Goal: Task Accomplishment & Management: Complete application form

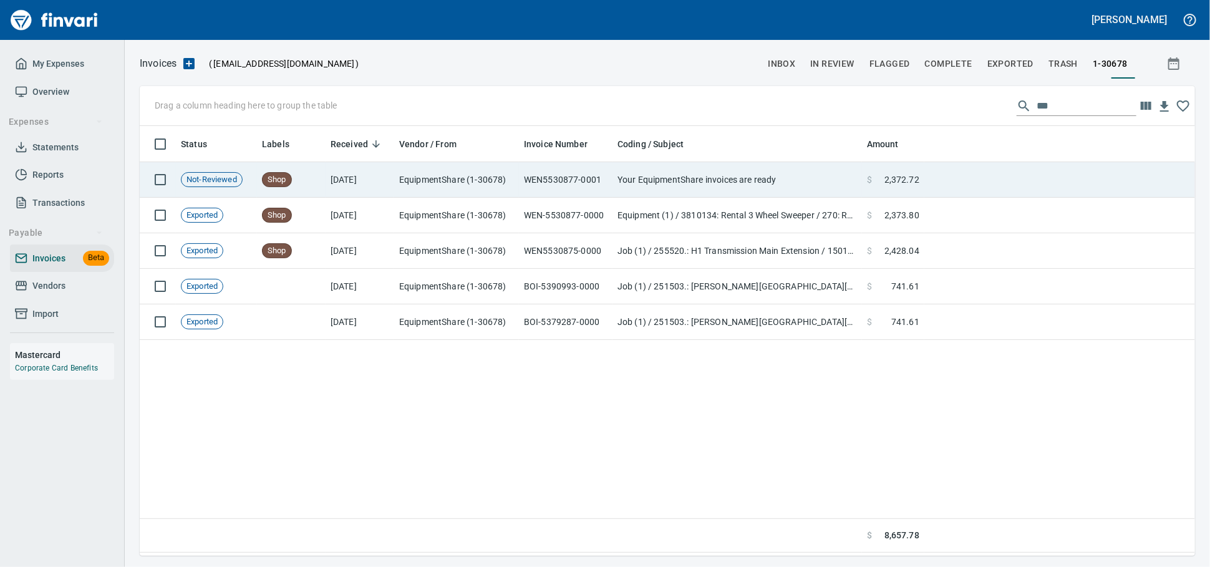
scroll to position [419, 1044]
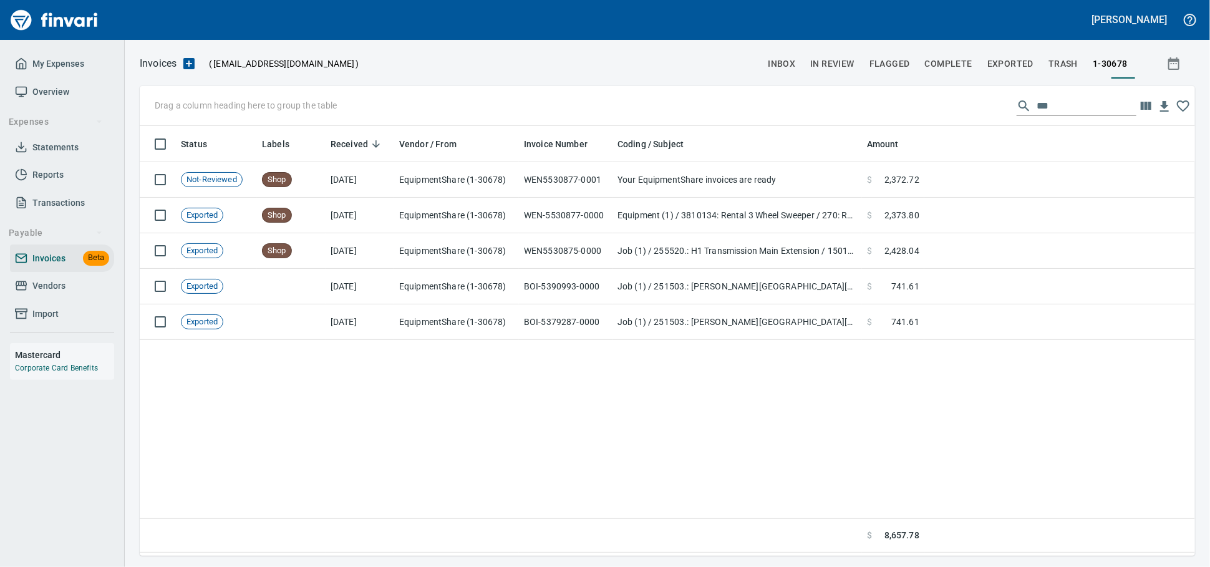
click at [44, 294] on span "Vendors" at bounding box center [48, 286] width 33 height 16
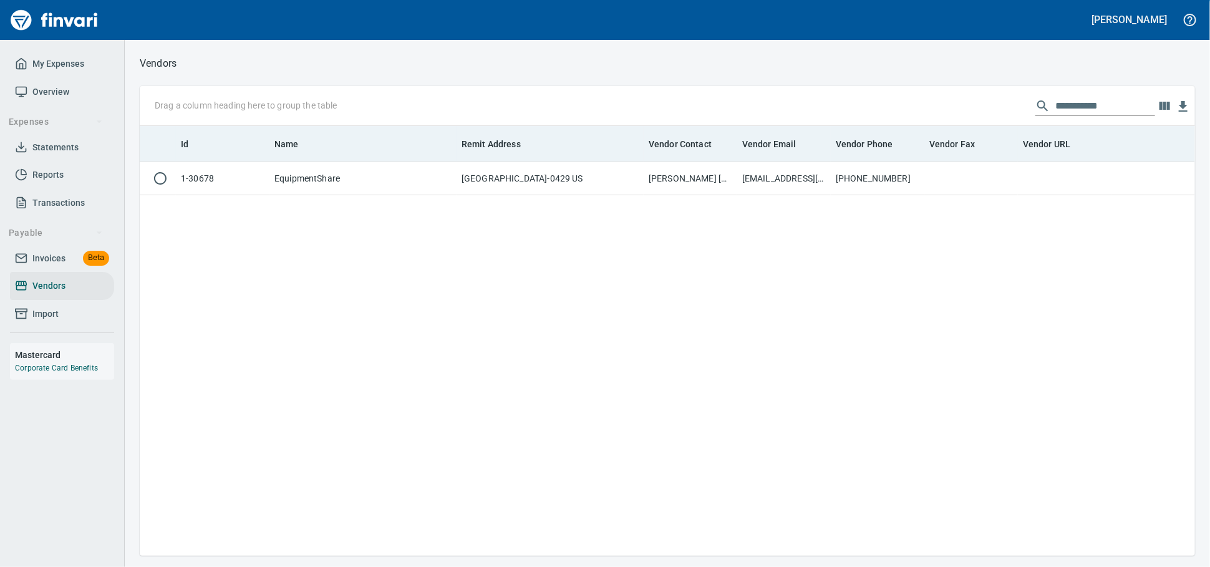
scroll to position [419, 1044]
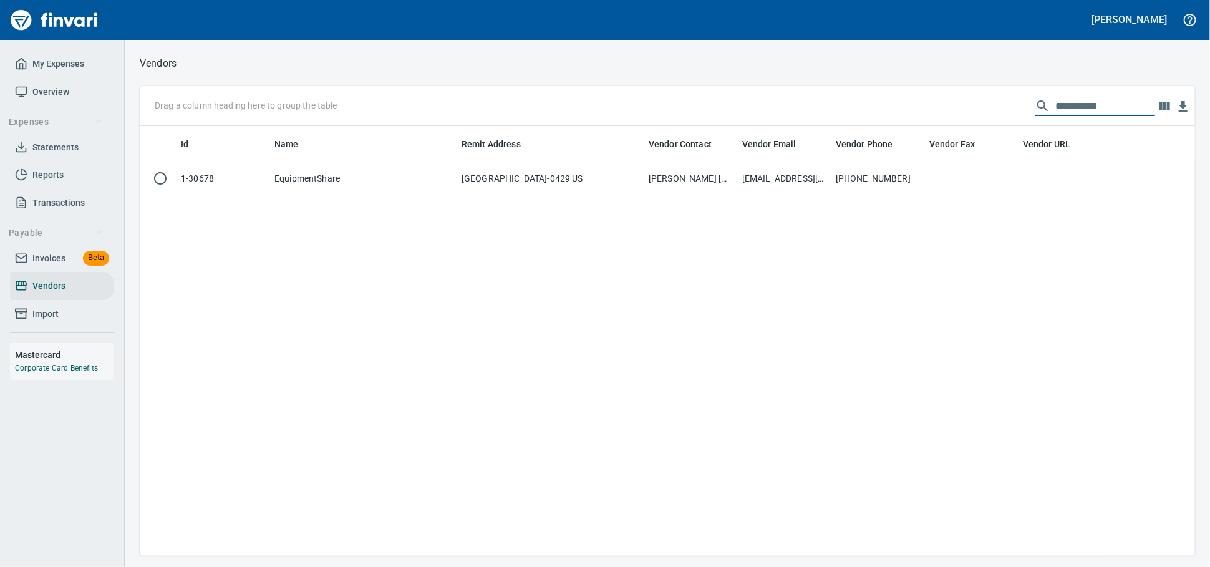
drag, startPoint x: 978, startPoint y: 110, endPoint x: 673, endPoint y: 93, distance: 305.5
click at [673, 93] on div "**********" at bounding box center [667, 106] width 1055 height 40
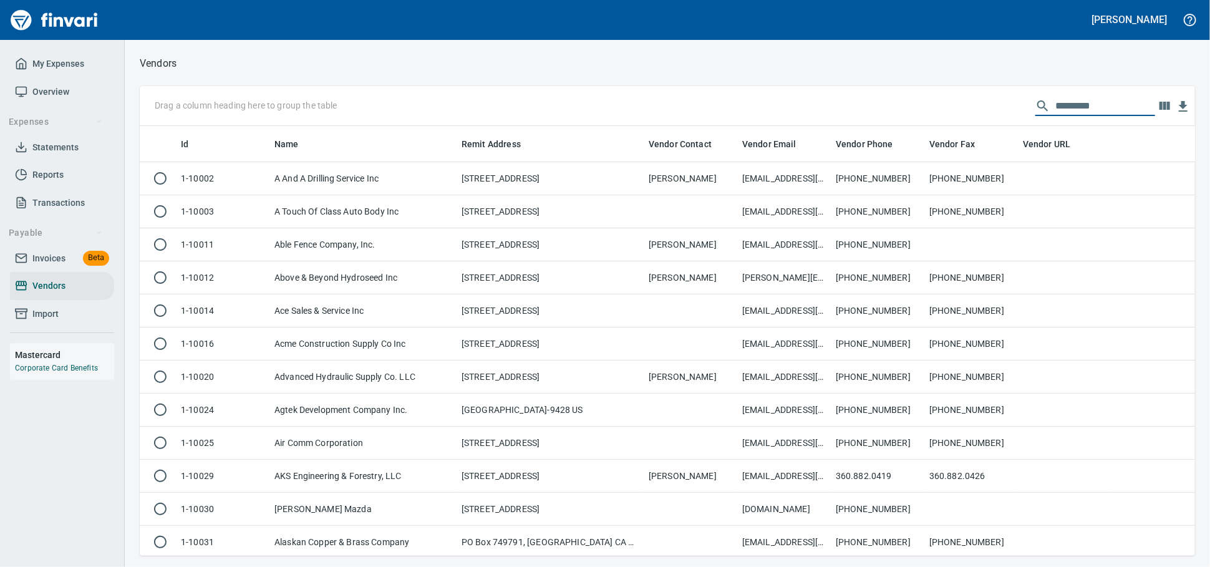
scroll to position [419, 1034]
click at [52, 266] on span "Invoices" at bounding box center [48, 259] width 33 height 16
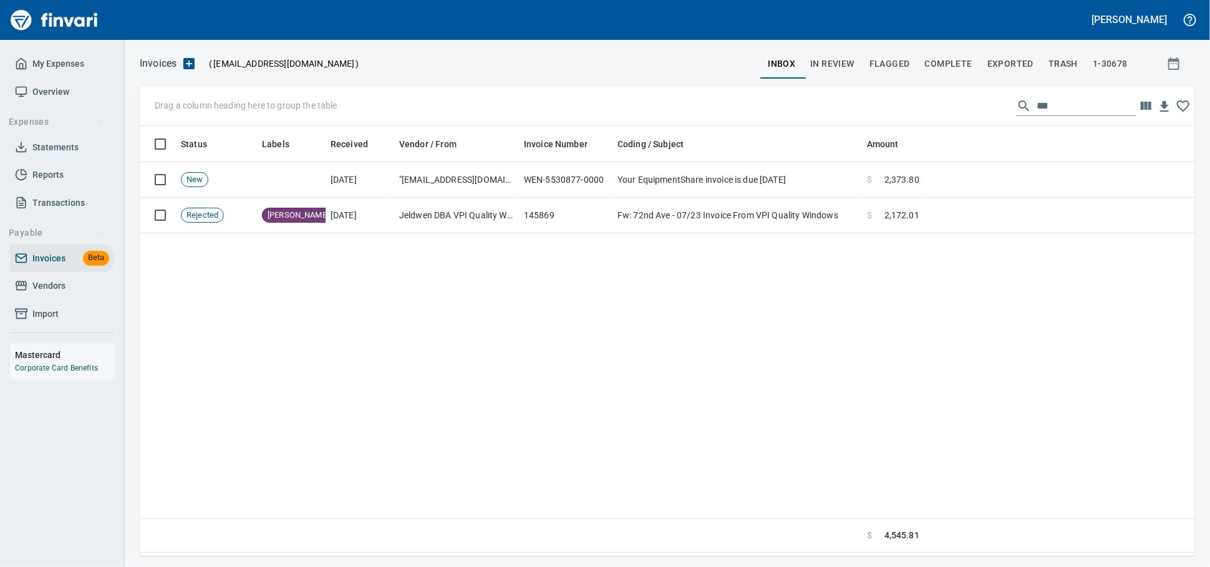
scroll to position [419, 1044]
drag, startPoint x: 563, startPoint y: 83, endPoint x: 549, endPoint y: 82, distance: 13.8
click at [549, 82] on div "Invoices ( [EMAIL_ADDRESS][DOMAIN_NAME] ) inbox In Review Flagged Complete Expo…" at bounding box center [667, 305] width 1085 height 501
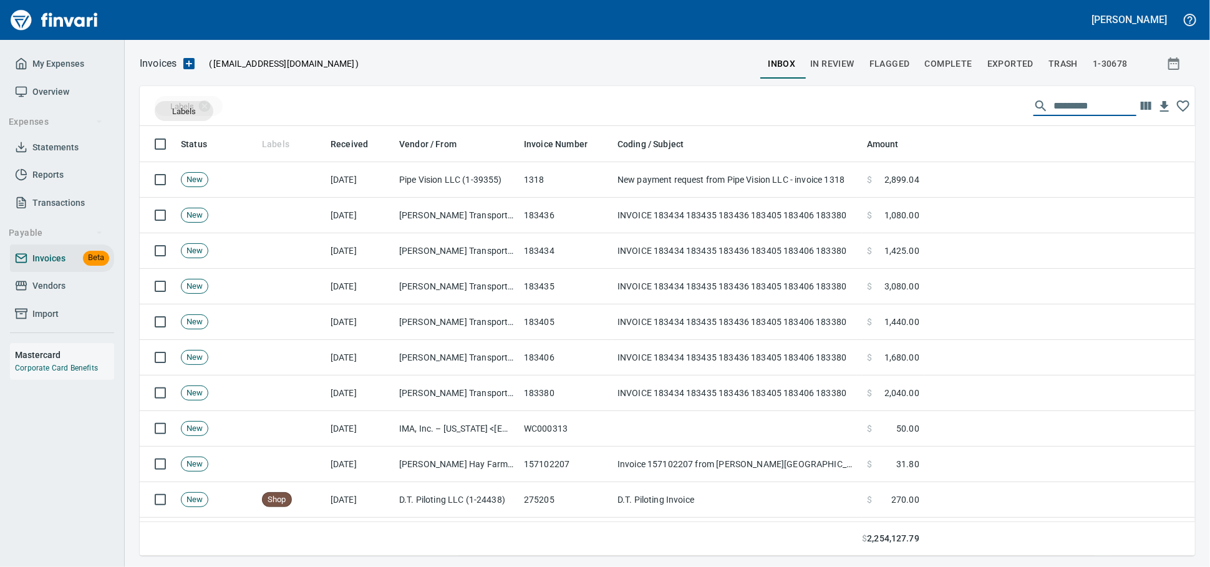
scroll to position [419, 1034]
drag, startPoint x: 227, startPoint y: 123, endPoint x: 184, endPoint y: 111, distance: 44.8
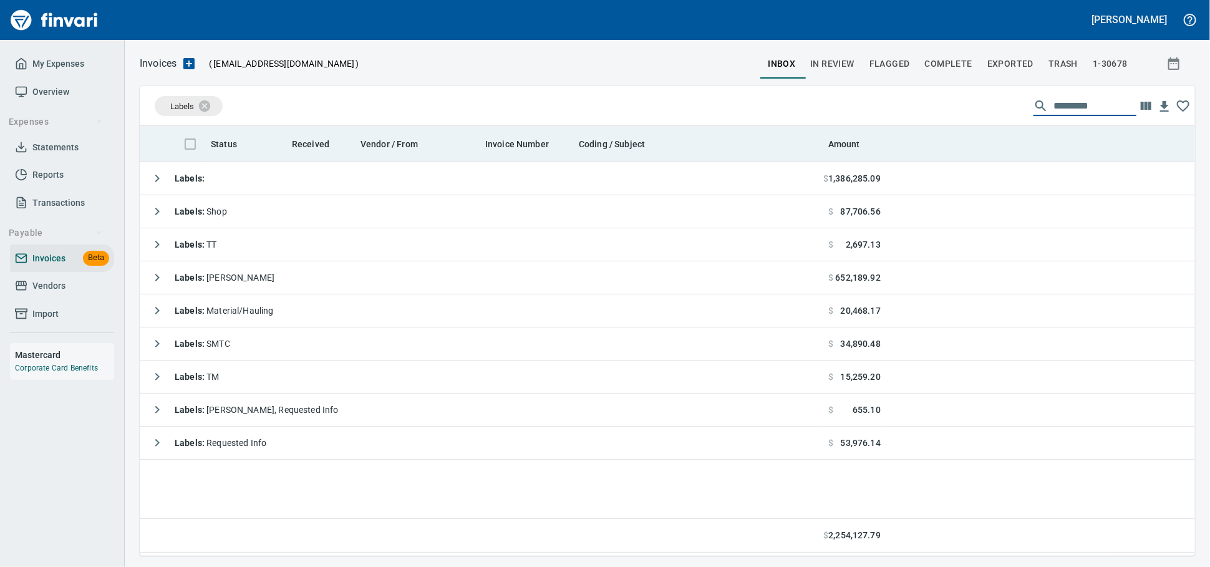
scroll to position [1, 1]
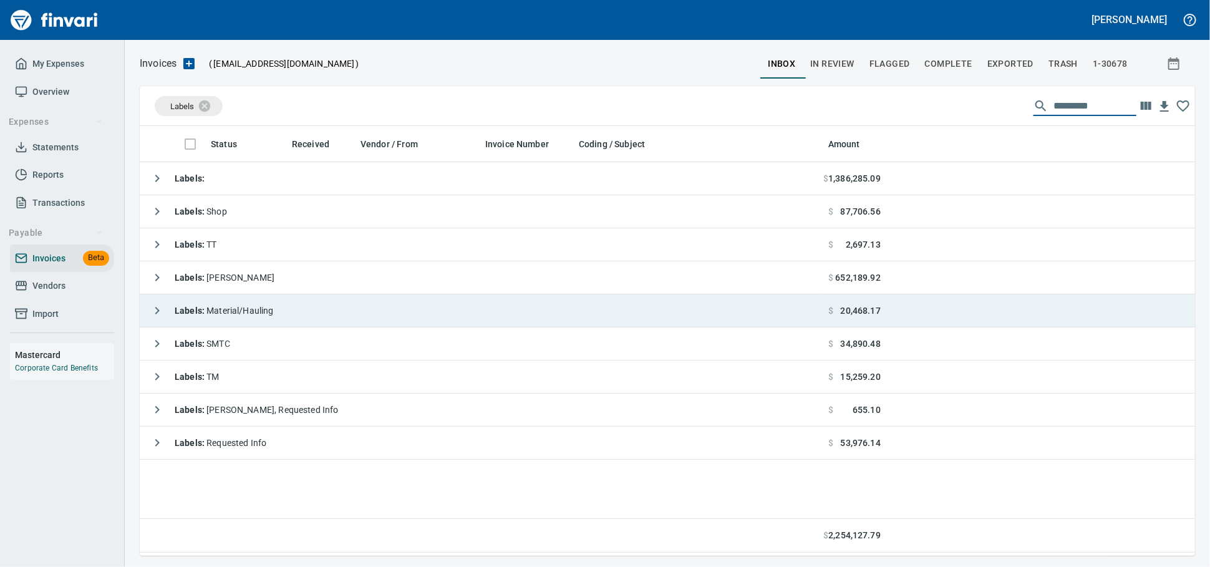
drag, startPoint x: 311, startPoint y: 309, endPoint x: 319, endPoint y: 311, distance: 8.3
click at [310, 309] on td "Labels : Material/Hauling" at bounding box center [482, 310] width 684 height 33
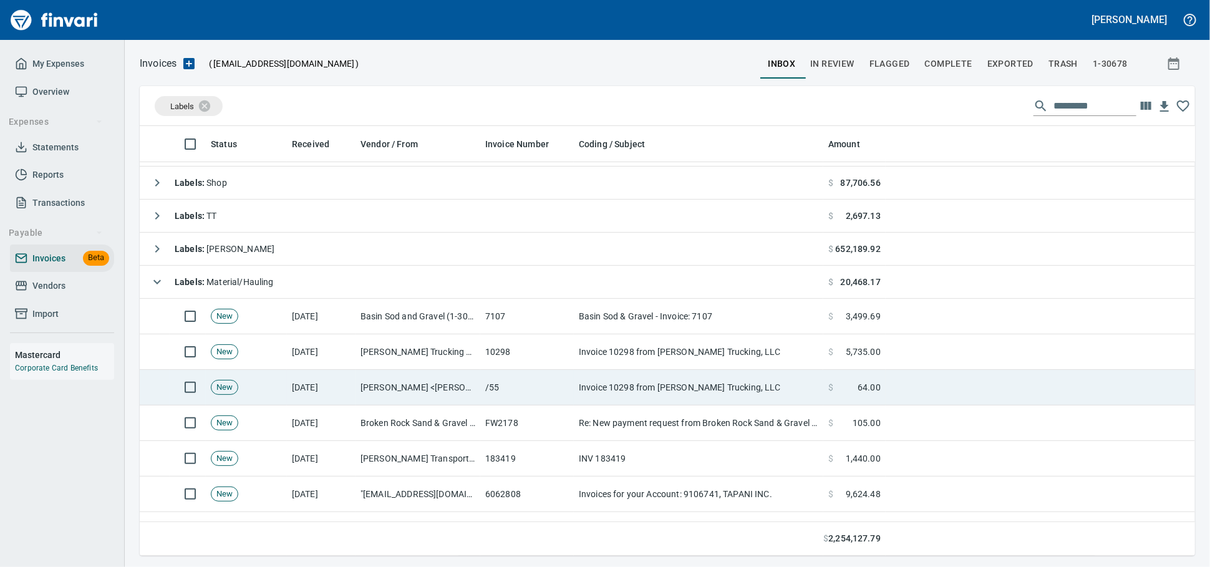
scroll to position [69, 0]
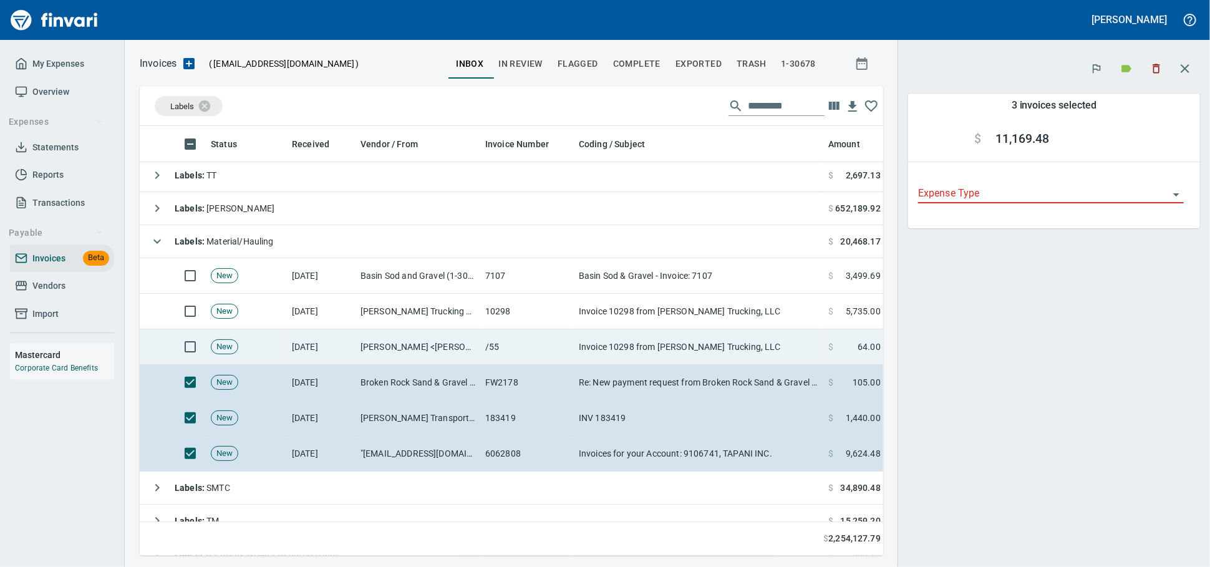
scroll to position [408, 722]
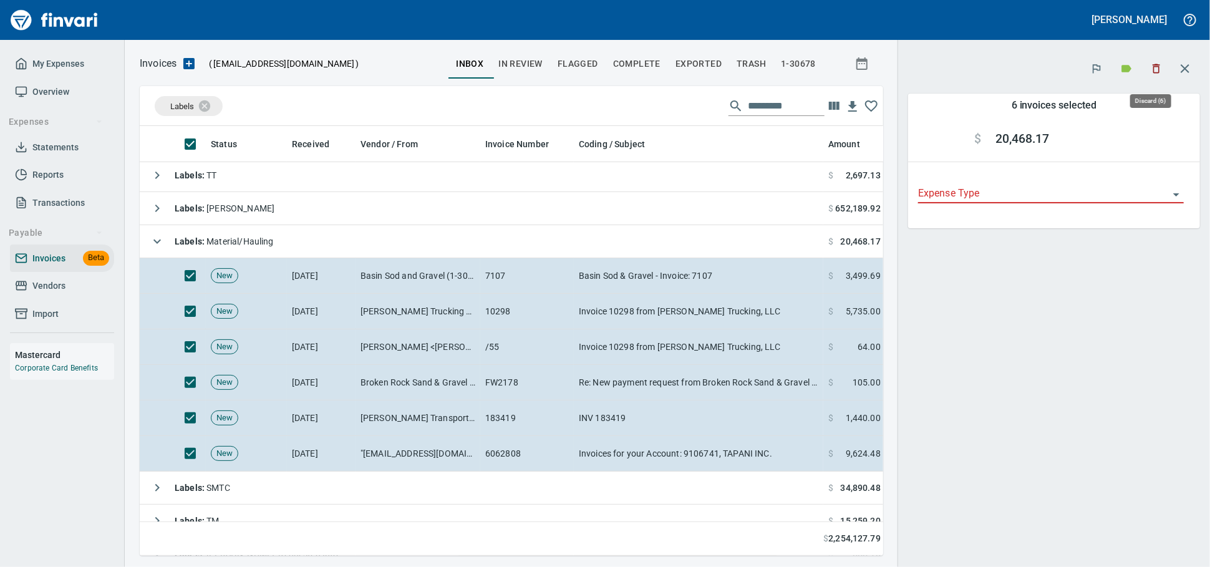
click at [1153, 67] on icon "button" at bounding box center [1156, 68] width 7 height 9
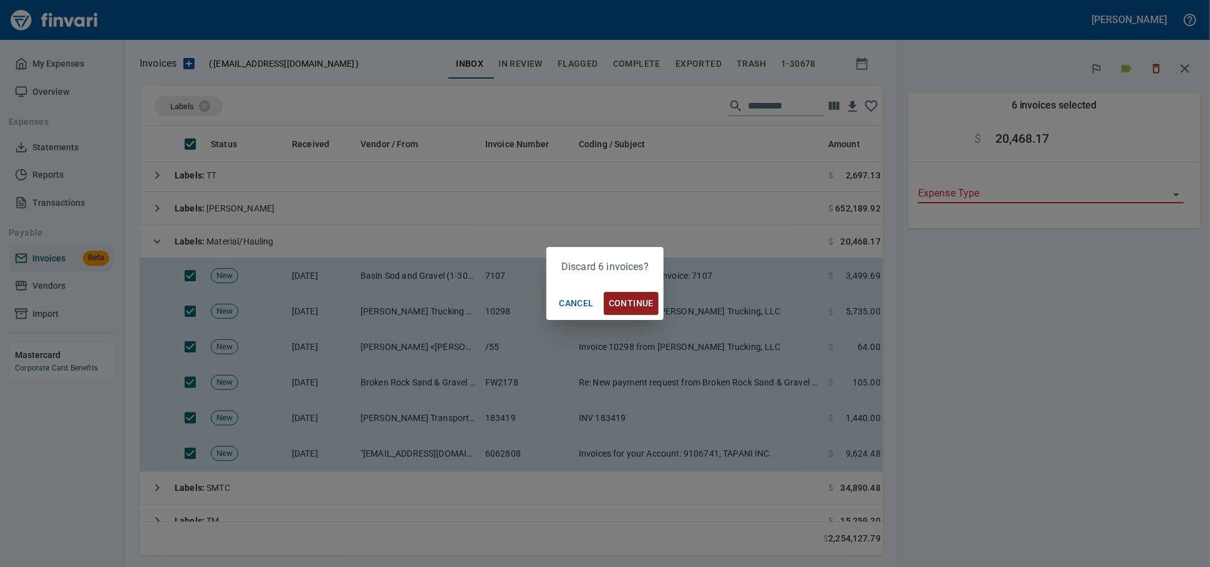
scroll to position [408, 722]
click at [629, 298] on span "Continue" at bounding box center [631, 304] width 45 height 16
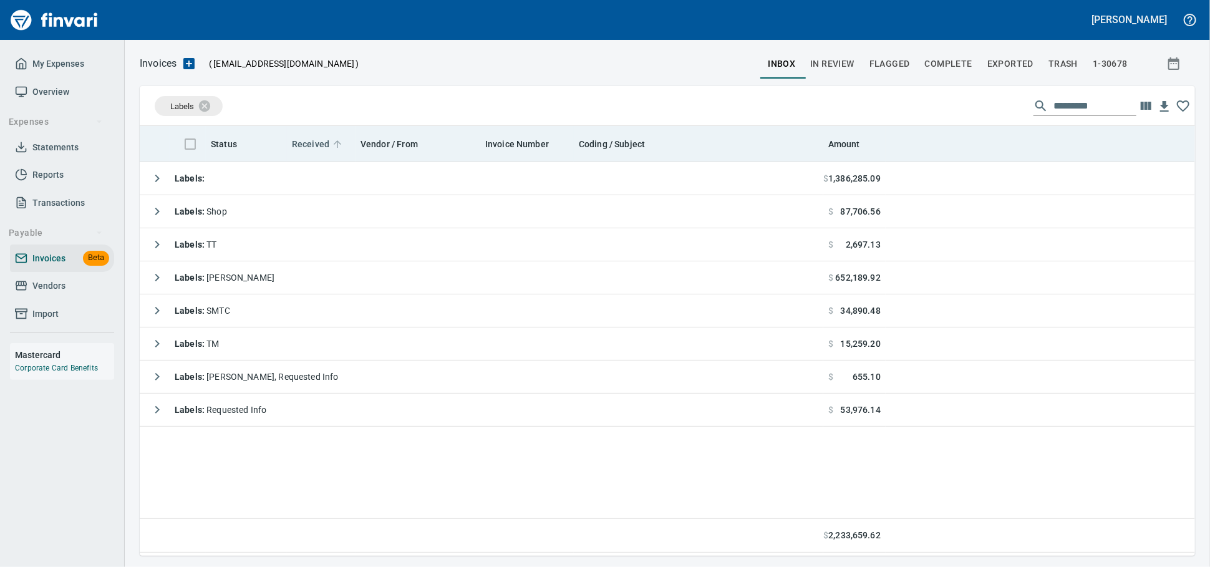
scroll to position [1, 1]
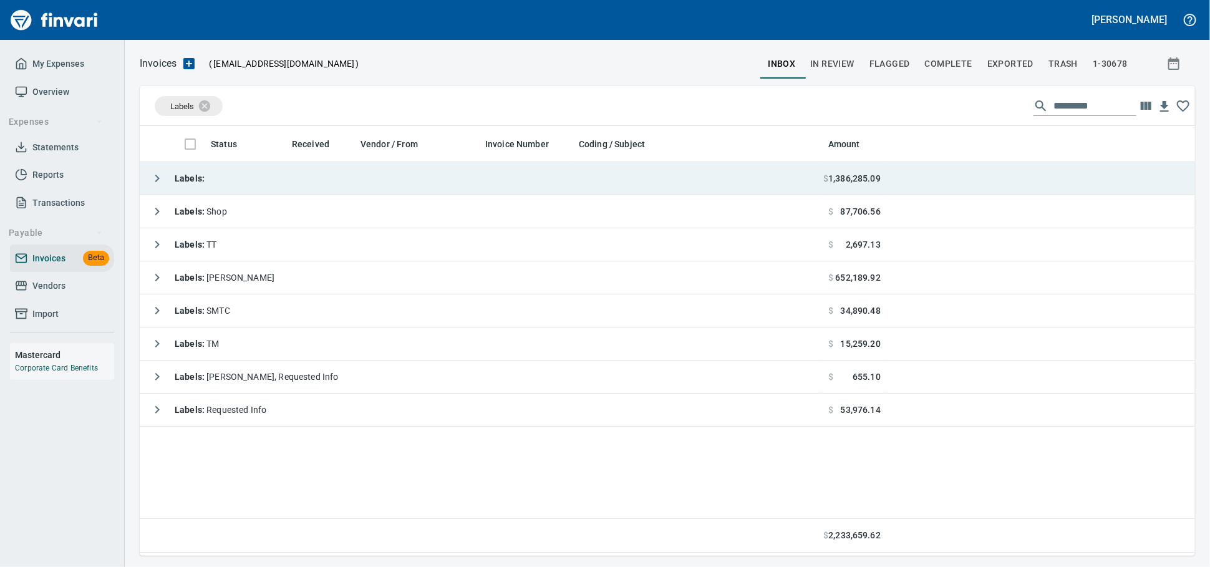
click at [287, 178] on td "Labels :" at bounding box center [482, 178] width 684 height 33
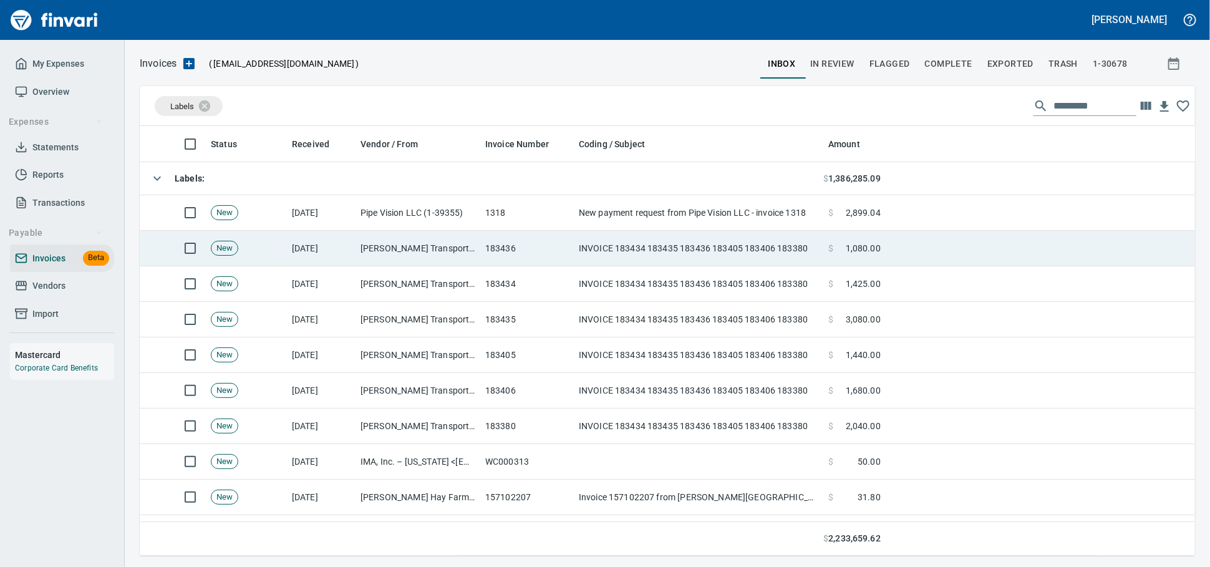
click at [454, 258] on td "[PERSON_NAME] Transport Inc (1-11004)" at bounding box center [418, 249] width 125 height 36
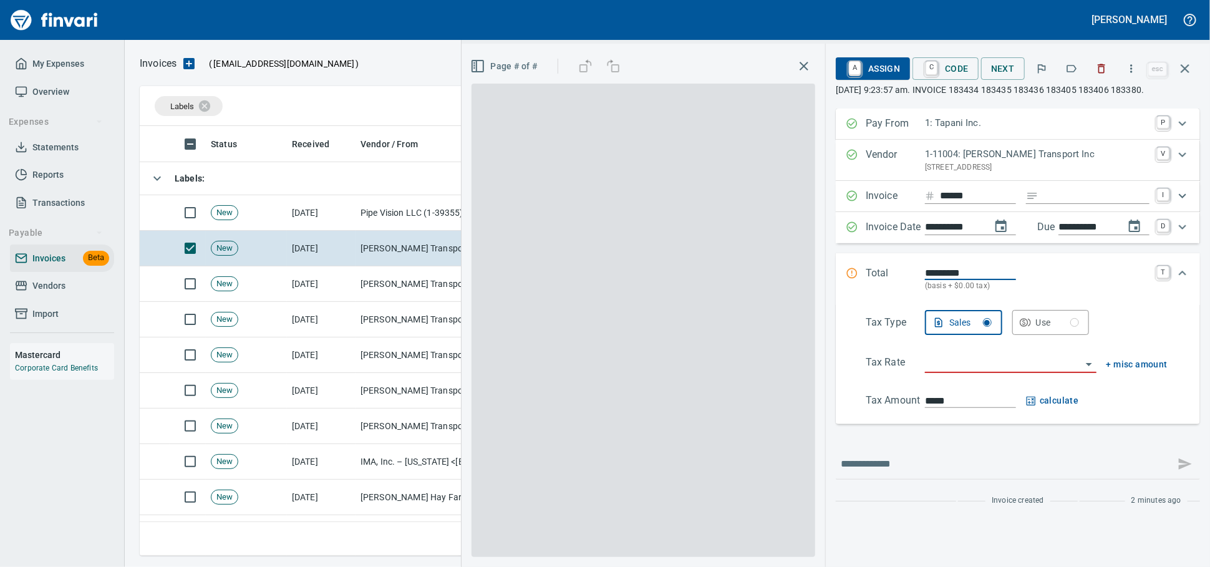
scroll to position [419, 1033]
click at [1064, 204] on input "Expand" at bounding box center [1096, 196] width 106 height 16
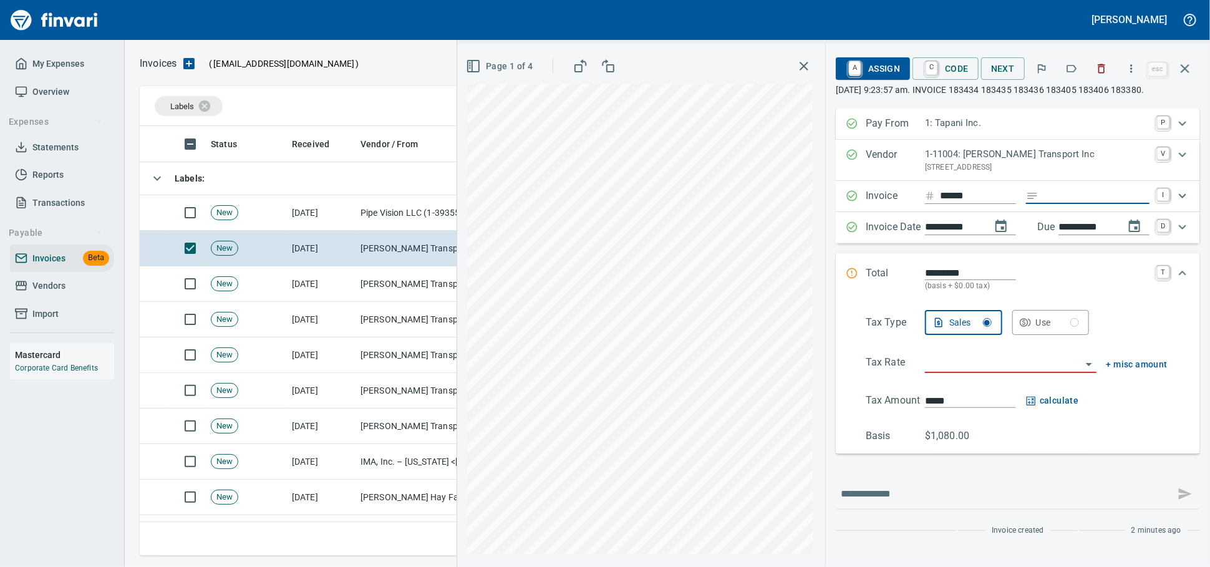
type input "*"
type input "**********"
type input "******"
click at [912, 412] on div "Tax Type Sales Use Tax Rate + misc amount Tax Amount ***** calculate Basis $1,0…" at bounding box center [1018, 376] width 344 height 133
click at [925, 372] on input "search" at bounding box center [1003, 363] width 157 height 17
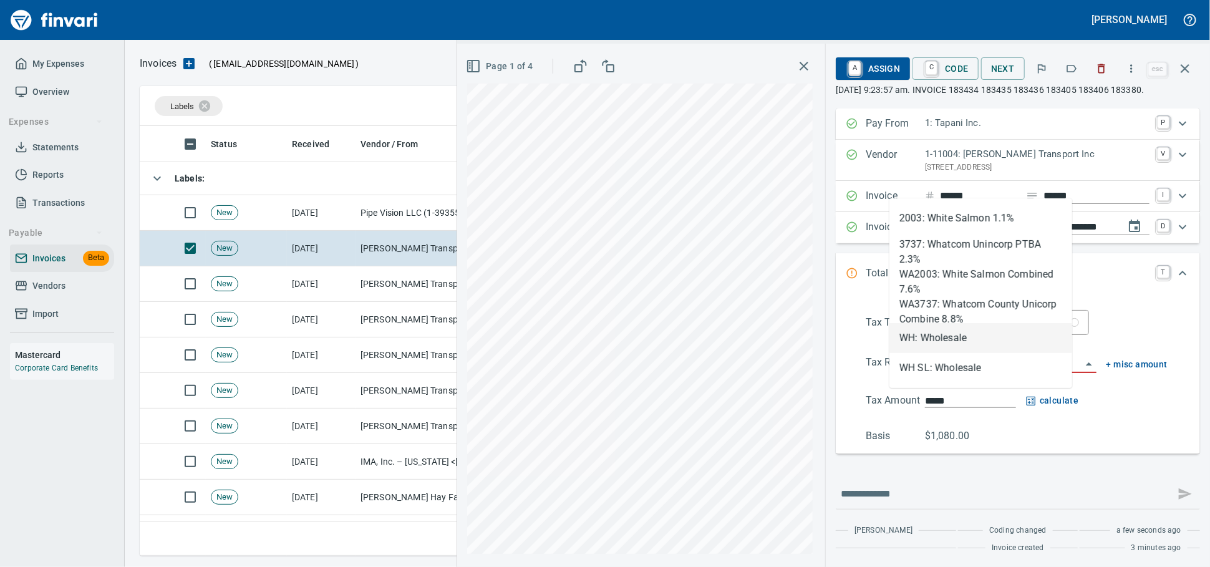
click at [925, 341] on li "WH: Wholesale" at bounding box center [980, 338] width 183 height 30
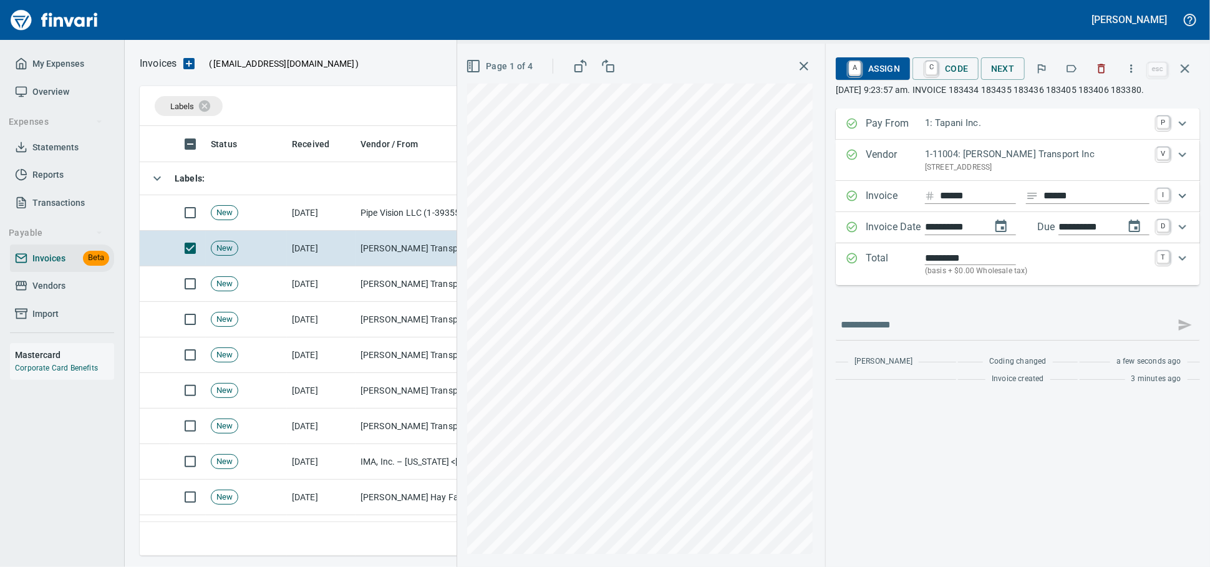
type input "**********"
click at [861, 75] on span "A Assign" at bounding box center [873, 68] width 54 height 21
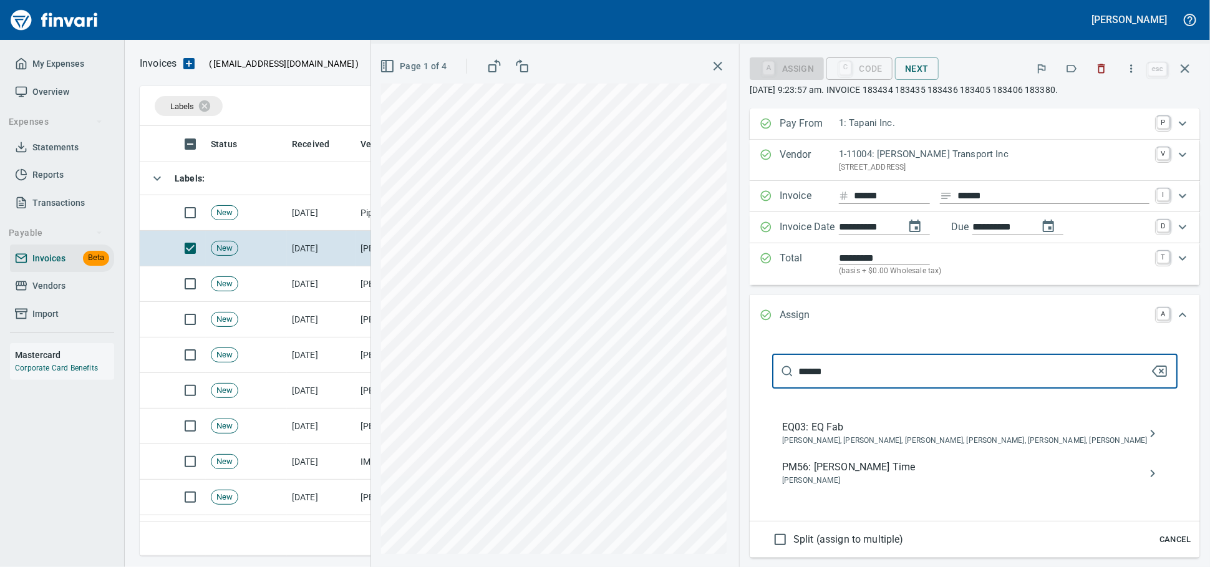
type input "******"
click at [864, 475] on span "PM56: [PERSON_NAME] Time" at bounding box center [965, 467] width 366 height 15
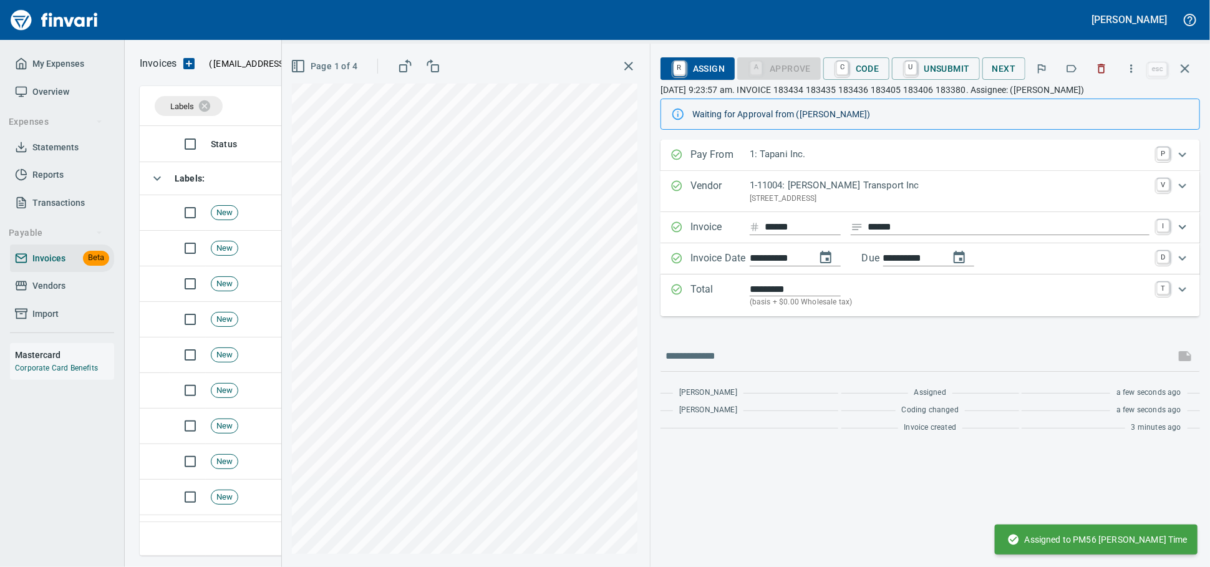
click at [1178, 71] on icon "button" at bounding box center [1185, 68] width 15 height 15
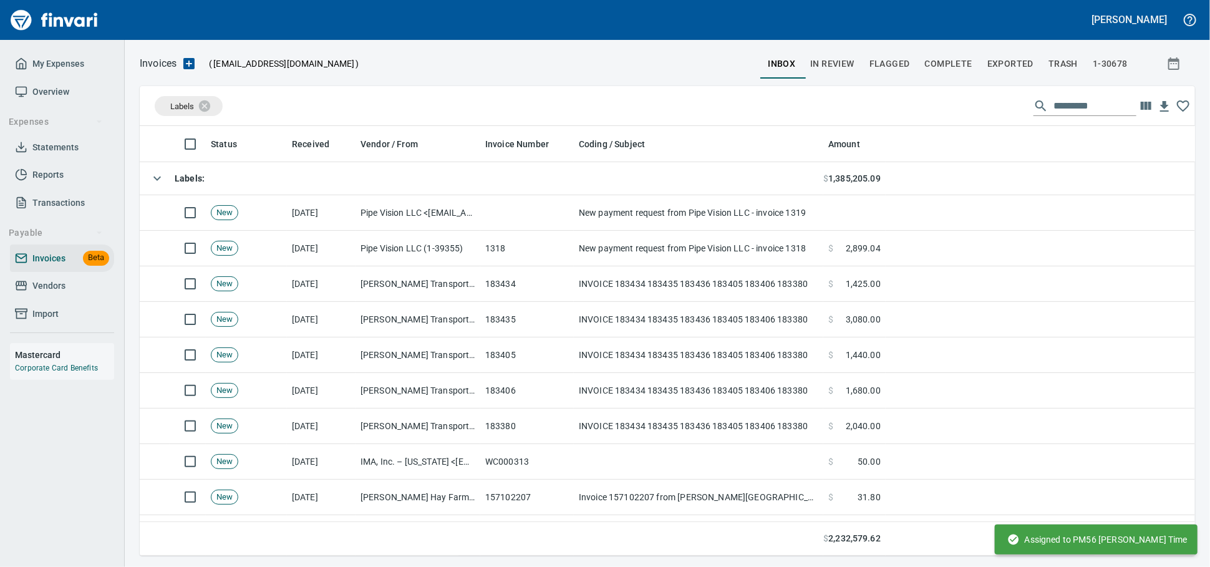
click at [1061, 110] on input "text" at bounding box center [1094, 106] width 83 height 20
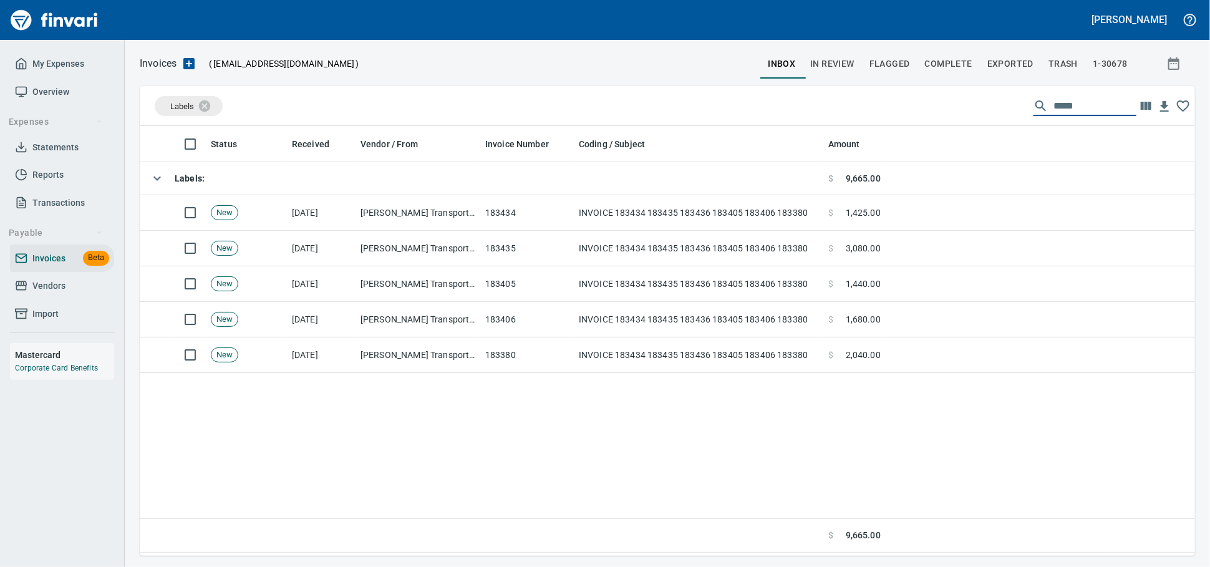
type input "******"
click at [1074, 116] on input "******" at bounding box center [1094, 106] width 83 height 20
drag, startPoint x: 1074, startPoint y: 117, endPoint x: 976, endPoint y: 117, distance: 98.5
click at [1002, 117] on div "Labels ******" at bounding box center [667, 106] width 1055 height 40
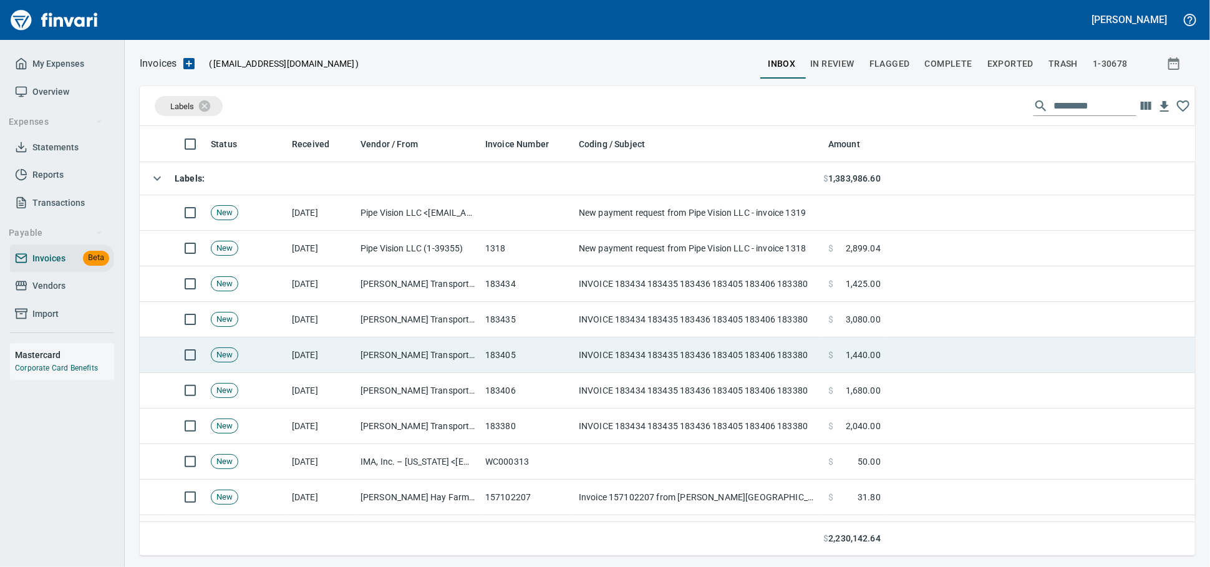
drag, startPoint x: 557, startPoint y: 362, endPoint x: 805, endPoint y: 342, distance: 248.5
click at [555, 362] on td "183405" at bounding box center [527, 355] width 94 height 36
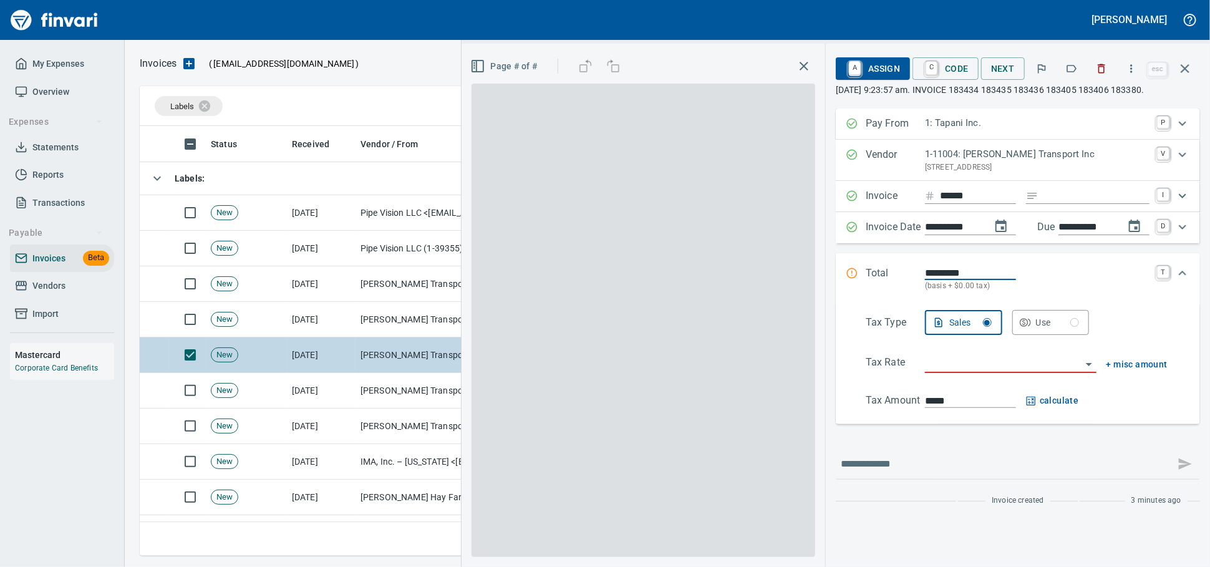
scroll to position [419, 1033]
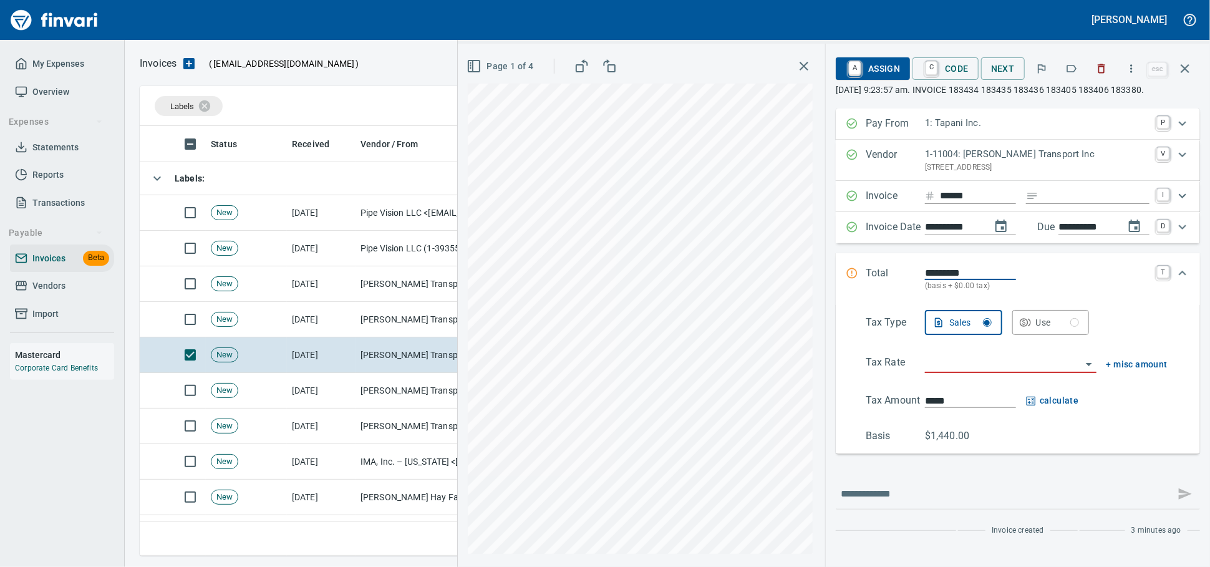
click at [1043, 204] on input "Expand" at bounding box center [1096, 196] width 106 height 16
type input "******"
type input "**********"
type input "******"
click at [940, 372] on input "search" at bounding box center [1003, 363] width 157 height 17
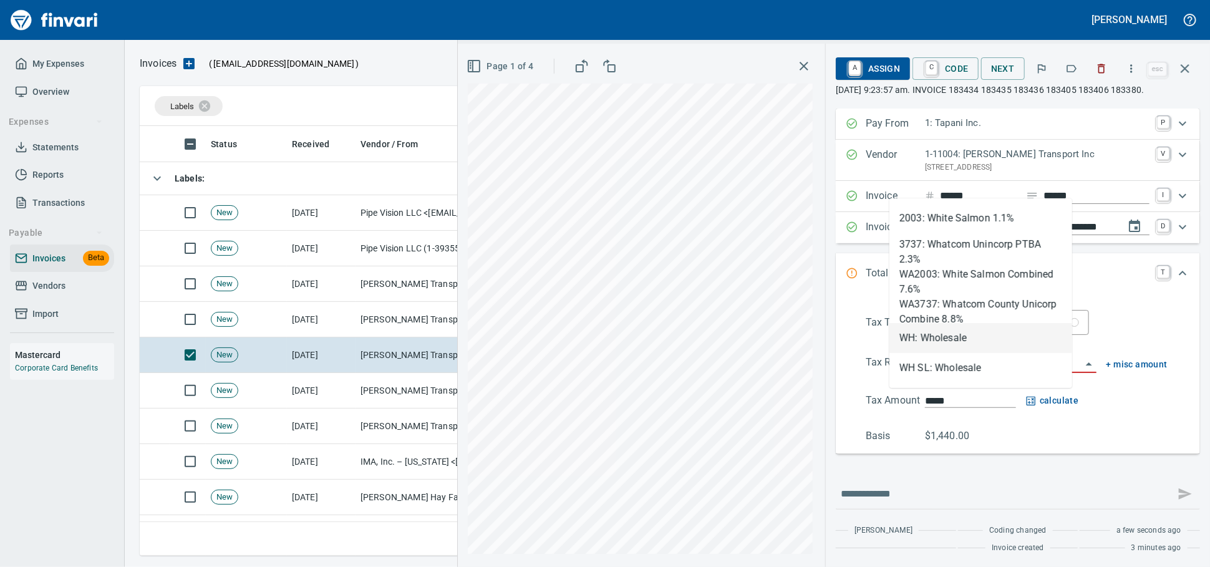
click at [956, 337] on li "WH: Wholesale" at bounding box center [980, 338] width 183 height 30
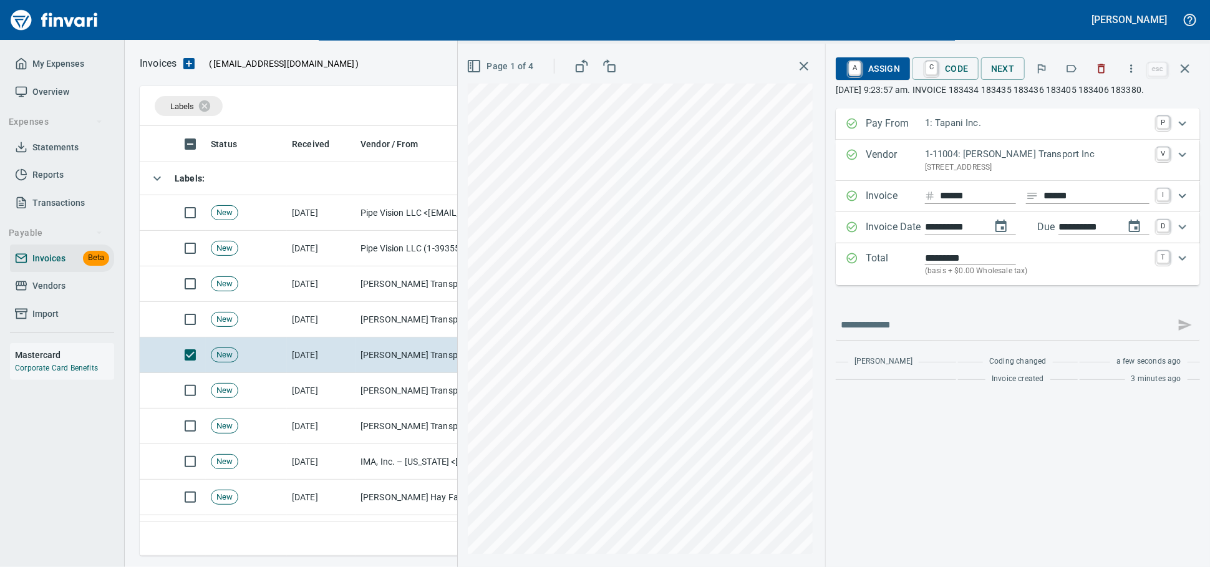
type input "**********"
click at [858, 79] on span "A Assign" at bounding box center [873, 68] width 54 height 21
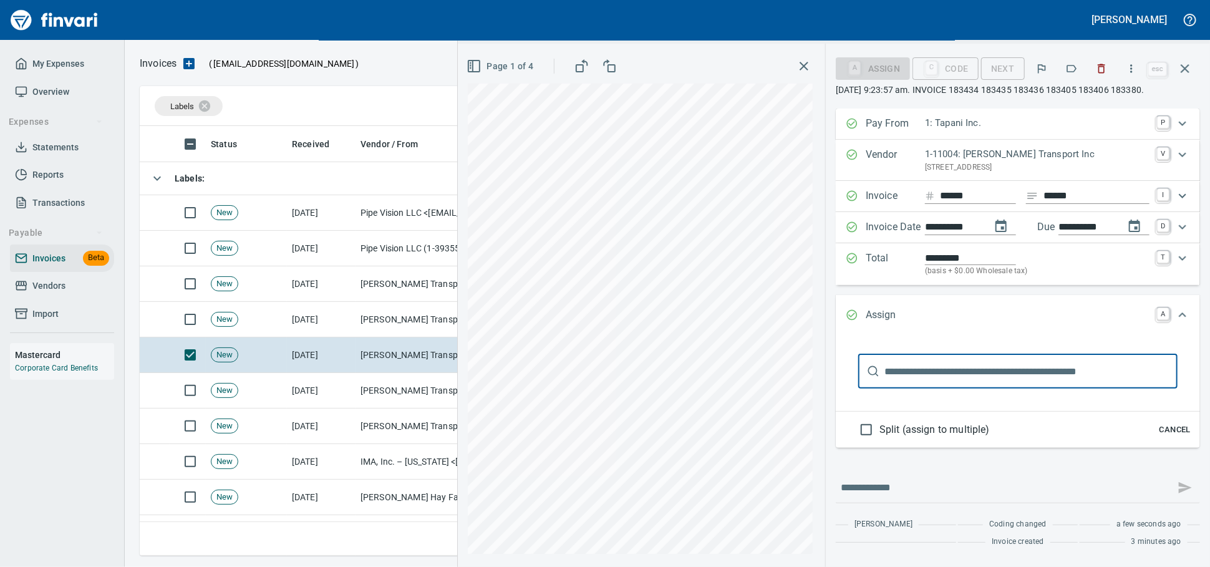
click at [858, 72] on div "A Assign" at bounding box center [873, 67] width 74 height 11
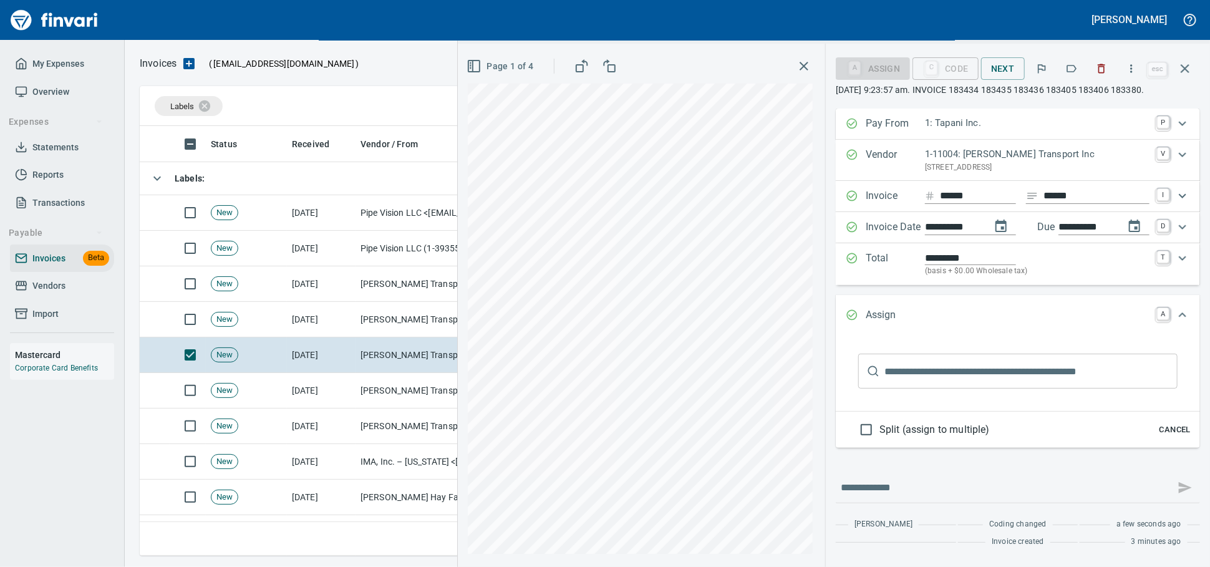
click at [885, 389] on input "text" at bounding box center [1030, 371] width 293 height 35
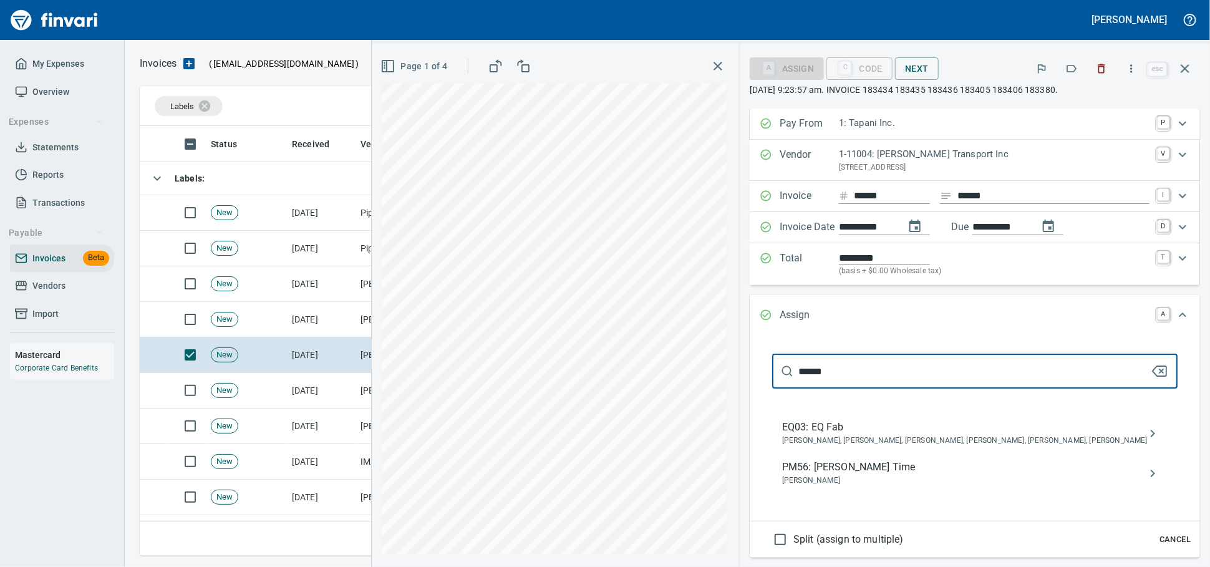
type input "******"
click at [855, 475] on span "PM56: [PERSON_NAME] Time" at bounding box center [965, 467] width 366 height 15
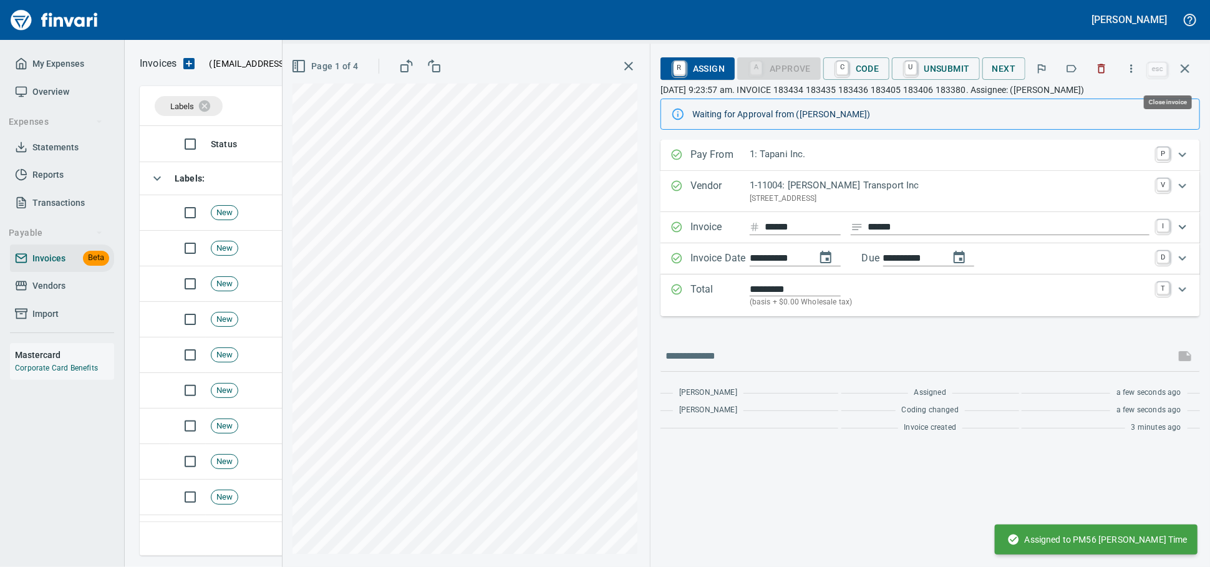
click at [1193, 69] on button "button" at bounding box center [1185, 69] width 30 height 30
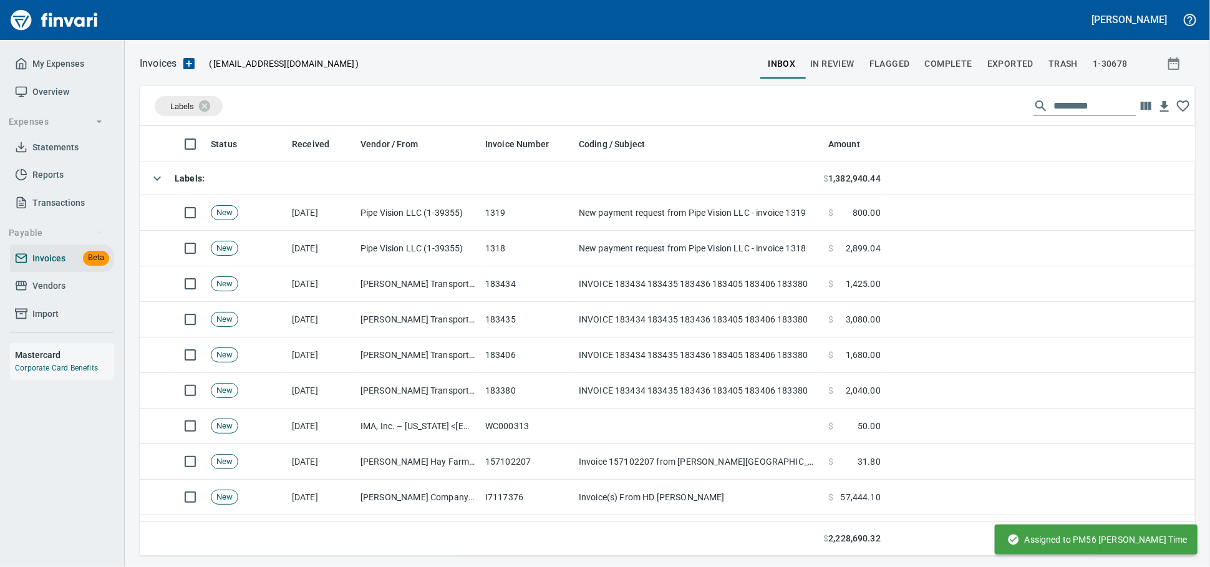
scroll to position [419, 1033]
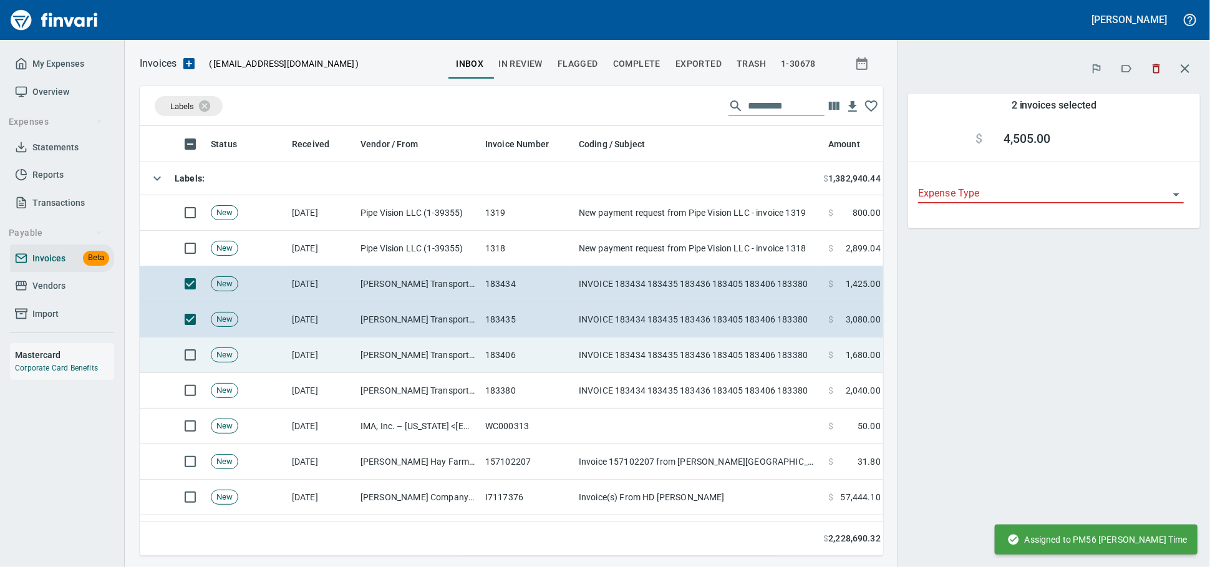
scroll to position [408, 722]
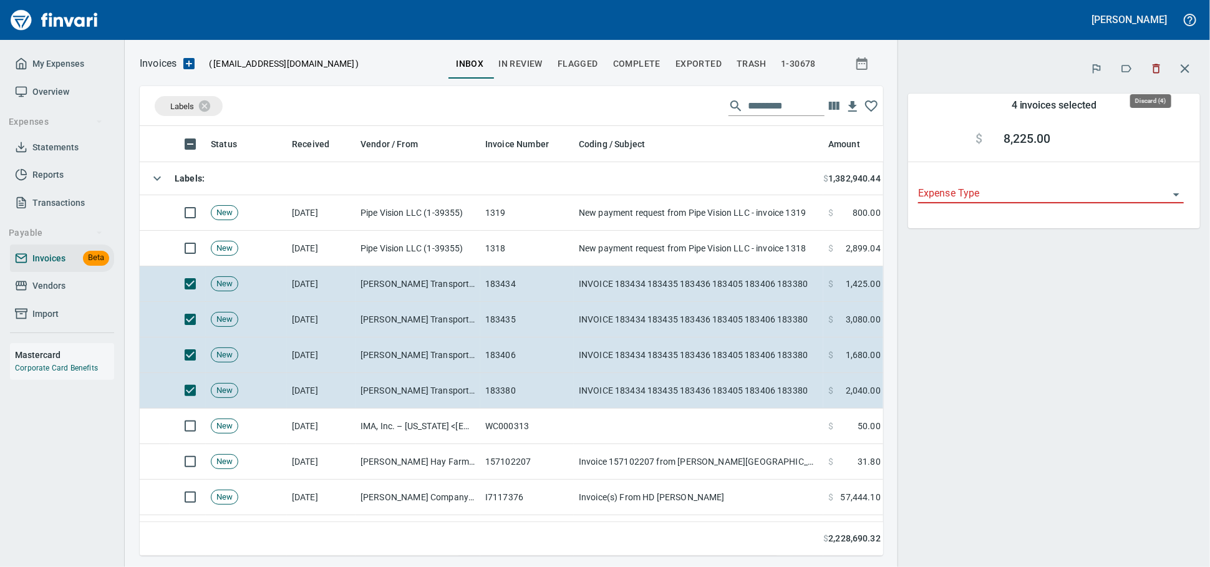
click at [1155, 70] on icon "button" at bounding box center [1156, 68] width 7 height 9
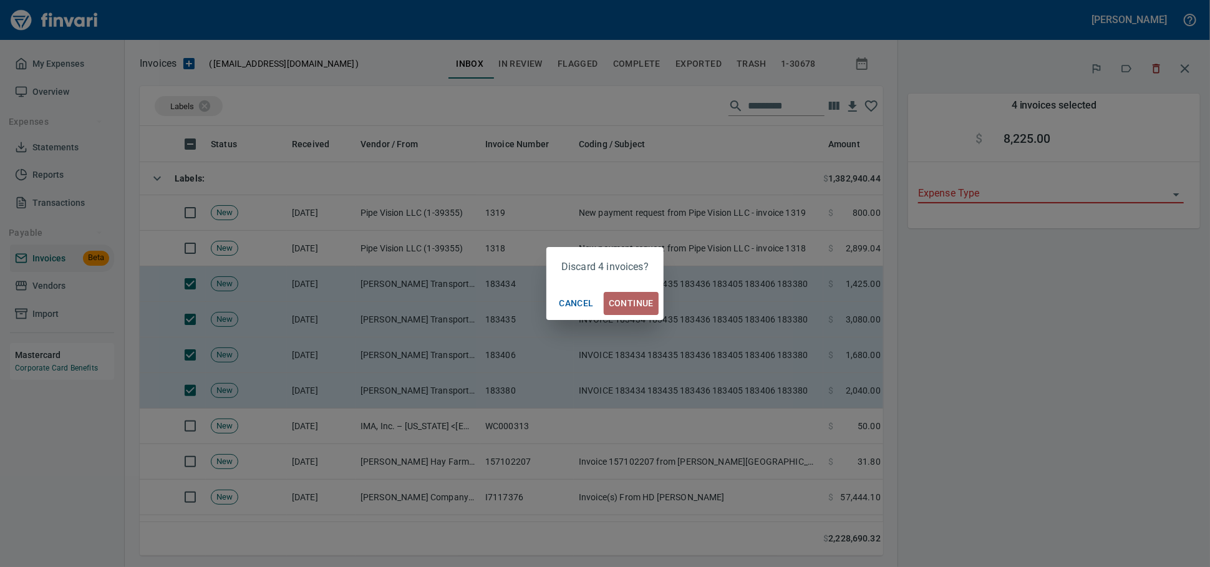
click at [638, 305] on span "Continue" at bounding box center [631, 304] width 45 height 16
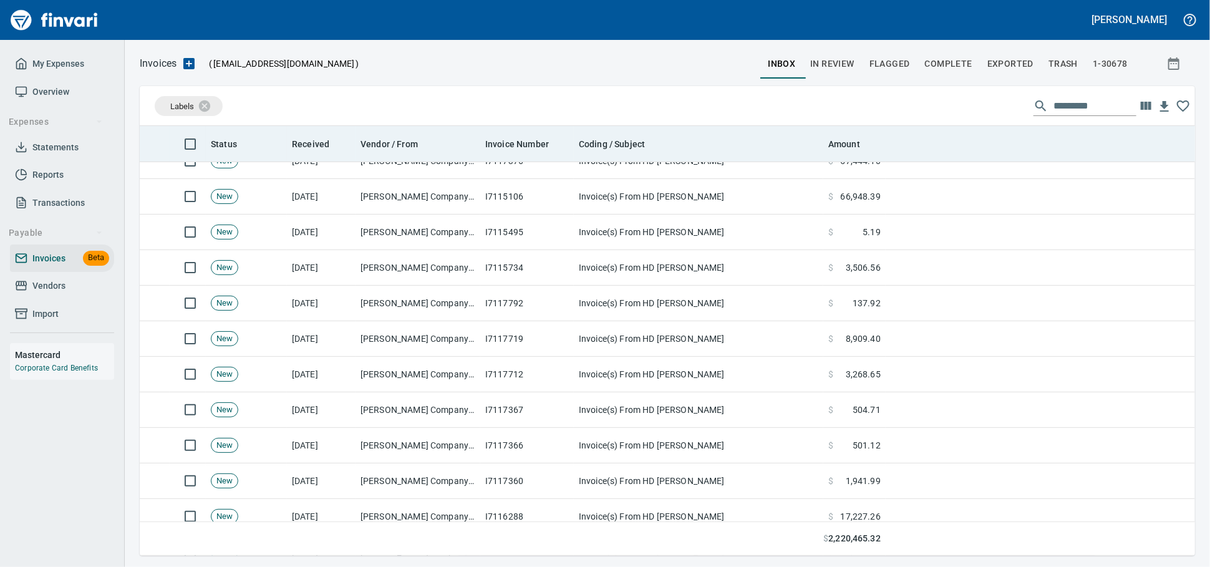
scroll to position [138, 0]
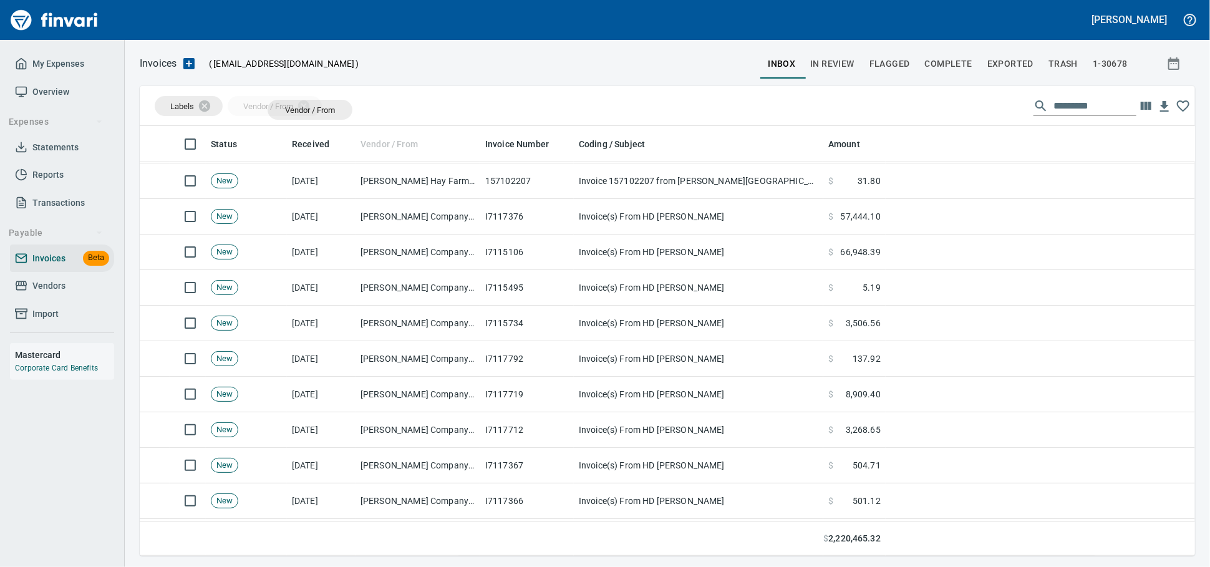
drag, startPoint x: 399, startPoint y: 148, endPoint x: 309, endPoint y: 110, distance: 97.5
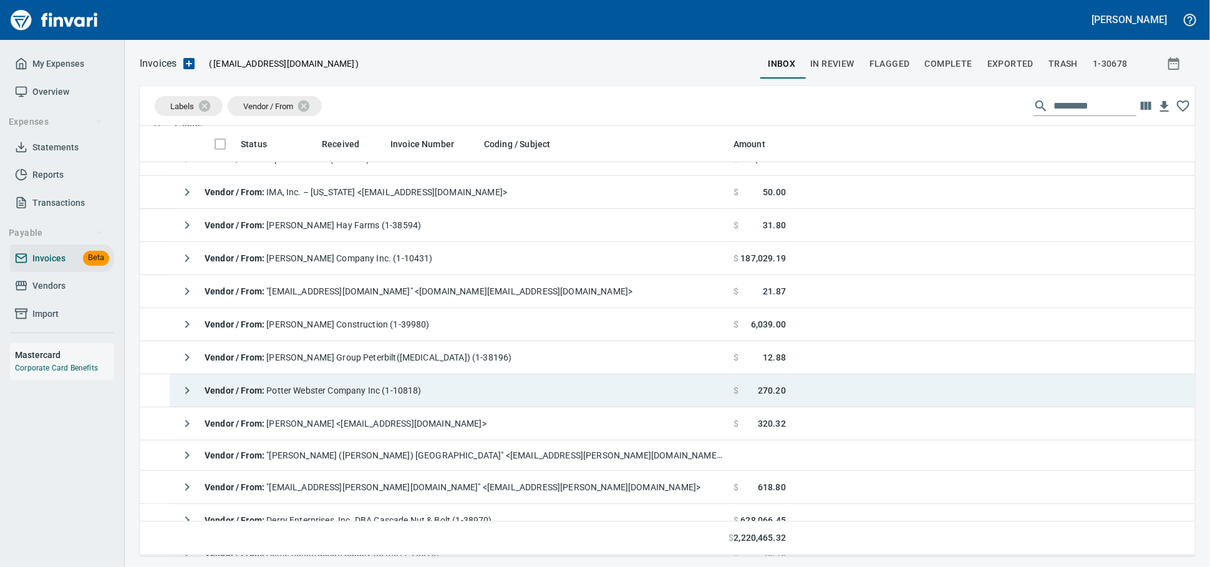
scroll to position [0, 0]
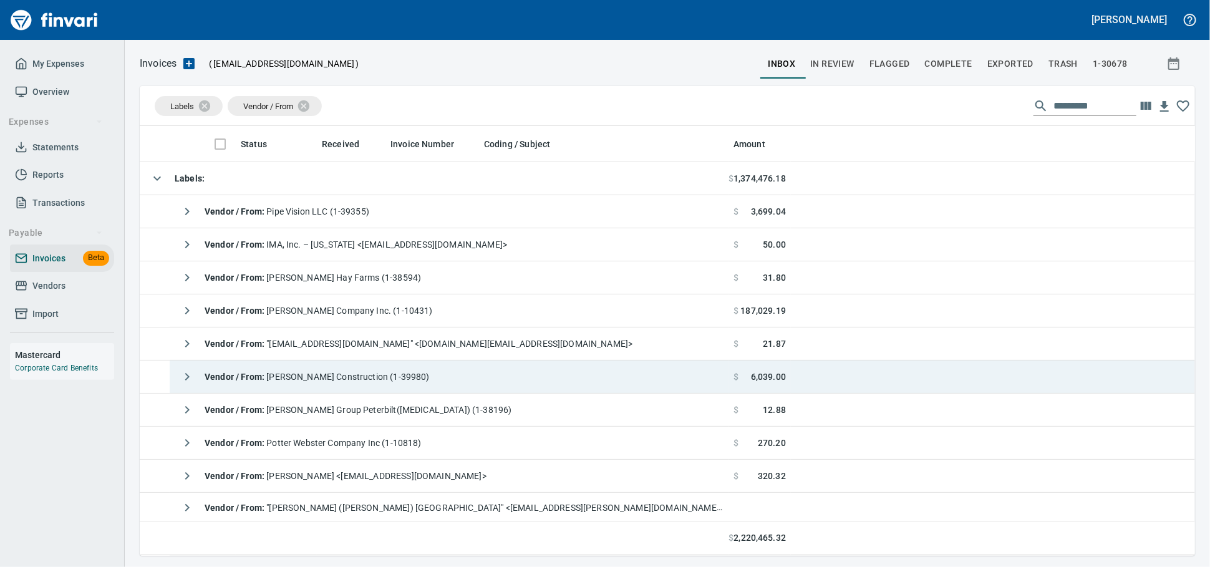
click at [383, 382] on span "Vendor / From : [PERSON_NAME] Construction (1-39980)" at bounding box center [317, 377] width 225 height 10
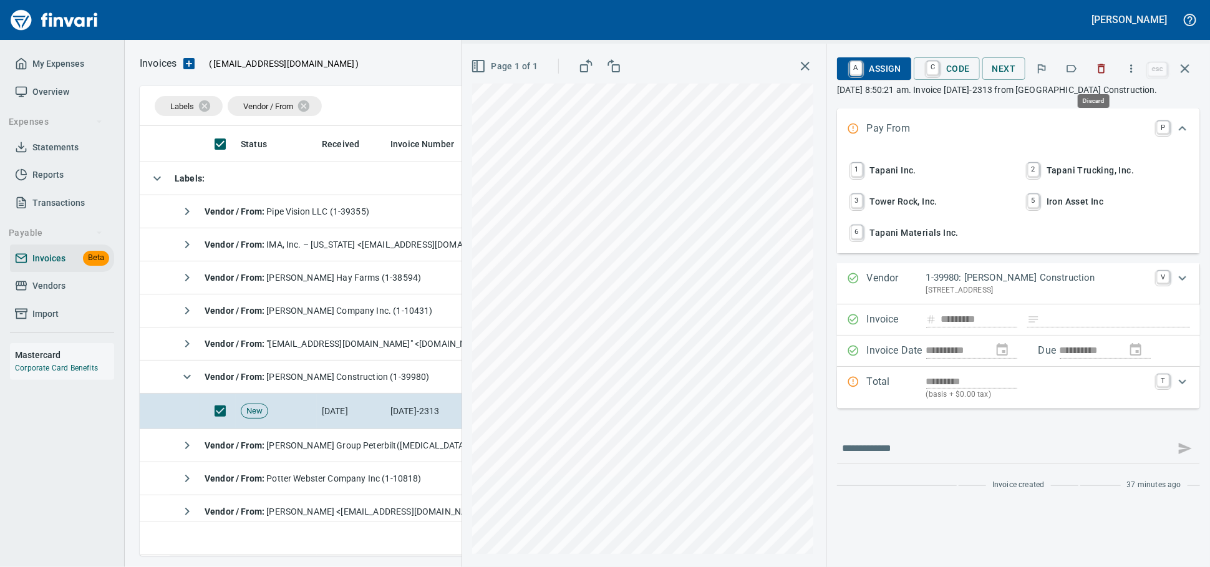
click at [1103, 62] on button "button" at bounding box center [1101, 68] width 27 height 27
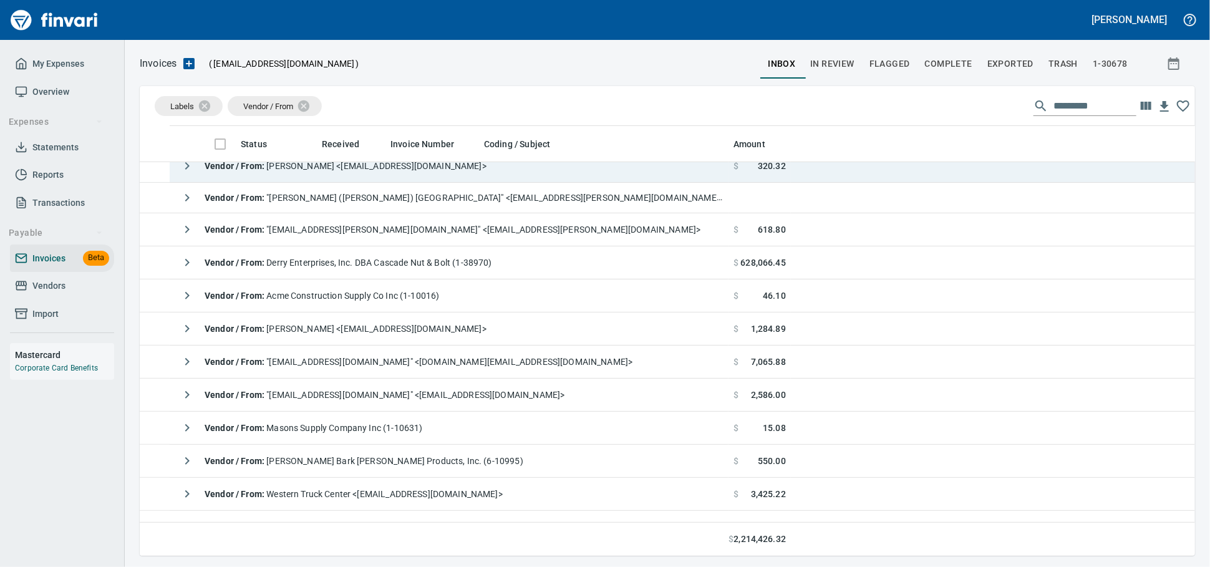
scroll to position [346, 0]
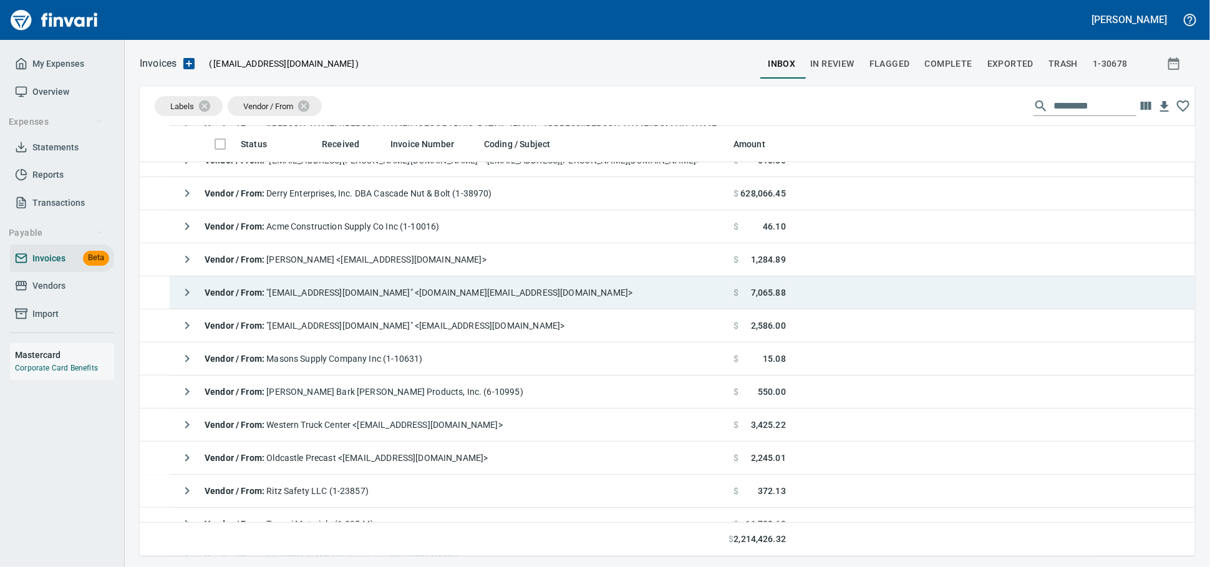
click at [394, 291] on span "Vendor / From : "[EMAIL_ADDRESS][DOMAIN_NAME]" <[DOMAIN_NAME][EMAIL_ADDRESS][DO…" at bounding box center [419, 293] width 428 height 10
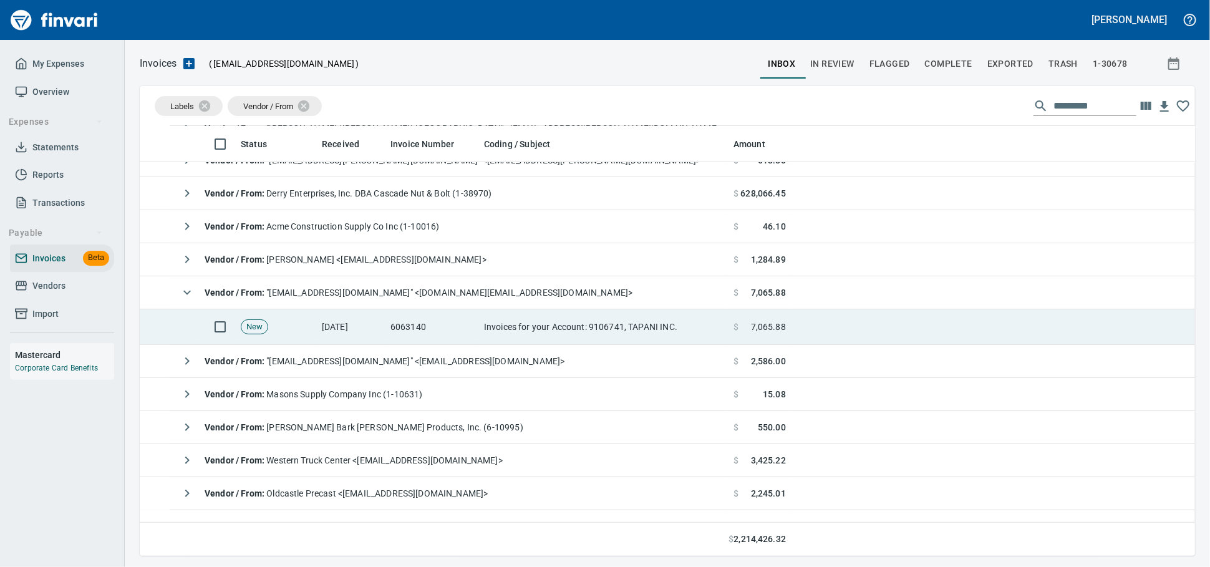
click at [339, 321] on td "[DATE]" at bounding box center [351, 327] width 69 height 36
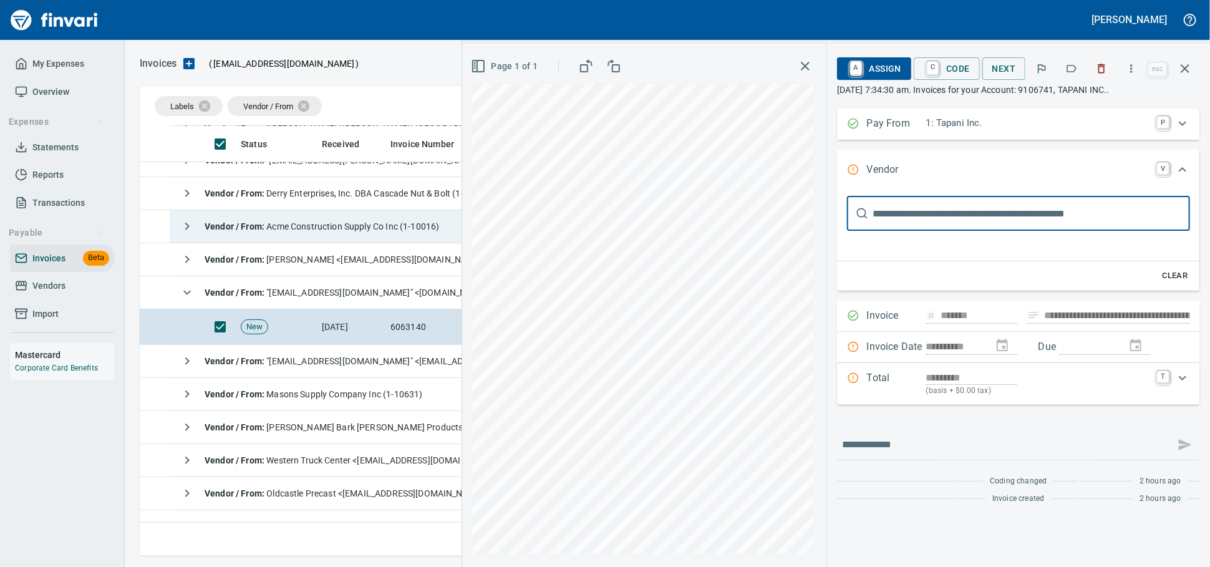
click at [1095, 70] on icon "button" at bounding box center [1101, 68] width 12 height 12
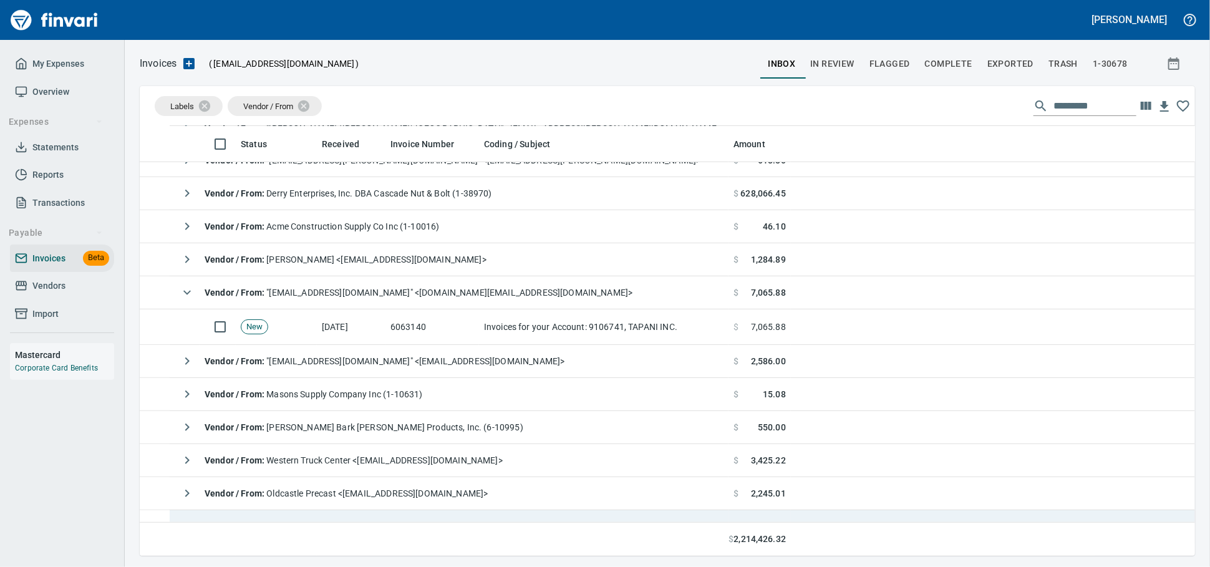
scroll to position [419, 1033]
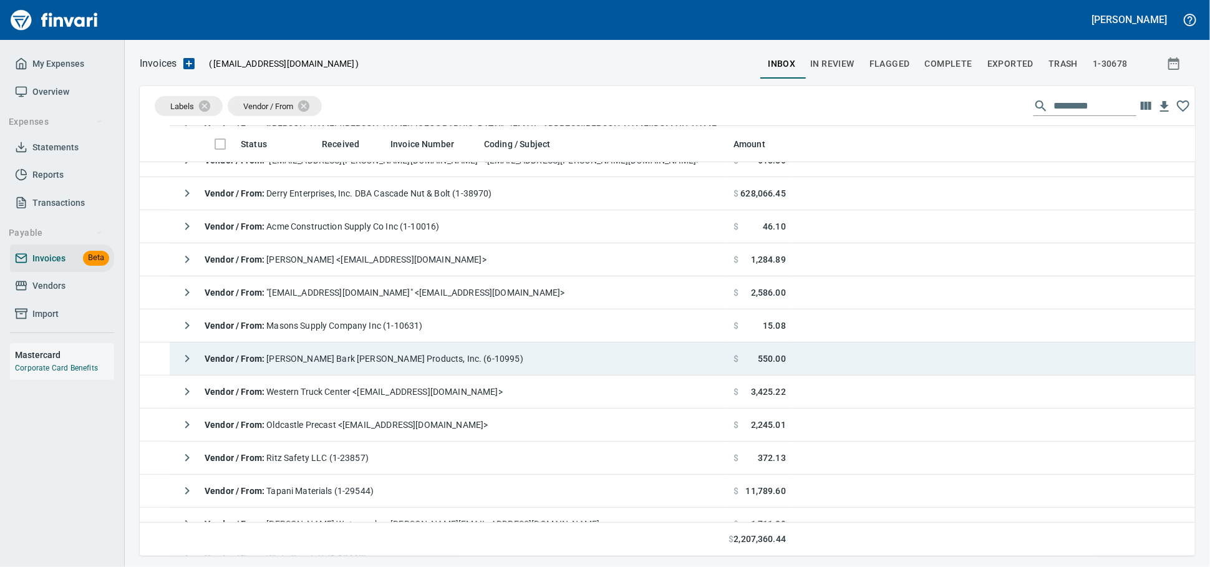
click at [422, 364] on span "Vendor / From : [PERSON_NAME] Bark [PERSON_NAME] Products, Inc. (6-10995)" at bounding box center [364, 359] width 319 height 10
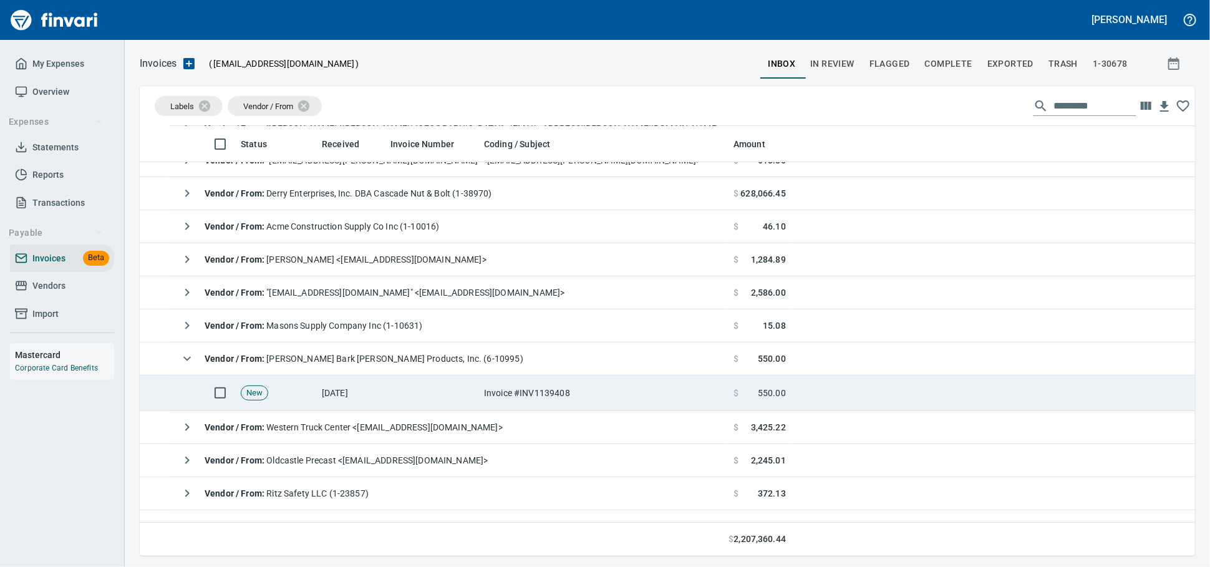
click at [416, 397] on td at bounding box center [432, 393] width 94 height 36
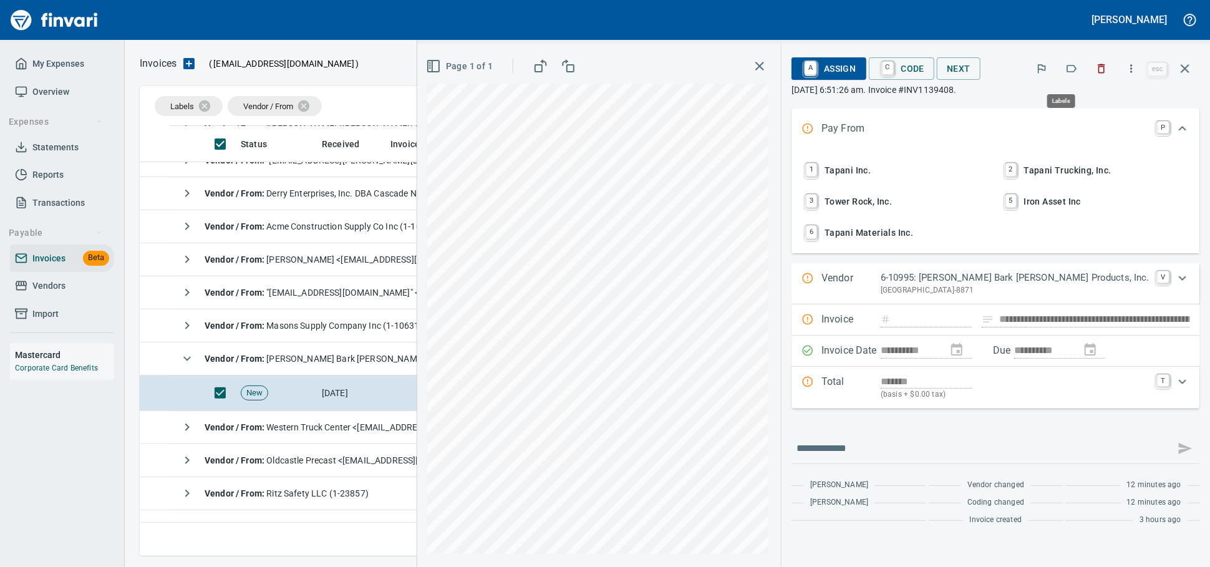
click at [1068, 70] on icon "button" at bounding box center [1072, 68] width 10 height 7
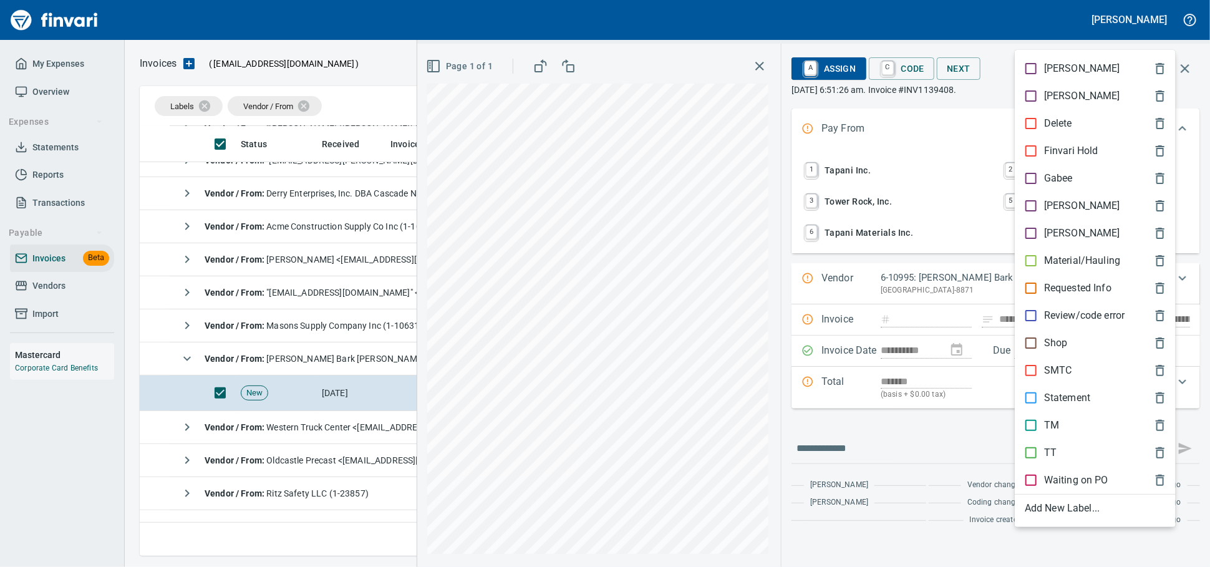
scroll to position [419, 1033]
click at [1046, 433] on p "TM" at bounding box center [1051, 425] width 15 height 15
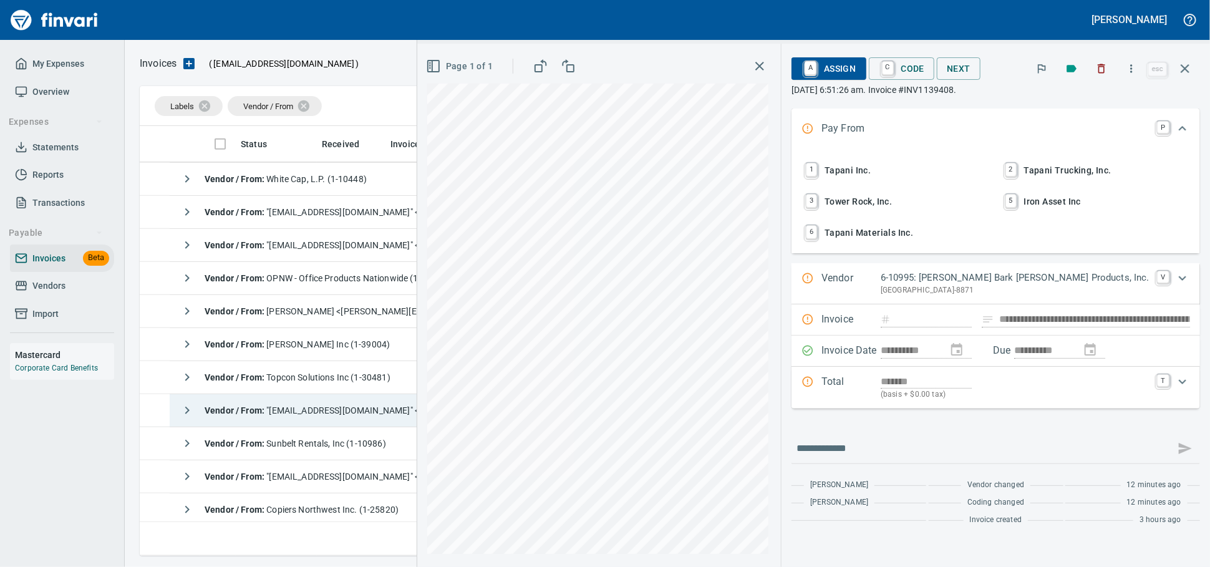
scroll to position [762, 0]
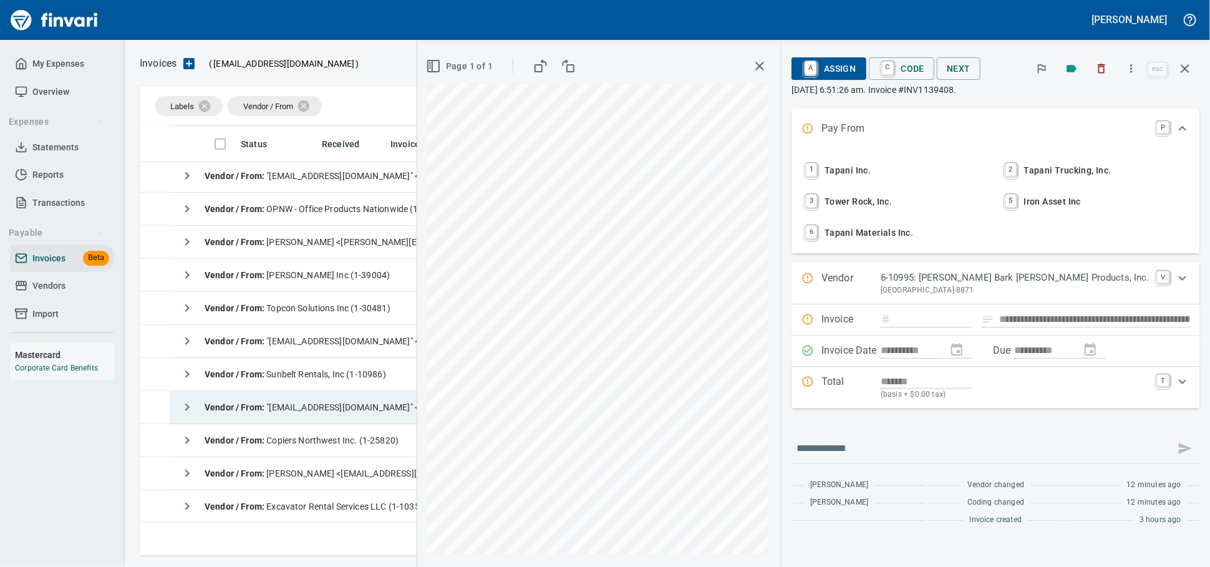
click at [369, 410] on span "Vendor / From : "[EMAIL_ADDRESS][DOMAIN_NAME]" <[EMAIL_ADDRESS][DOMAIN_NAME]>" at bounding box center [385, 407] width 360 height 10
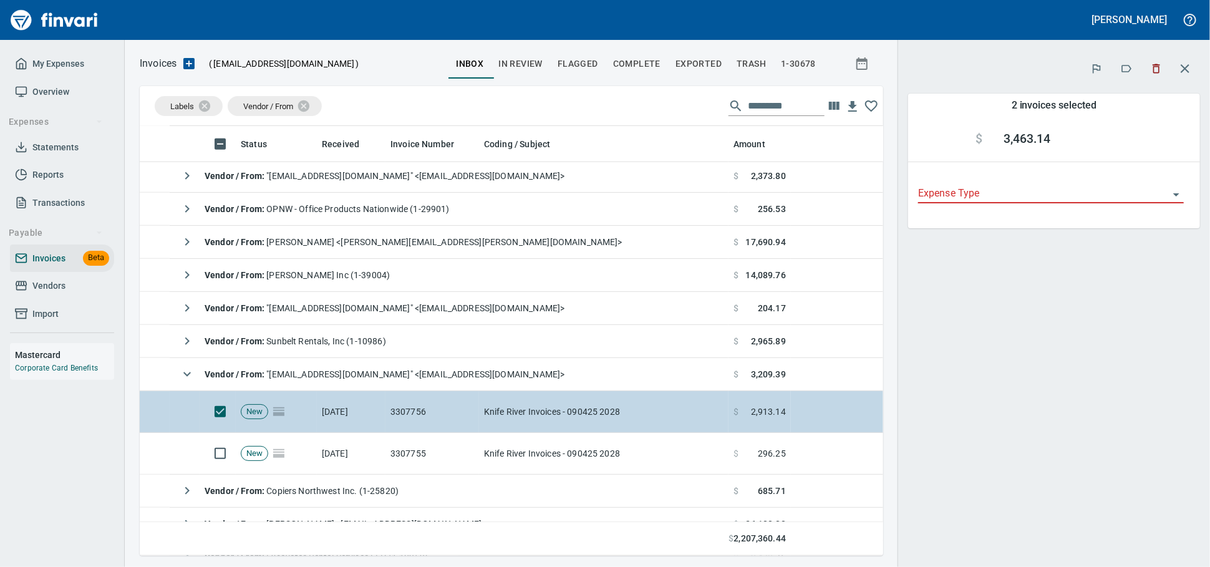
scroll to position [419, 722]
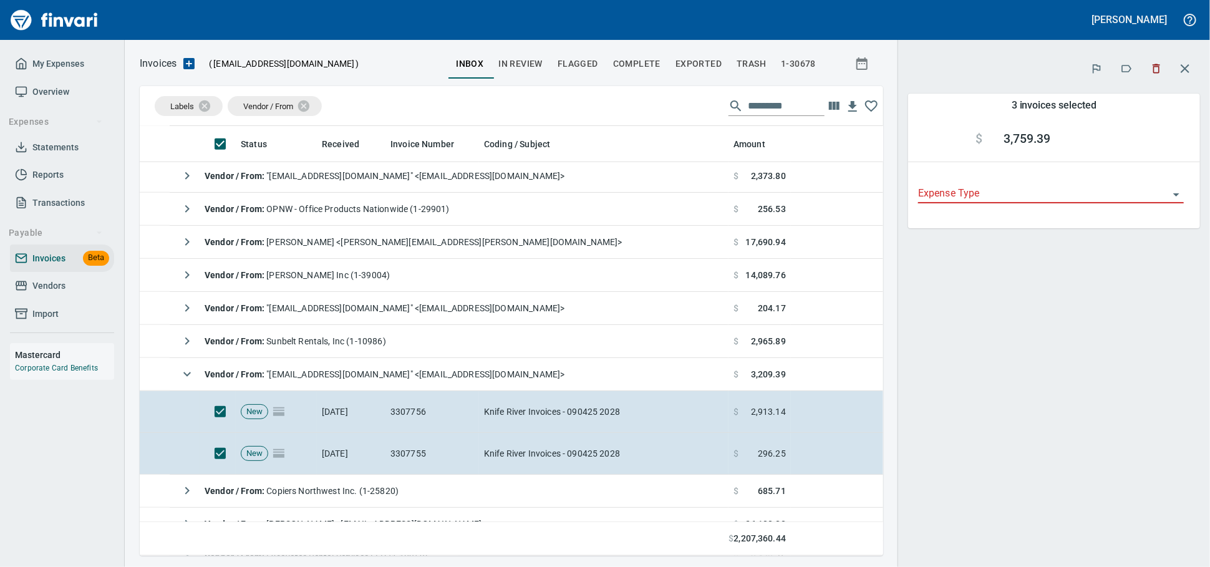
click at [1153, 72] on icon "button" at bounding box center [1156, 68] width 7 height 9
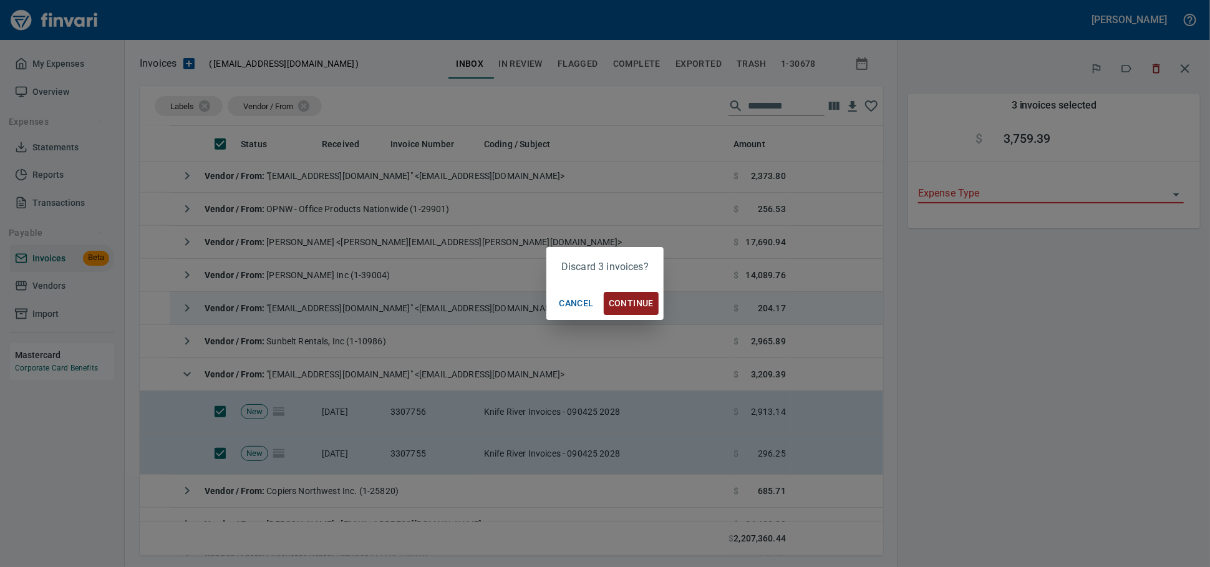
click at [622, 302] on span "Continue" at bounding box center [631, 304] width 45 height 16
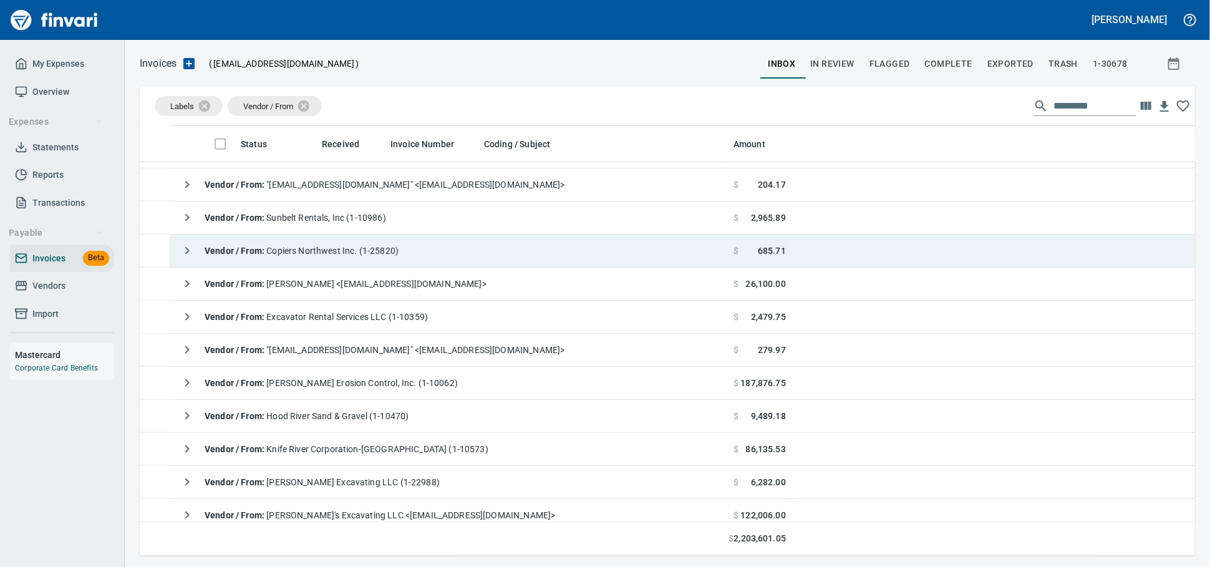
scroll to position [901, 0]
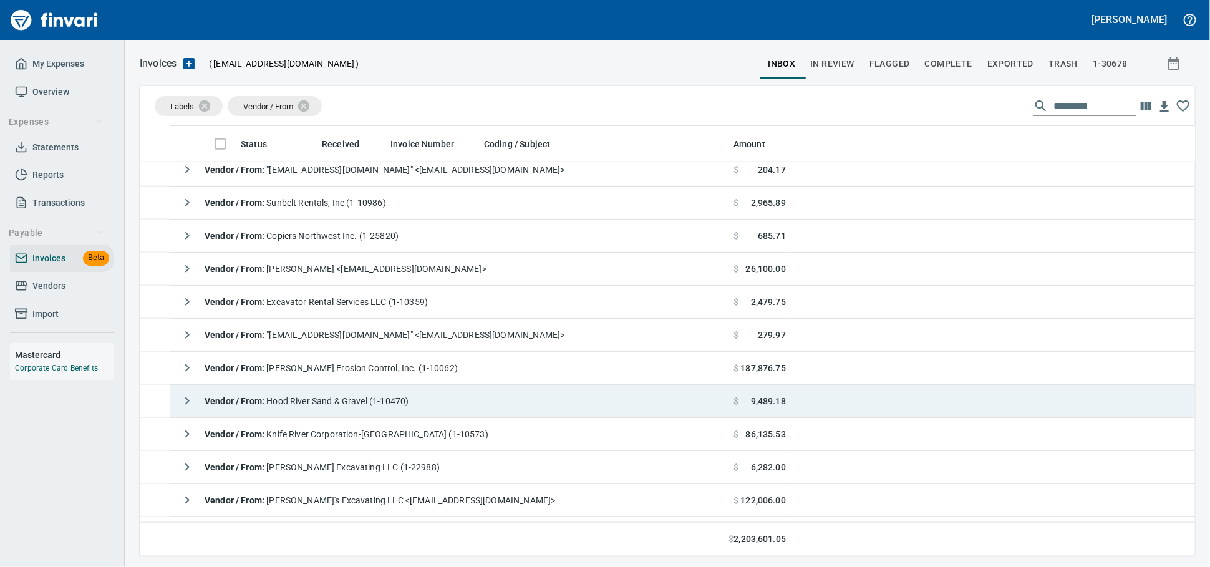
click at [530, 399] on td "Vendor / From : Hood River Sand & Gravel (1-10470)" at bounding box center [449, 401] width 559 height 33
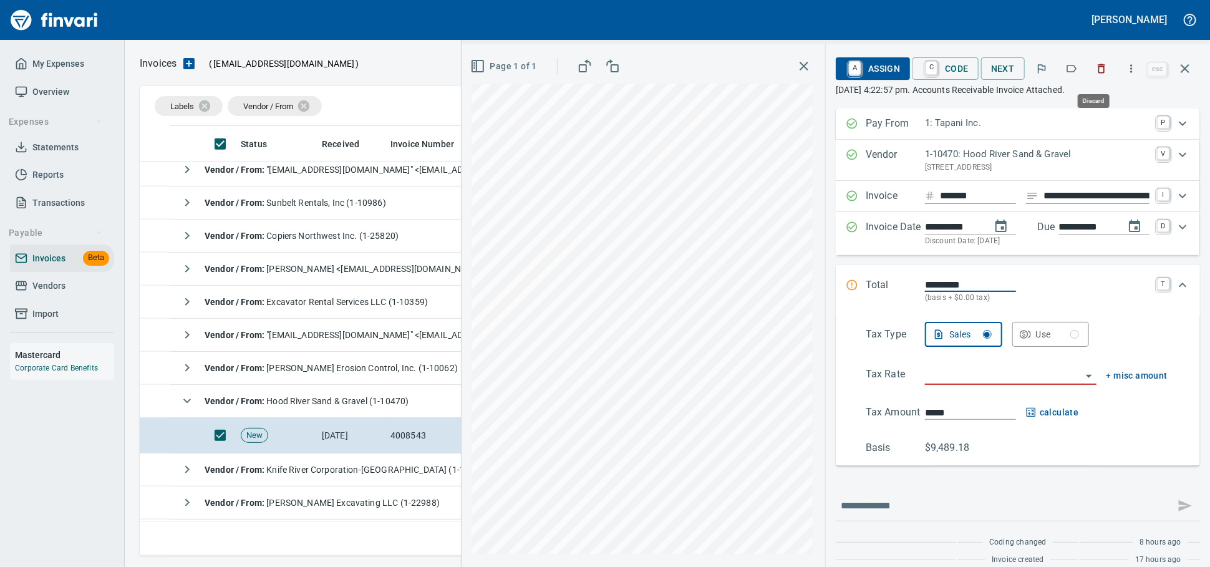
click at [1095, 74] on icon "button" at bounding box center [1101, 68] width 12 height 12
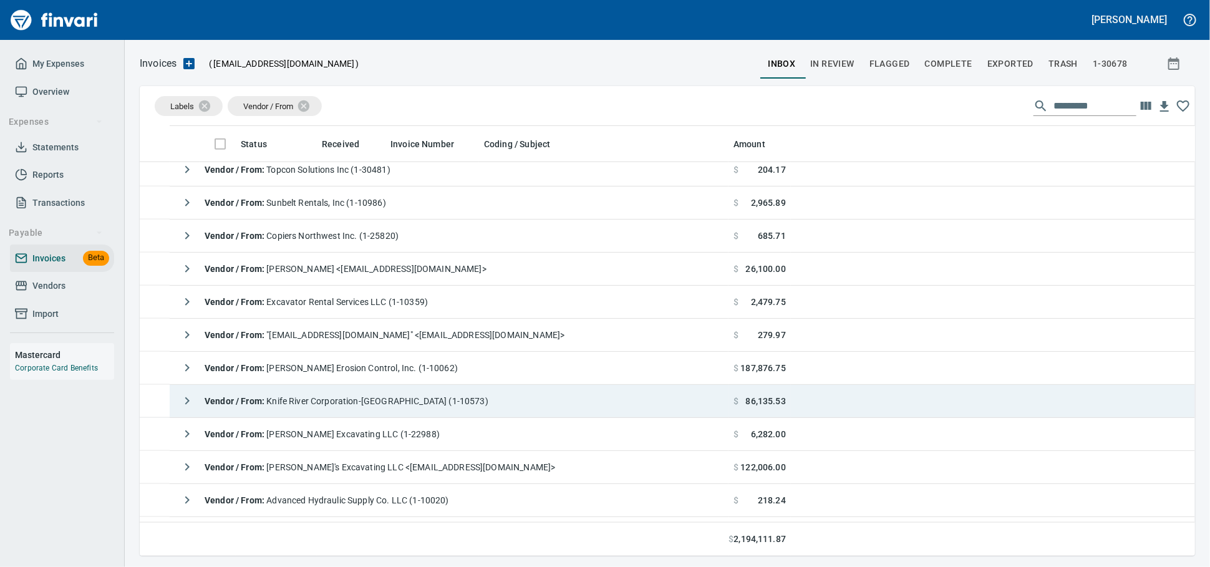
click at [382, 414] on div "Vendor / From : Knife River Corporation-[GEOGRAPHIC_DATA] (1-10573)" at bounding box center [332, 401] width 314 height 25
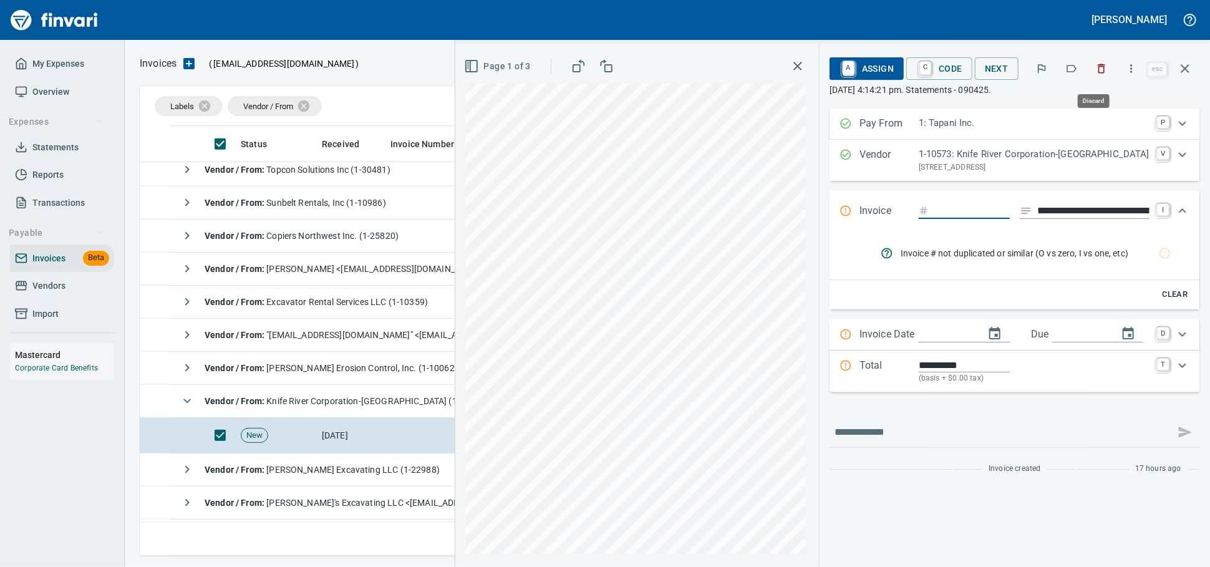
drag, startPoint x: 1095, startPoint y: 66, endPoint x: 1034, endPoint y: 90, distance: 66.4
click at [1098, 65] on icon "button" at bounding box center [1101, 68] width 7 height 9
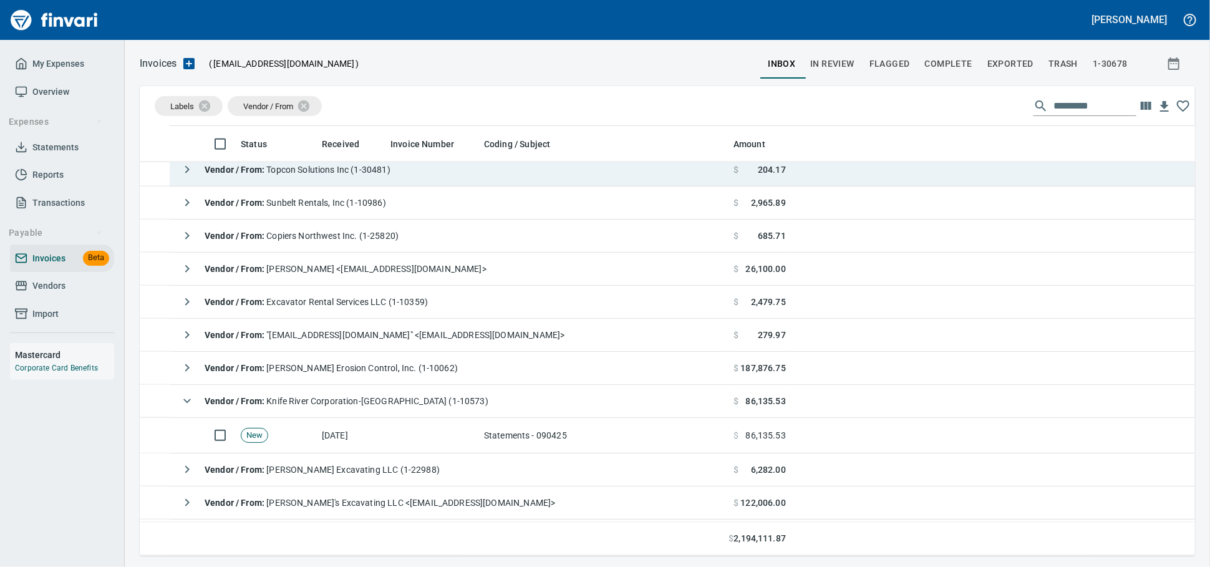
scroll to position [419, 1033]
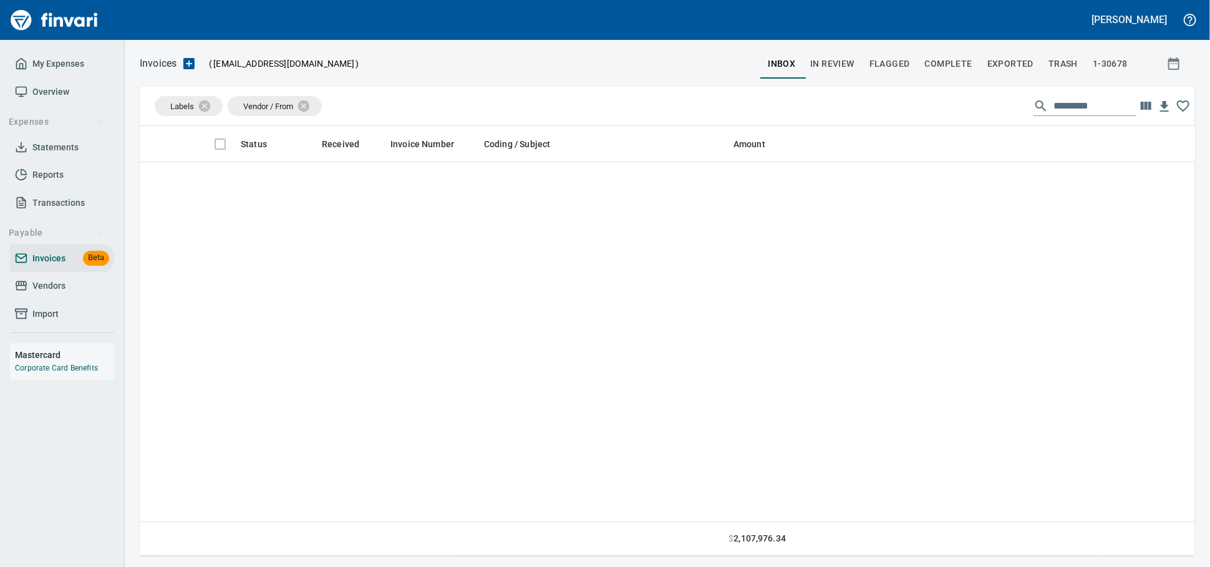
scroll to position [419, 1033]
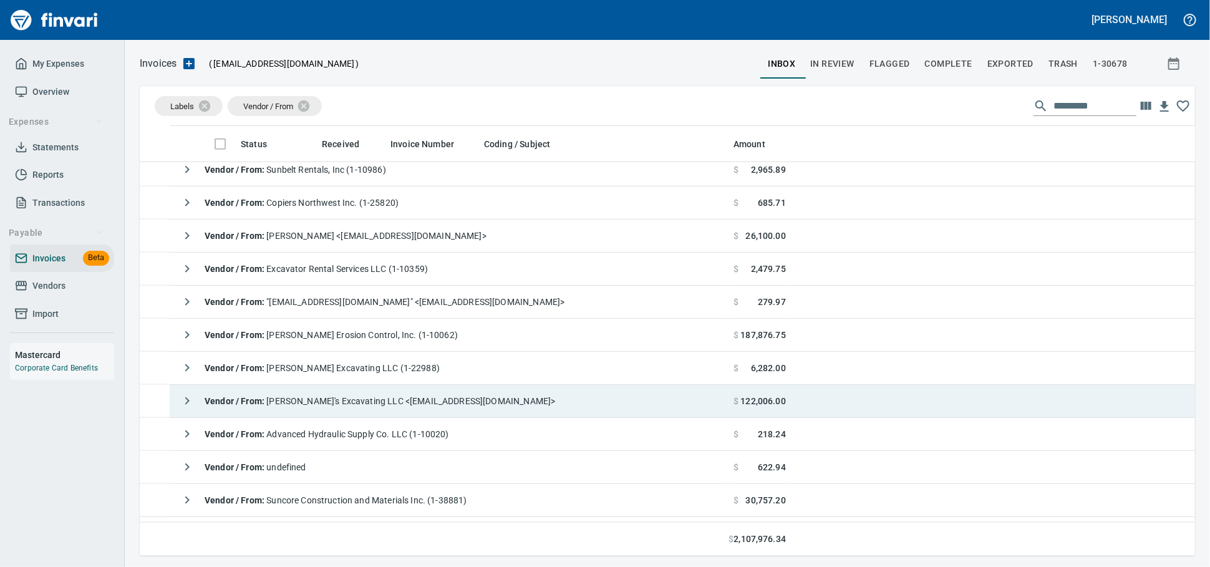
click at [445, 393] on div "Vendor / From : [PERSON_NAME]'s Excavating LLC <[EMAIL_ADDRESS][DOMAIN_NAME]>" at bounding box center [365, 401] width 380 height 25
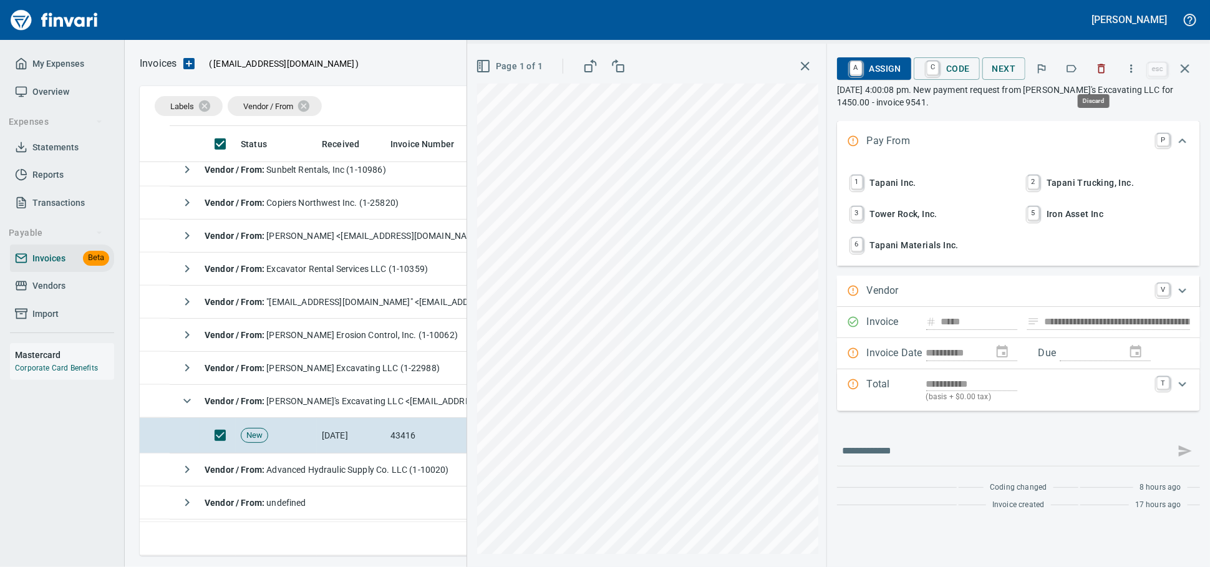
scroll to position [419, 1033]
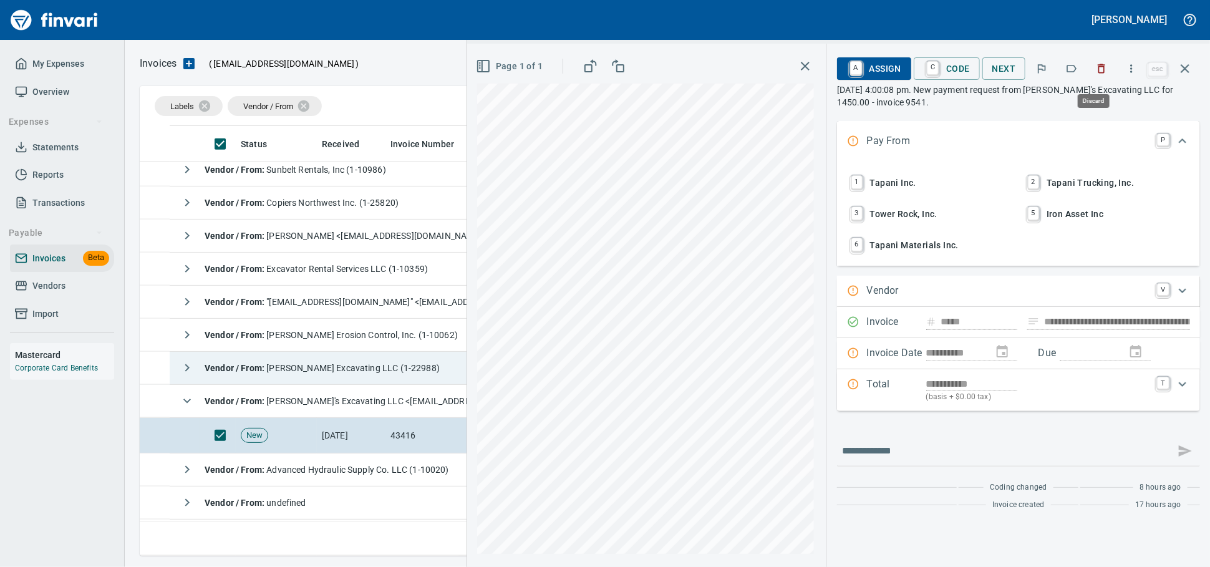
click at [1095, 69] on icon "button" at bounding box center [1101, 68] width 12 height 12
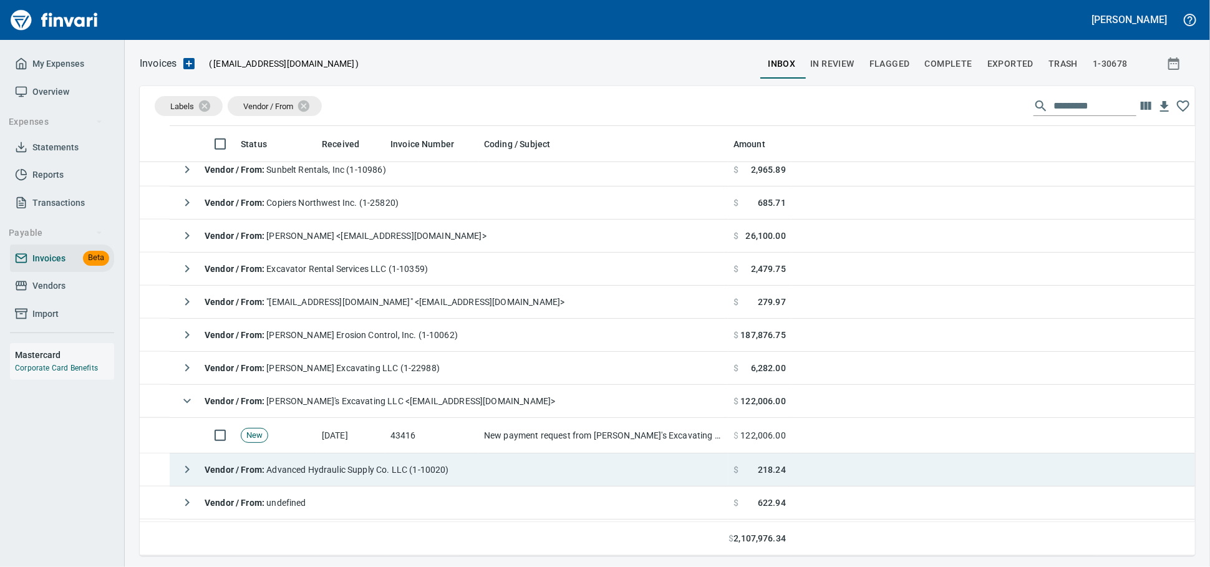
scroll to position [419, 1033]
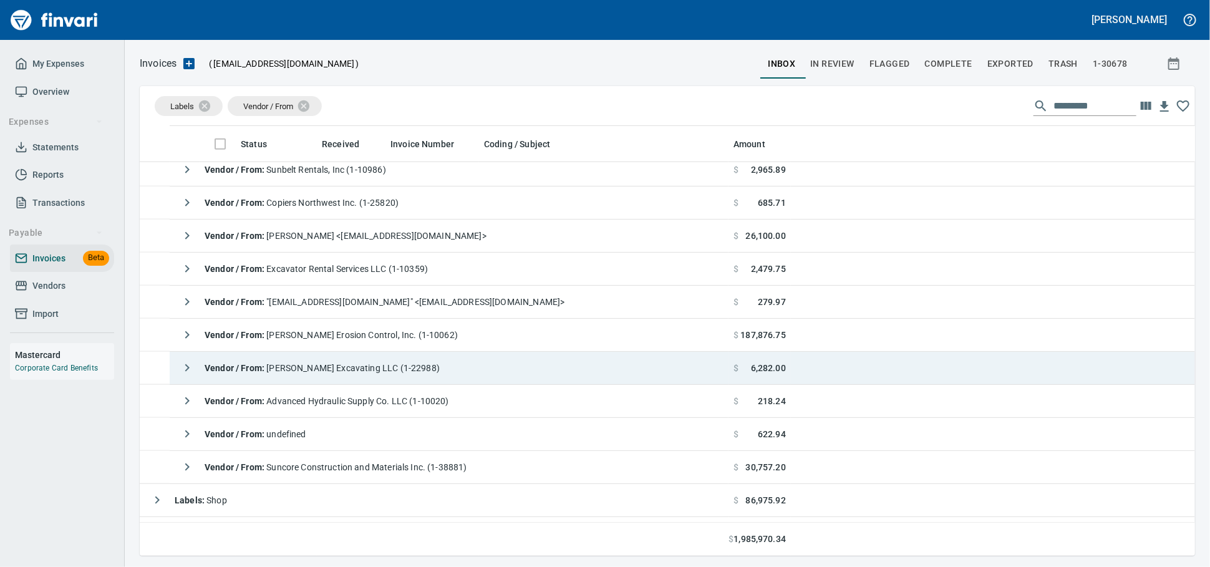
click at [316, 373] on span "Vendor / From : [PERSON_NAME] Excavating LLC (1-22988)" at bounding box center [322, 368] width 235 height 10
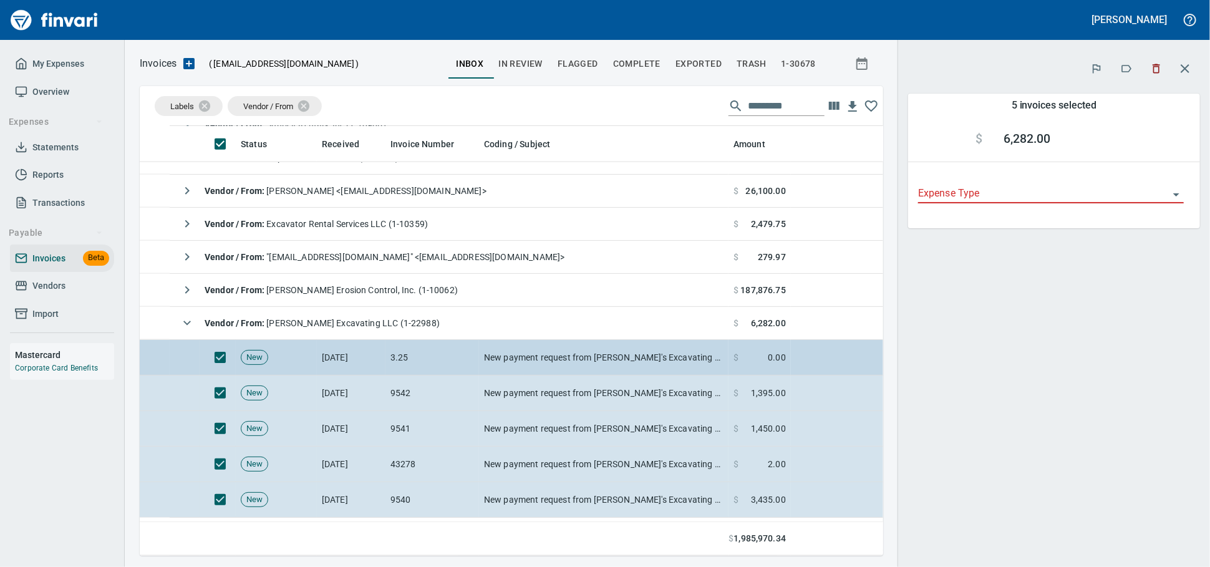
scroll to position [970, 0]
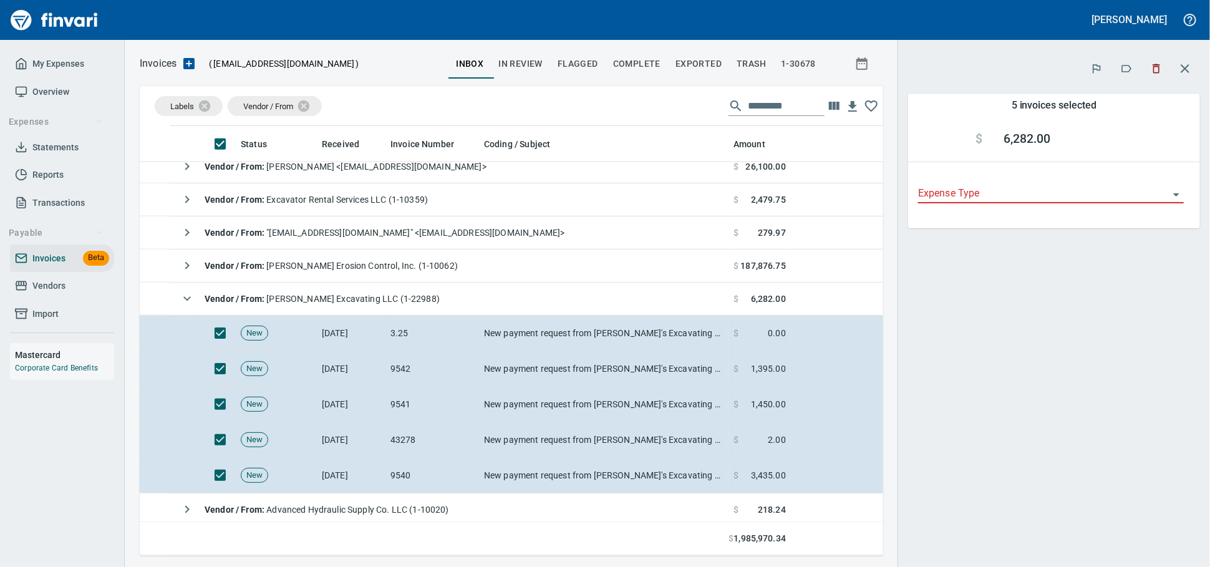
click at [1151, 71] on icon "button" at bounding box center [1156, 68] width 12 height 12
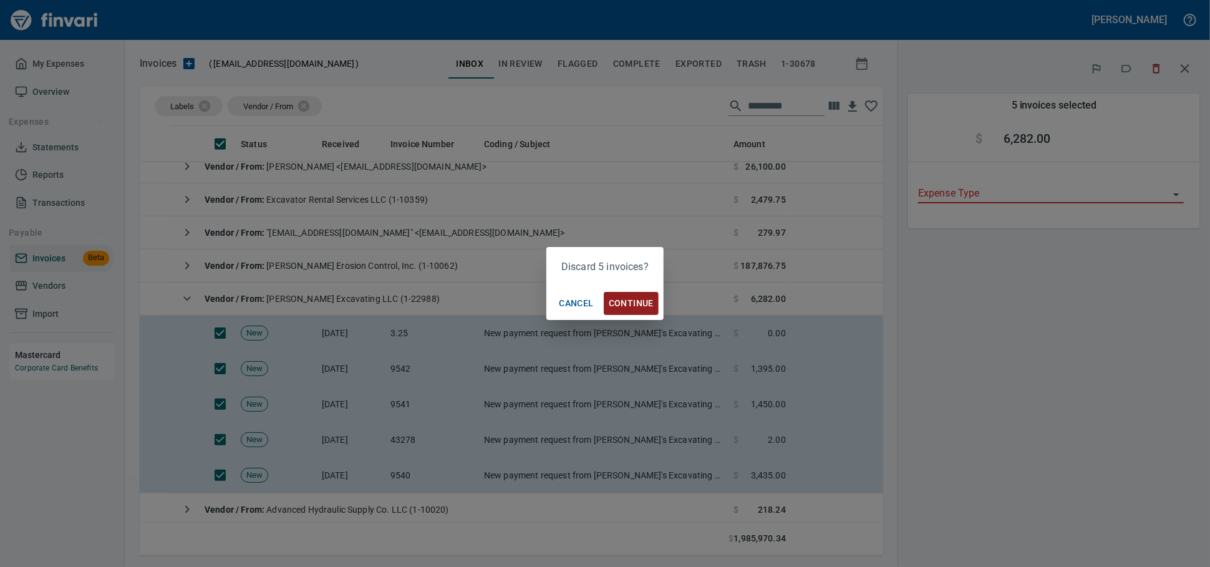
scroll to position [419, 722]
click at [639, 307] on td "Vendor / From : [PERSON_NAME] Excavating LLC (1-22988)" at bounding box center [449, 299] width 559 height 33
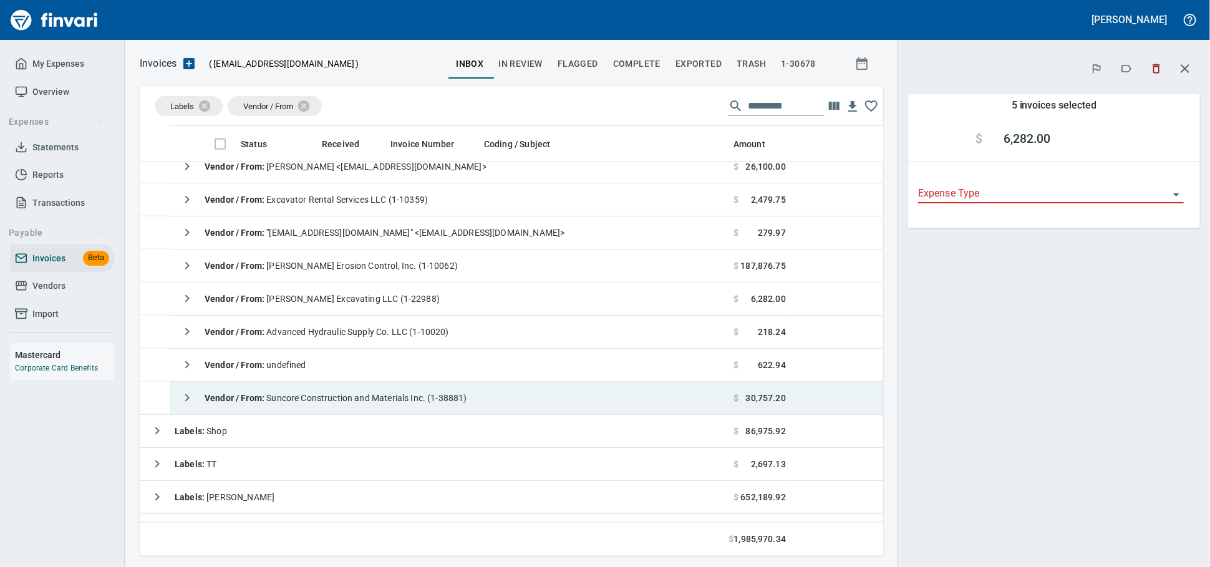
click at [445, 392] on div "Vendor / From : Suncore Construction and Materials Inc. (1-38881)" at bounding box center [321, 397] width 293 height 25
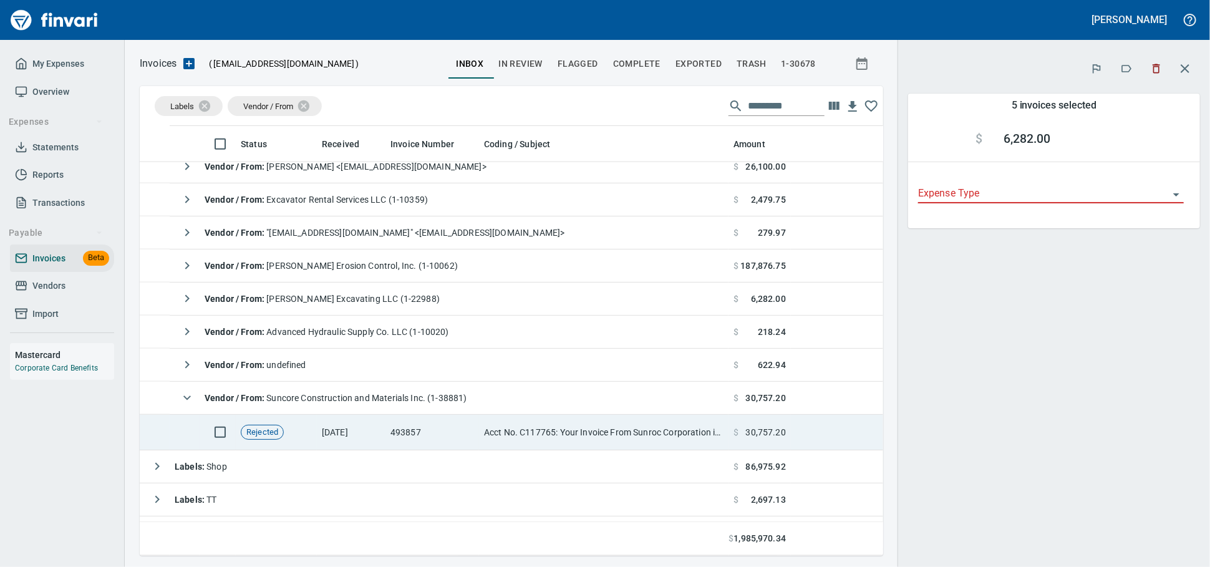
click at [402, 429] on td "493857" at bounding box center [432, 433] width 94 height 36
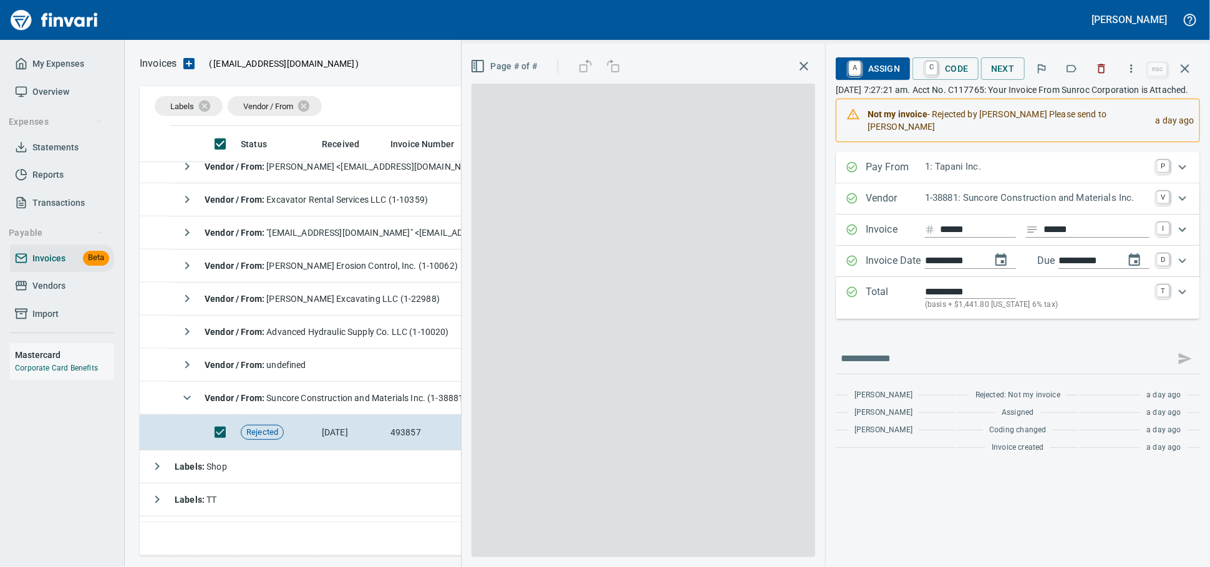
scroll to position [419, 1031]
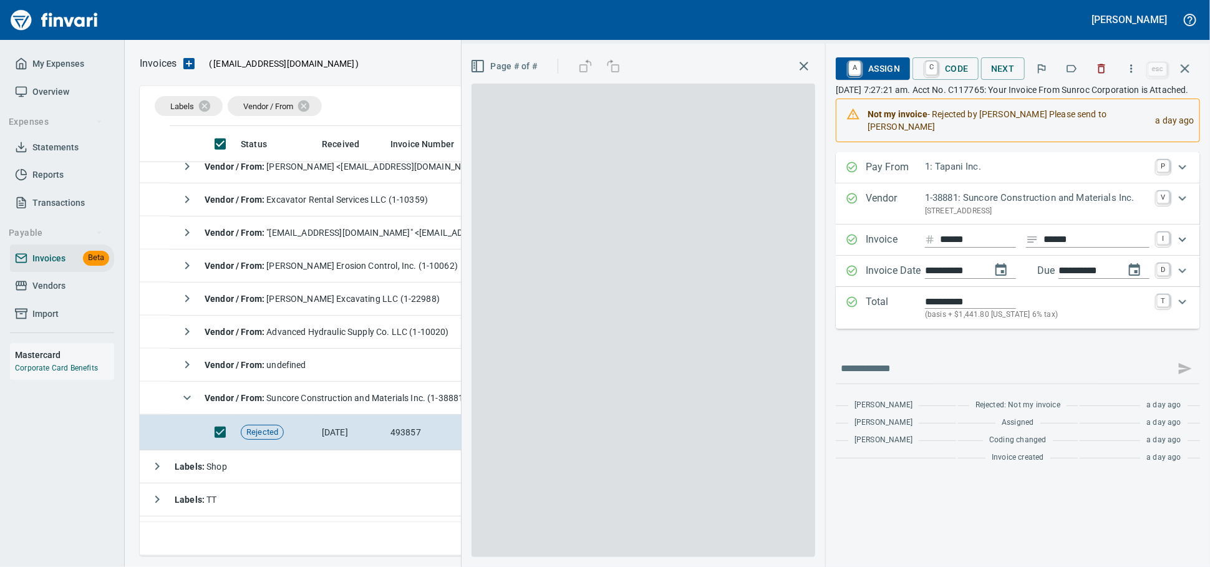
click at [859, 62] on span "A Assign" at bounding box center [873, 68] width 54 height 21
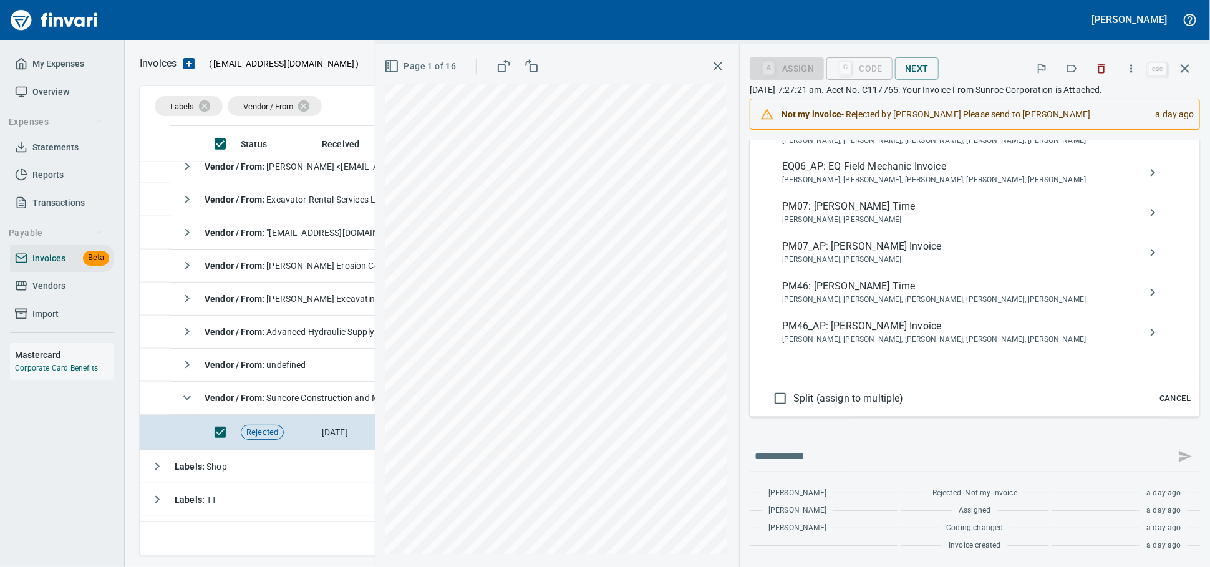
scroll to position [793, 0]
type input "******"
click at [916, 319] on span "PM46_AP: Robert Stanton Invoice" at bounding box center [965, 326] width 366 height 15
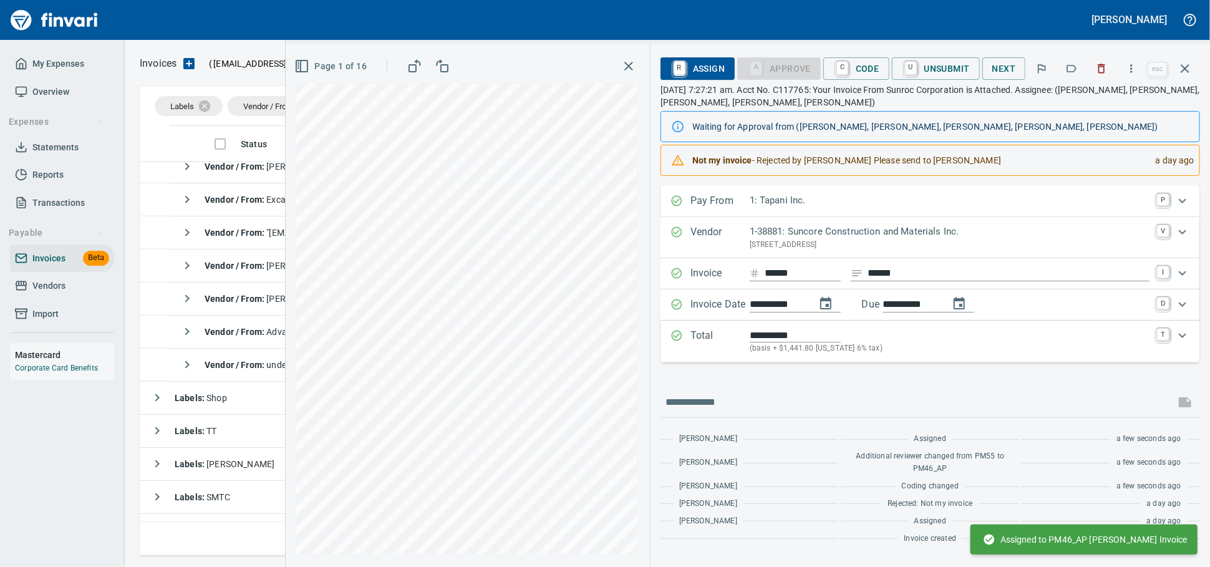
scroll to position [34, 0]
click at [1179, 70] on icon "button" at bounding box center [1185, 68] width 15 height 15
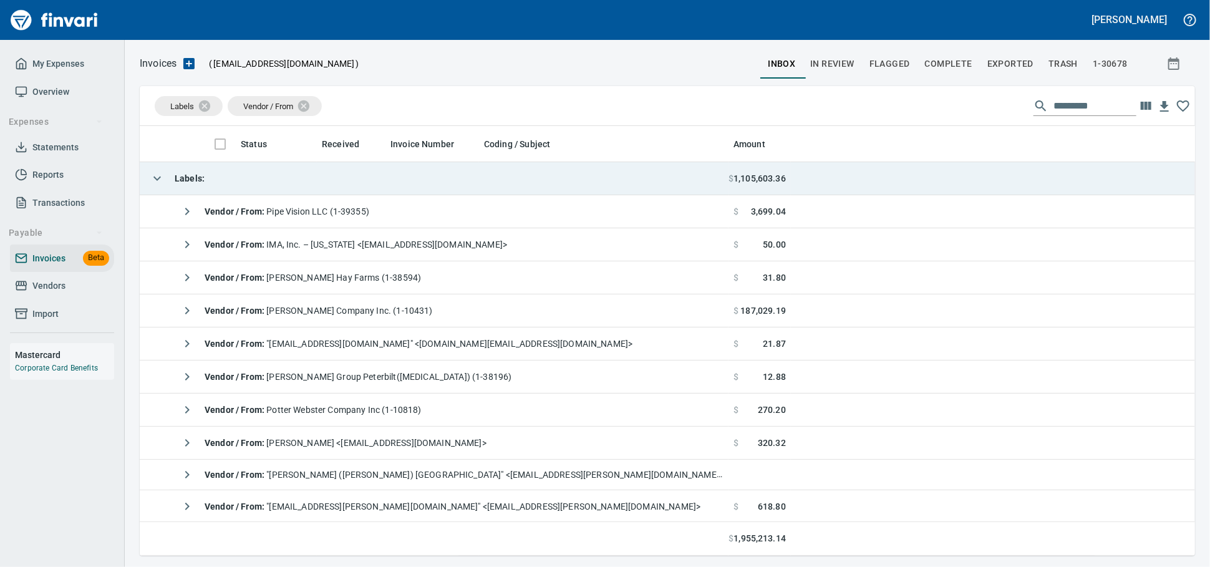
click at [321, 181] on td "Labels :" at bounding box center [434, 178] width 589 height 33
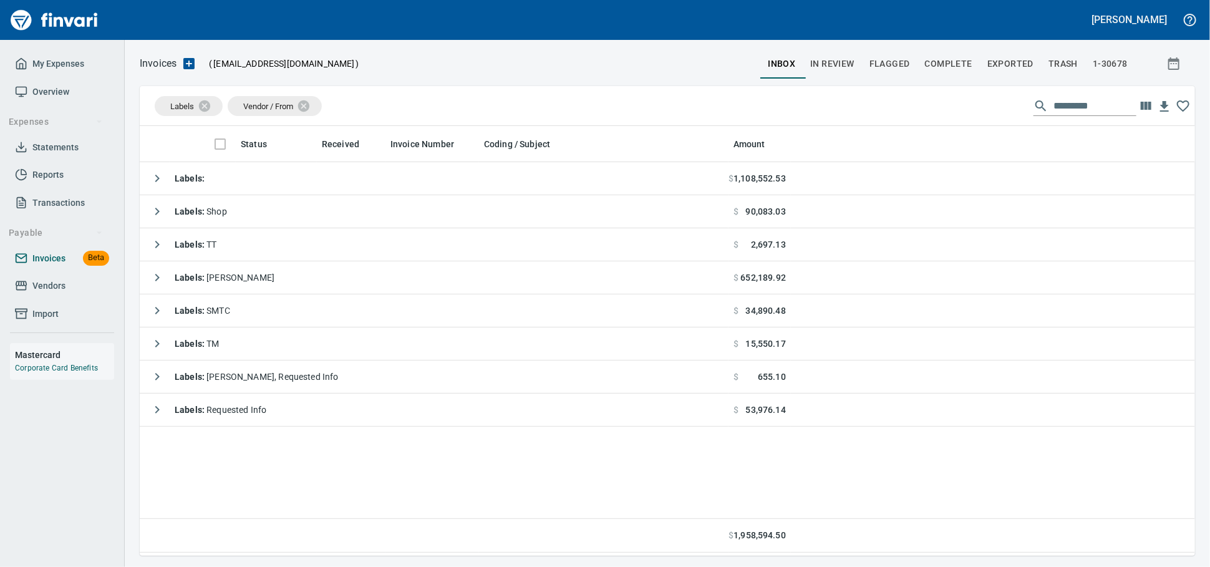
scroll to position [419, 1044]
click at [38, 294] on span "Vendors" at bounding box center [48, 286] width 33 height 16
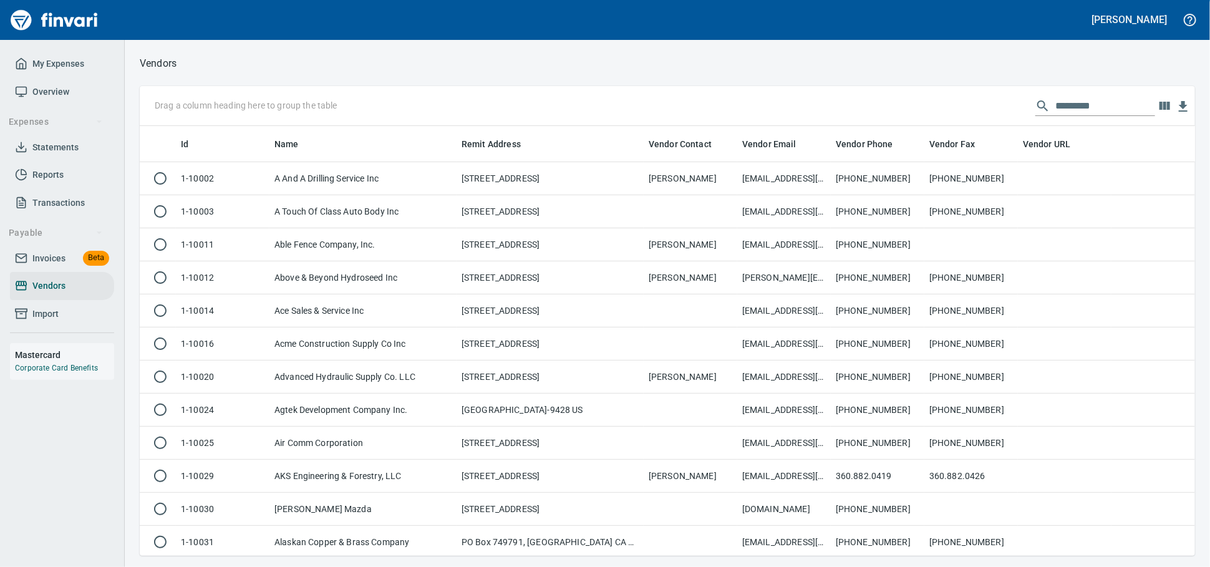
scroll to position [419, 1034]
click at [1055, 99] on input "text" at bounding box center [1105, 106] width 100 height 20
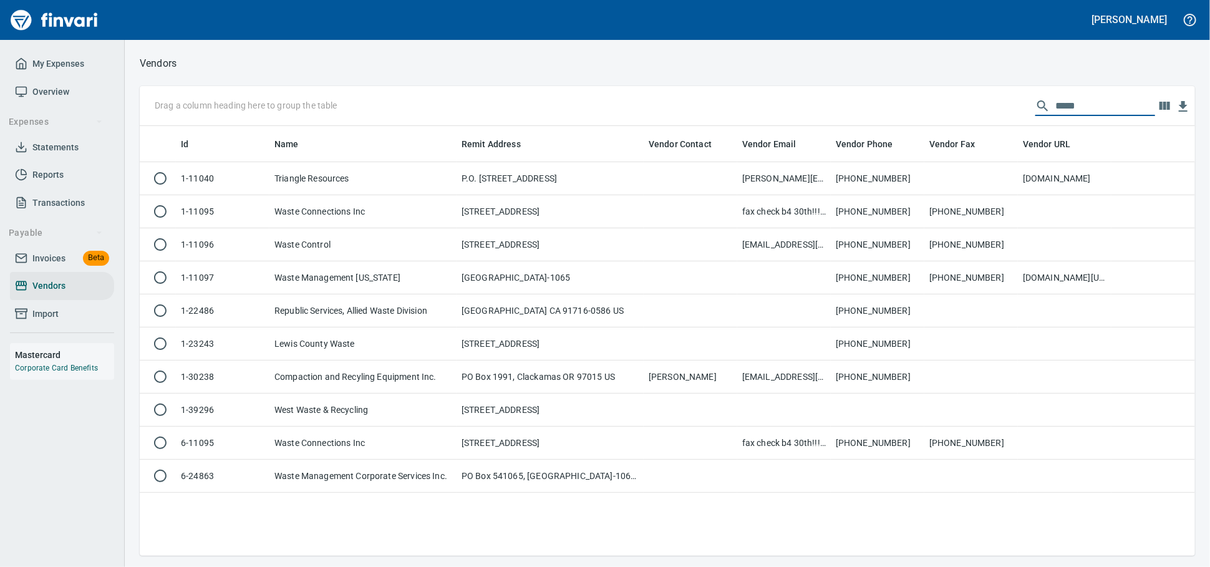
scroll to position [419, 1044]
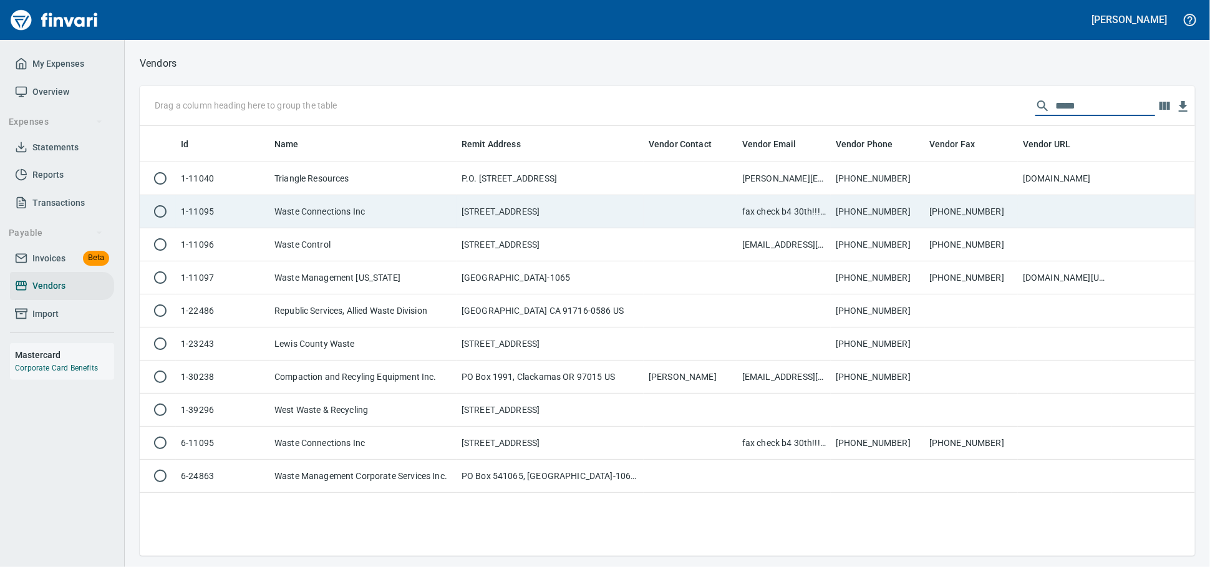
type input "*****"
click at [625, 216] on td "9411 NE 94th Ave, Vancouver WA 98682" at bounding box center [550, 211] width 187 height 33
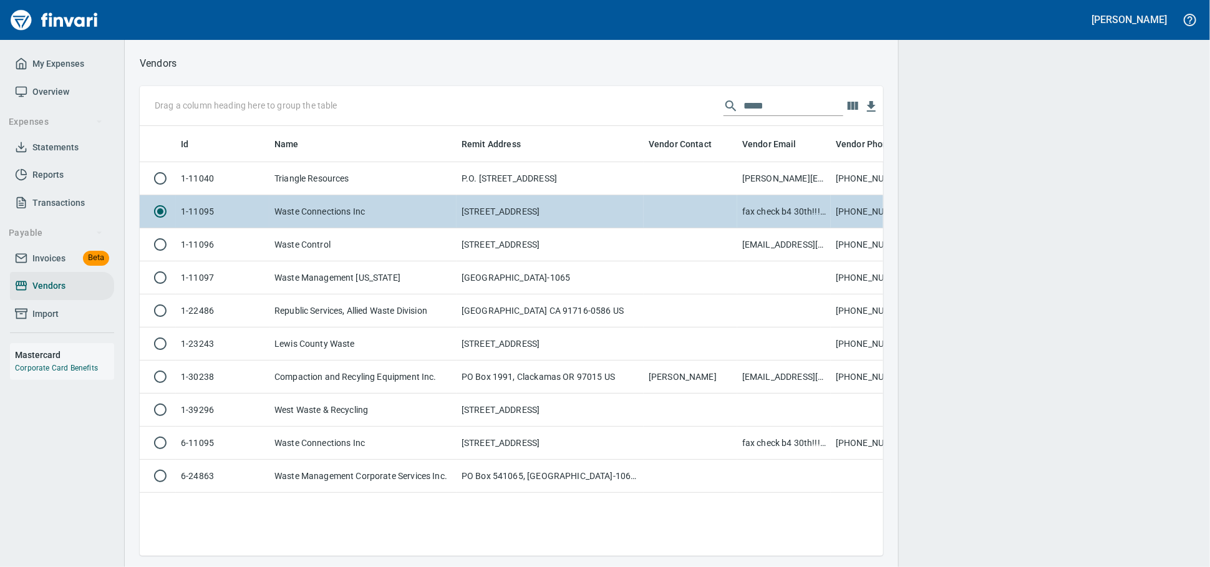
scroll to position [408, 732]
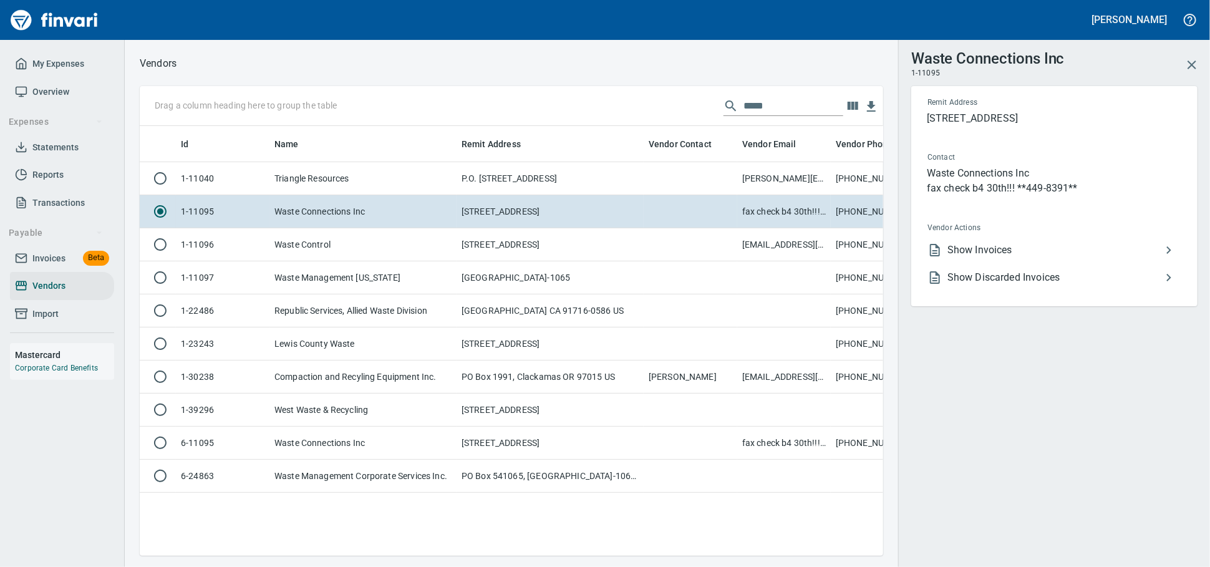
click at [973, 251] on li "Show Invoices" at bounding box center [1050, 249] width 264 height 27
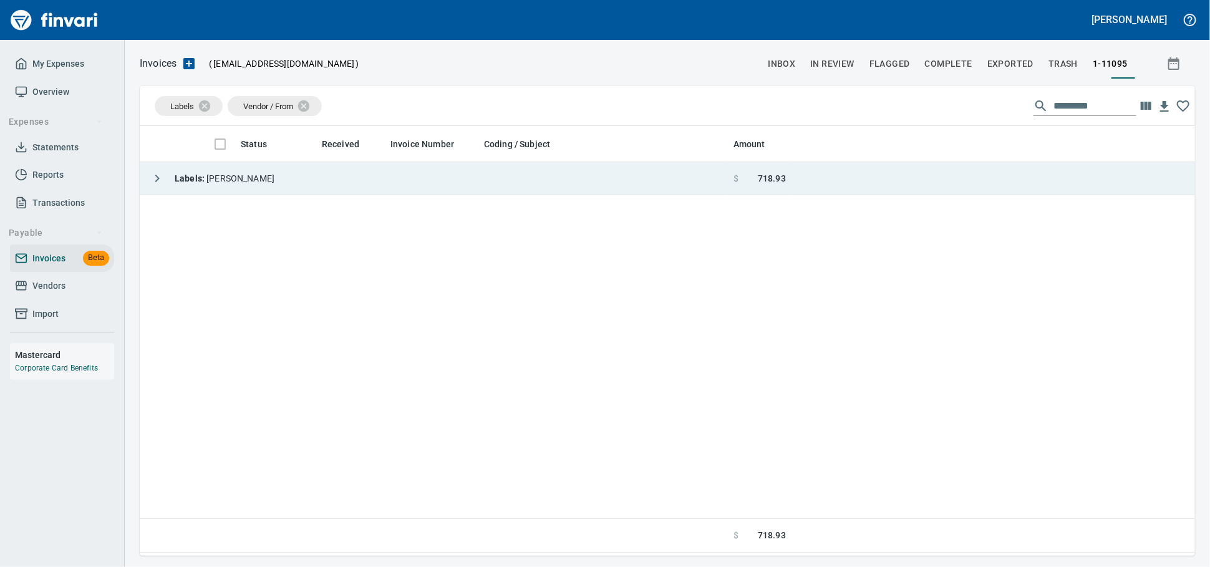
scroll to position [419, 1044]
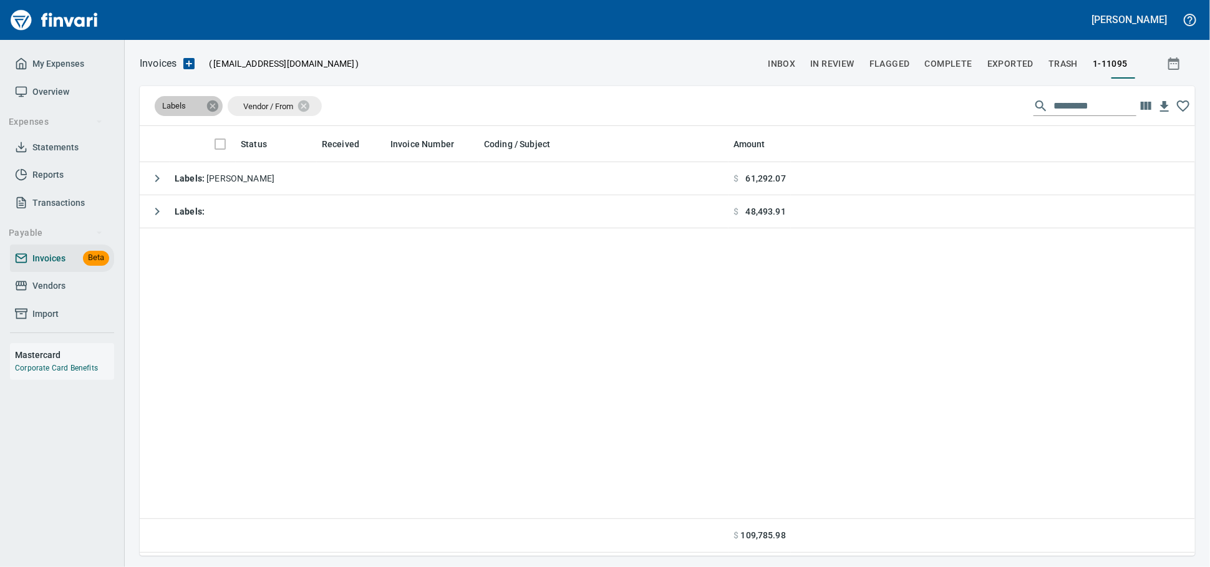
click at [215, 107] on icon at bounding box center [213, 106] width 14 height 14
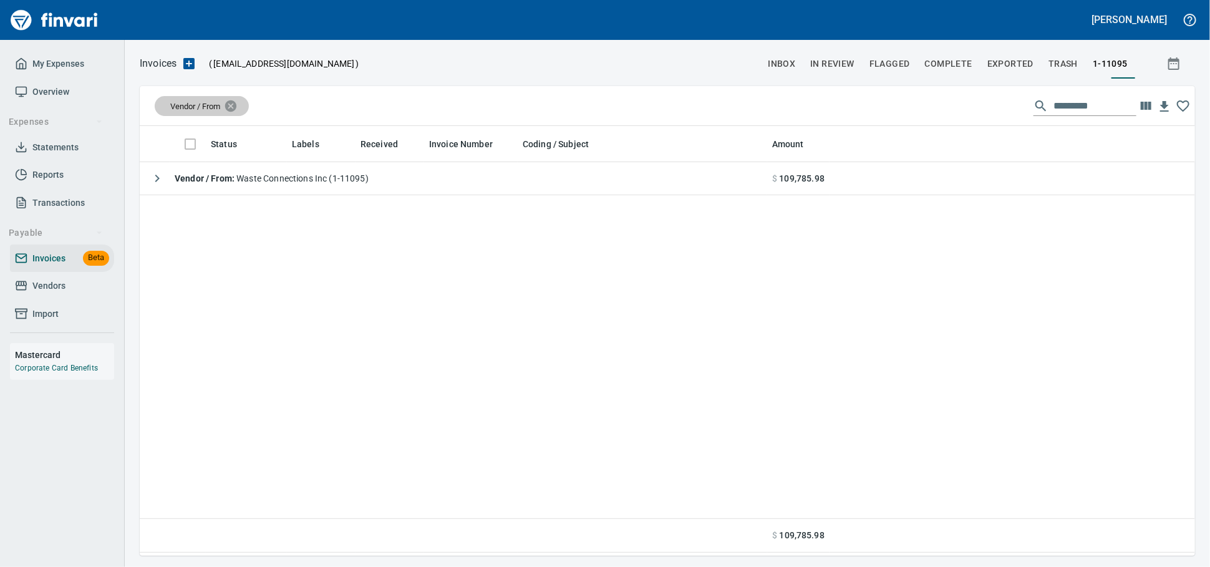
click at [238, 108] on icon at bounding box center [231, 106] width 14 height 14
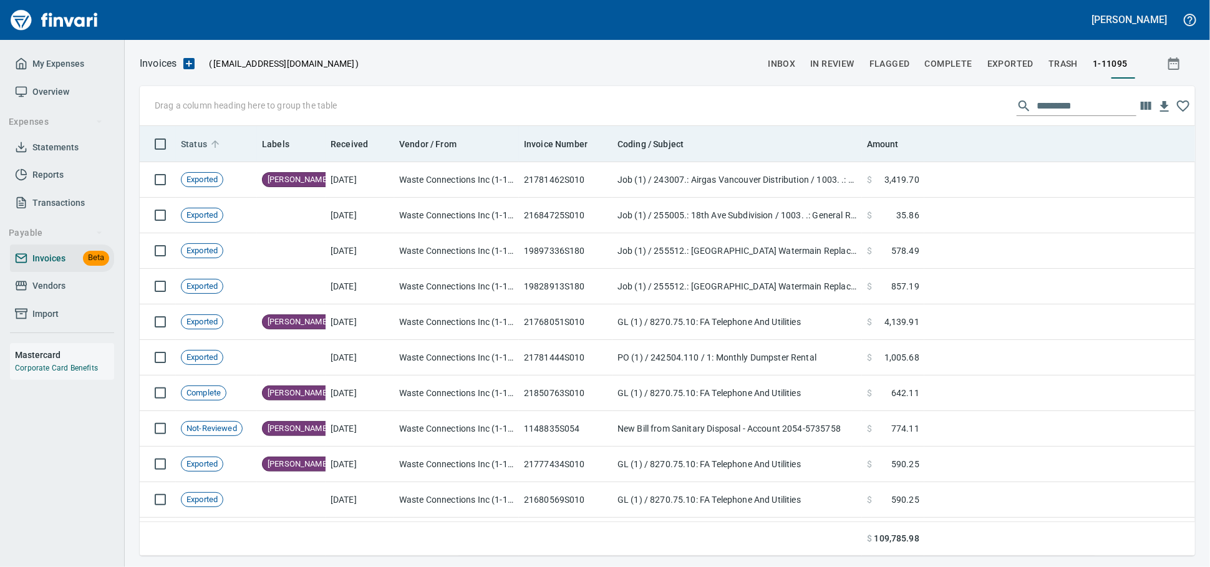
click at [198, 141] on span "Status" at bounding box center [194, 144] width 26 height 15
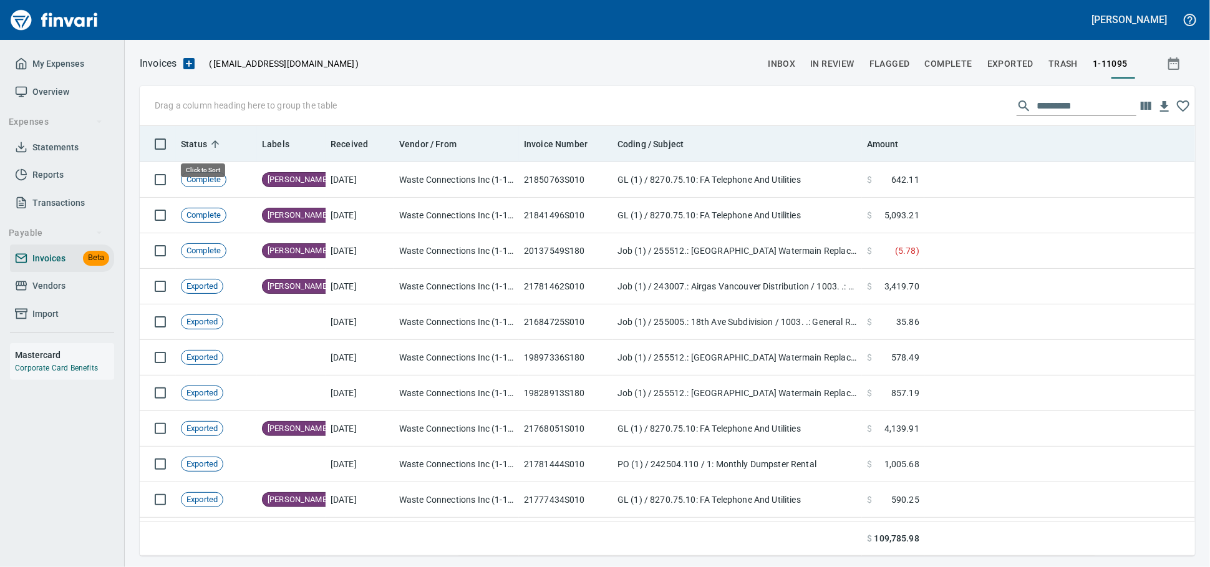
click at [198, 141] on span "Status" at bounding box center [194, 144] width 26 height 15
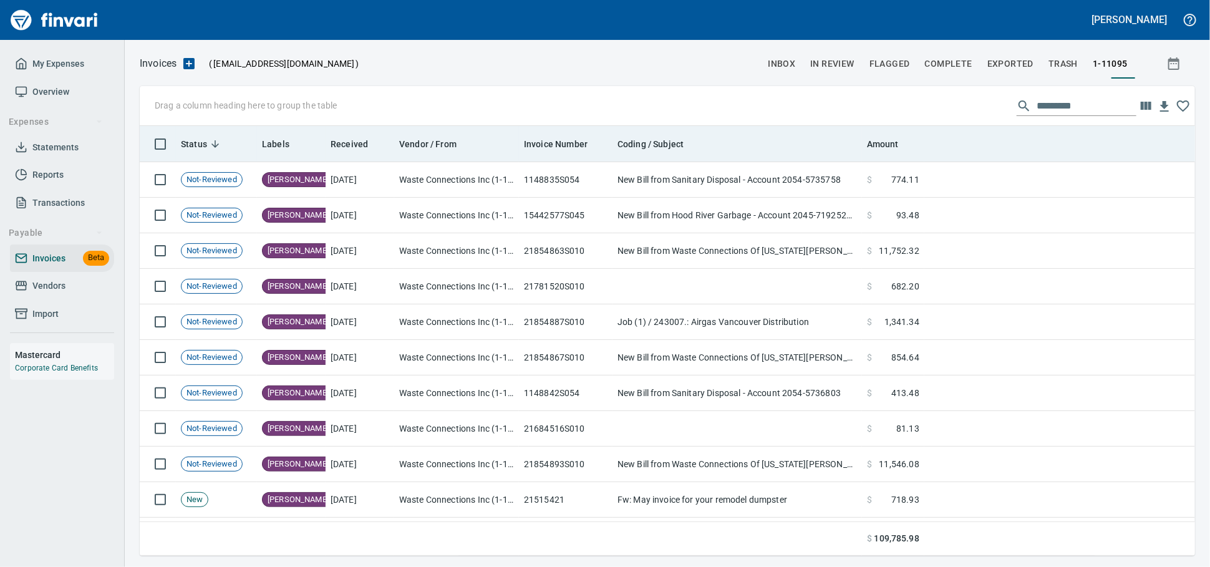
click at [899, 134] on th "Amount" at bounding box center [893, 144] width 62 height 36
click at [896, 141] on span "Amount" at bounding box center [883, 144] width 32 height 15
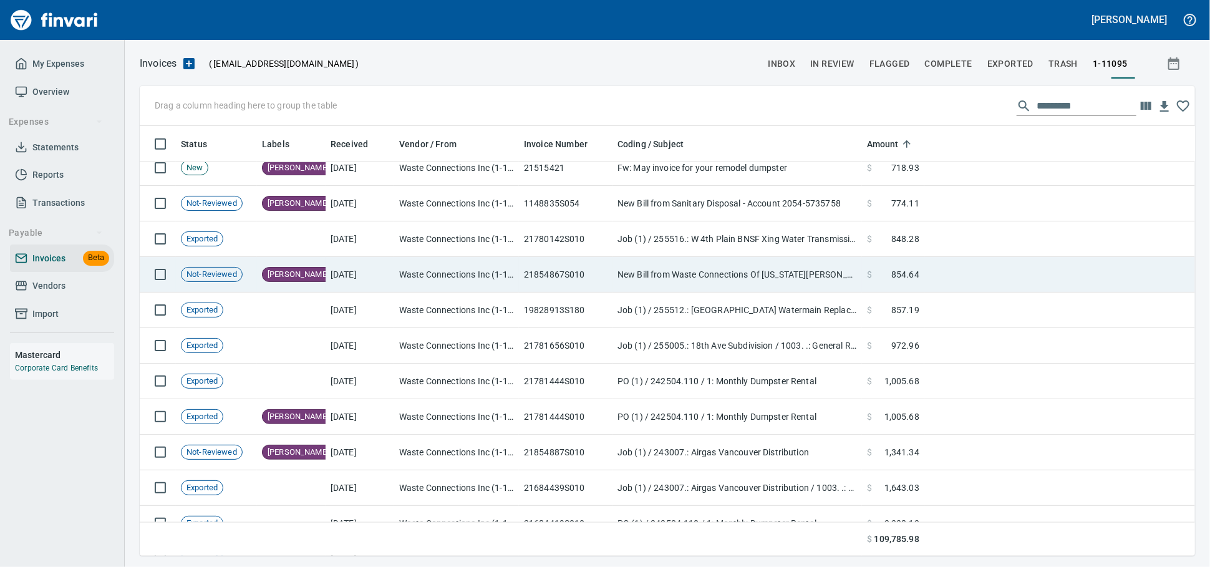
scroll to position [762, 0]
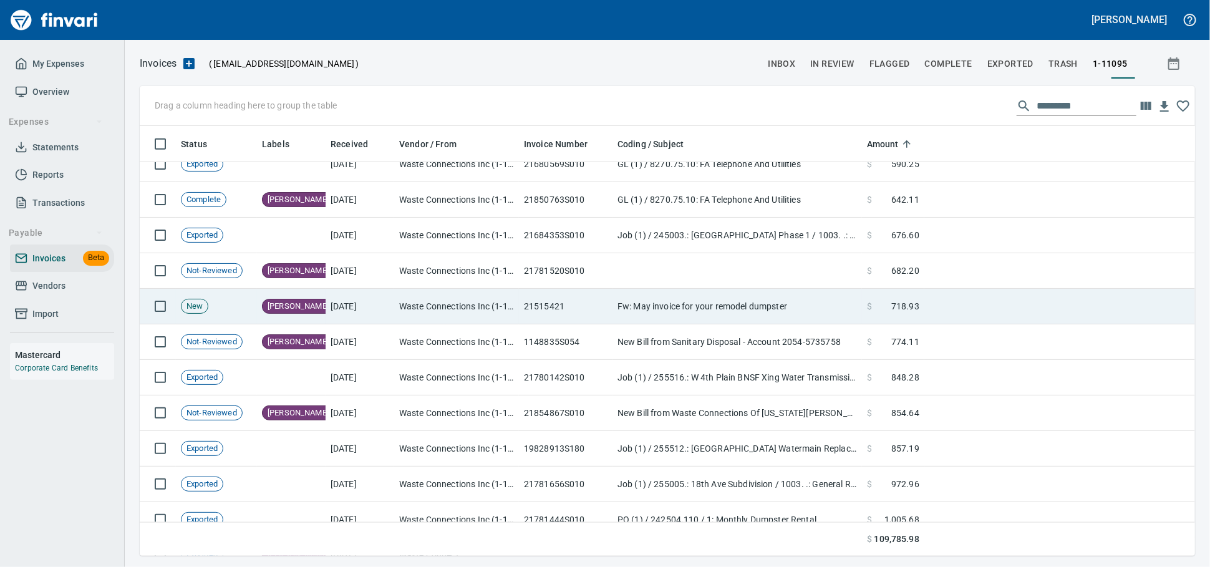
click at [926, 307] on td at bounding box center [1059, 307] width 271 height 36
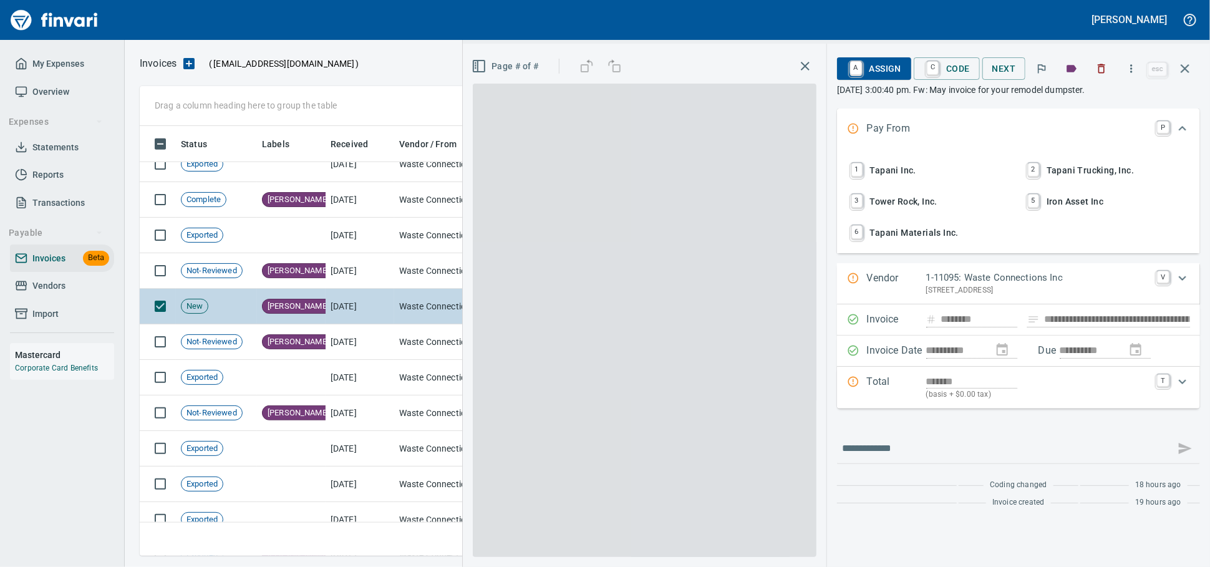
scroll to position [419, 1033]
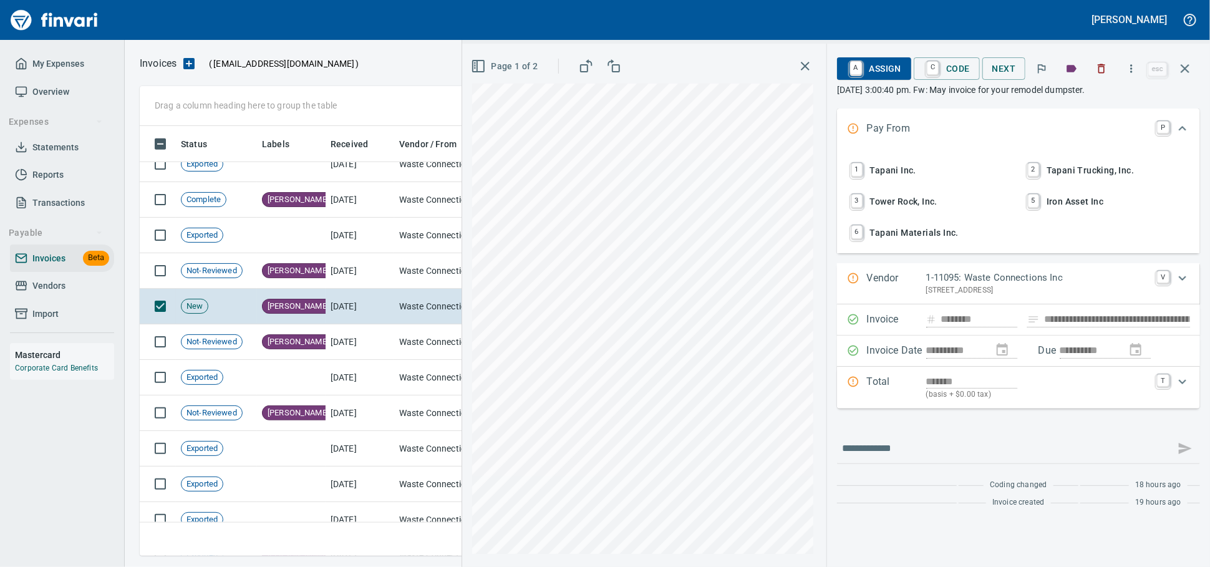
click at [875, 179] on span "1 Tapani Inc." at bounding box center [930, 170] width 164 height 21
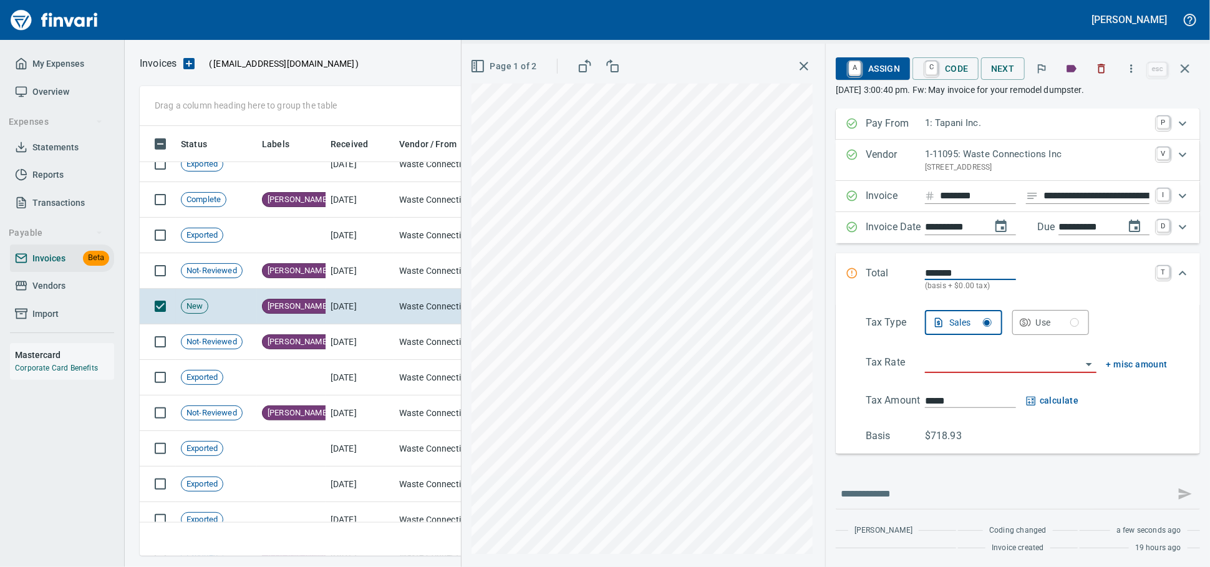
click at [944, 280] on input "*******" at bounding box center [970, 273] width 91 height 14
click at [927, 372] on input "search" at bounding box center [1003, 363] width 157 height 17
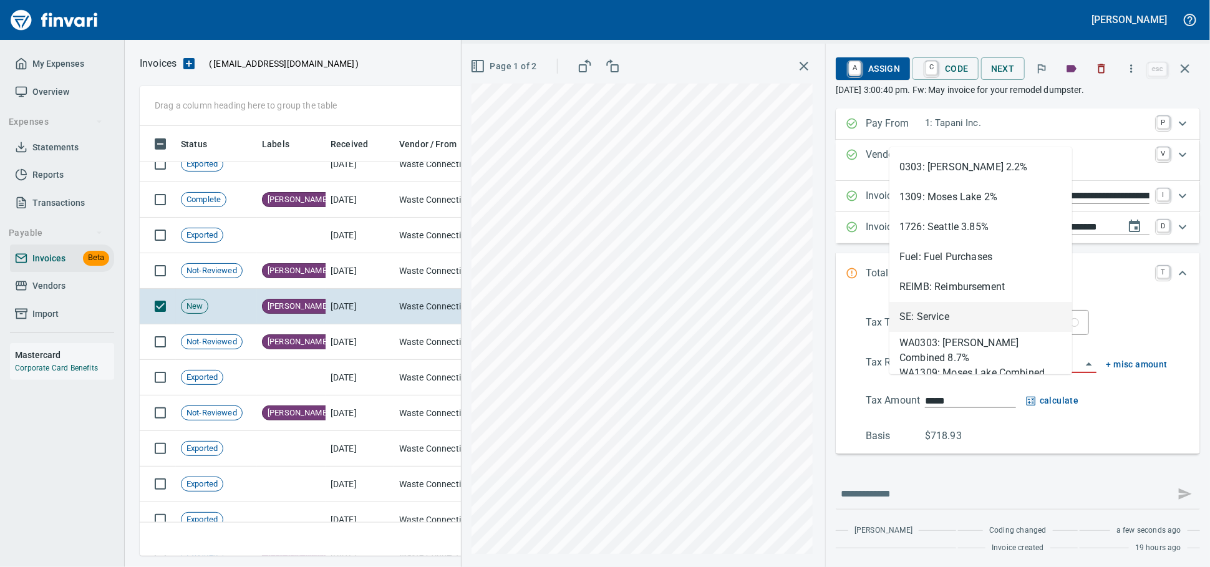
click at [926, 311] on li "SE: Service" at bounding box center [980, 317] width 183 height 30
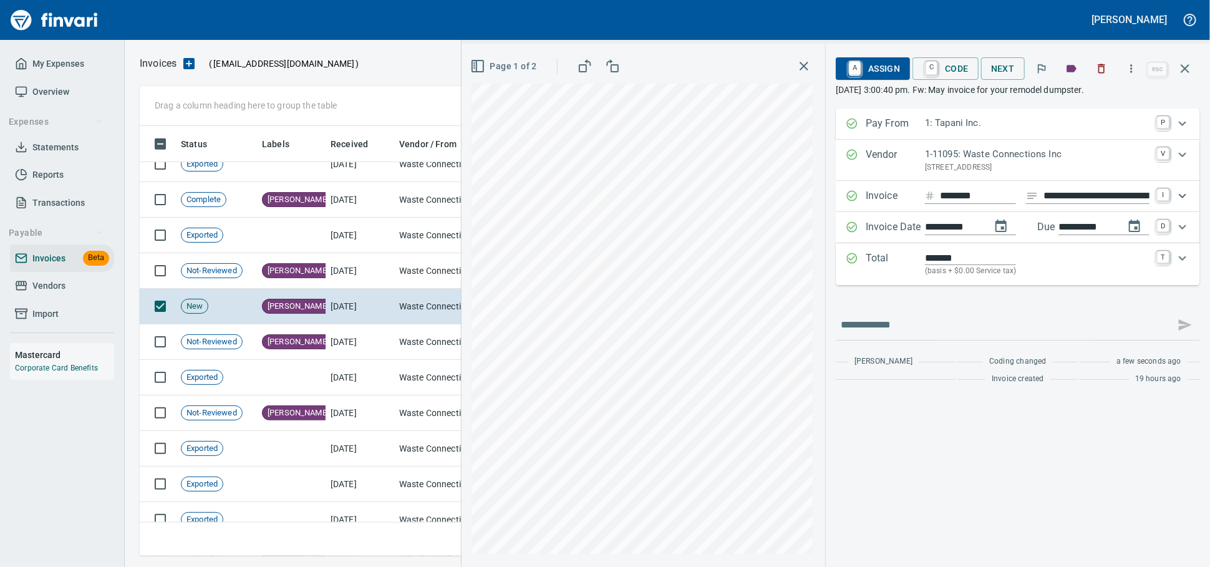
type input "**********"
click at [1183, 261] on icon "Expand" at bounding box center [1182, 258] width 7 height 4
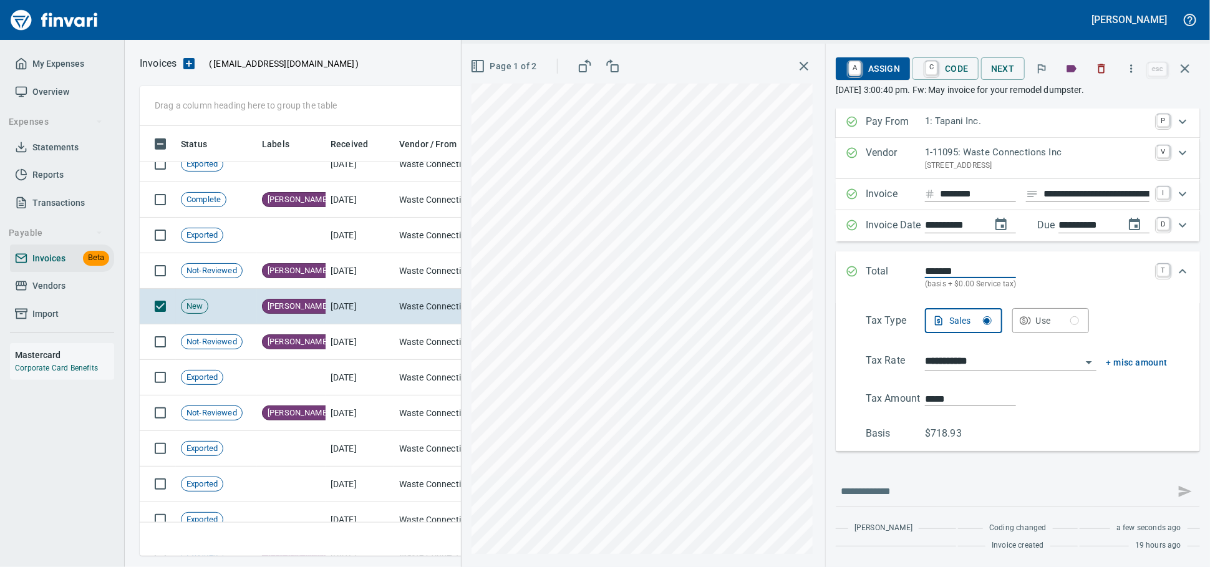
scroll to position [42, 0]
click at [923, 72] on span "C Code" at bounding box center [945, 68] width 46 height 21
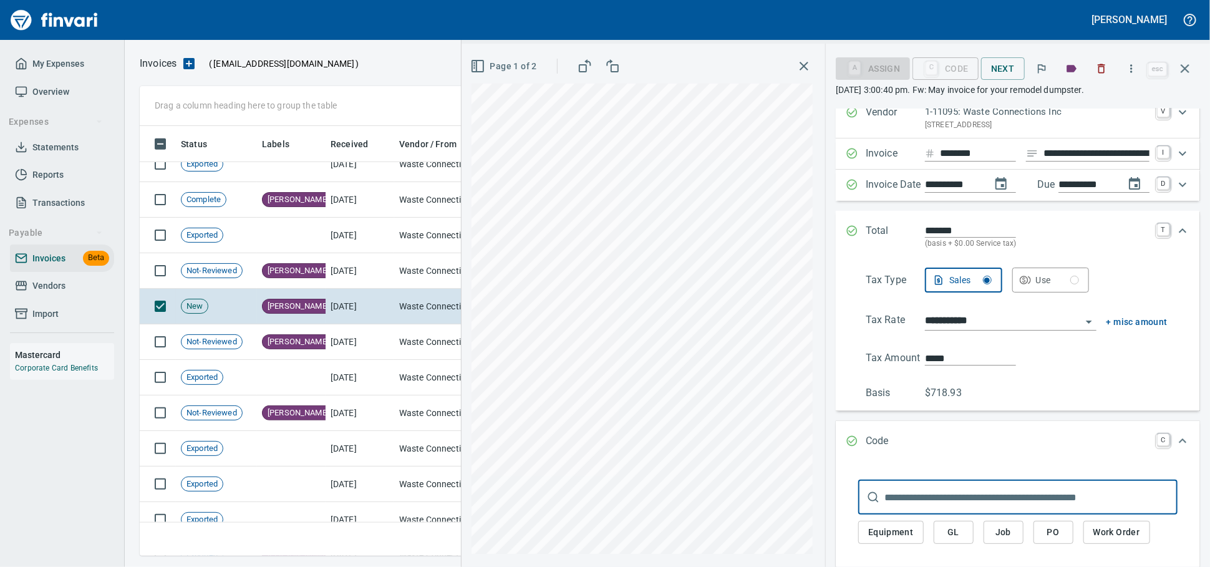
click at [886, 515] on input "text" at bounding box center [1030, 497] width 293 height 35
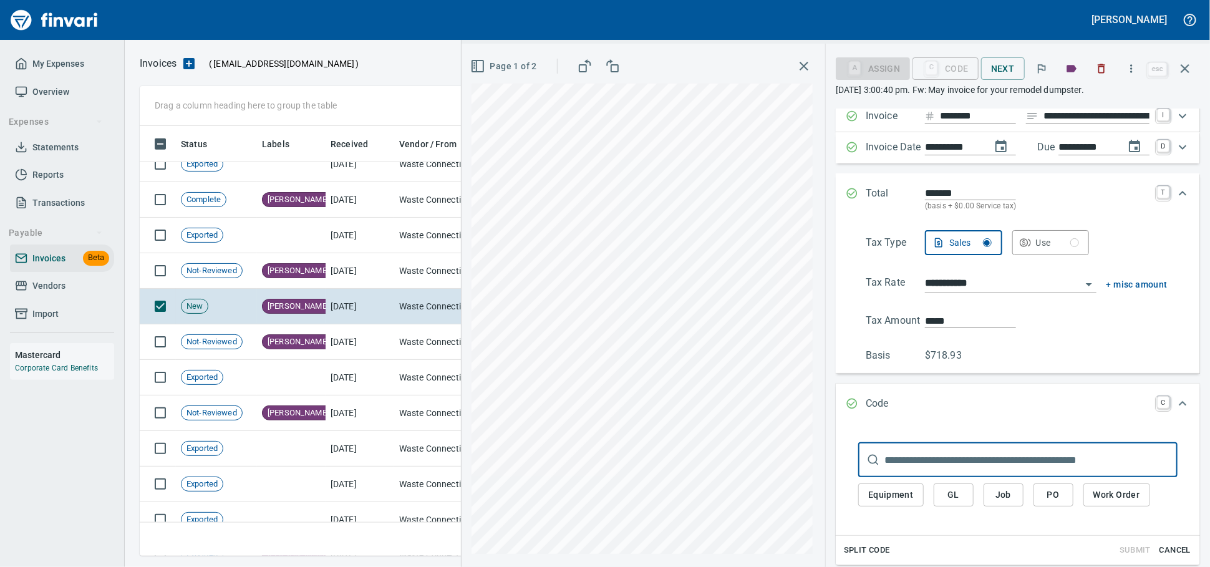
scroll to position [241, 0]
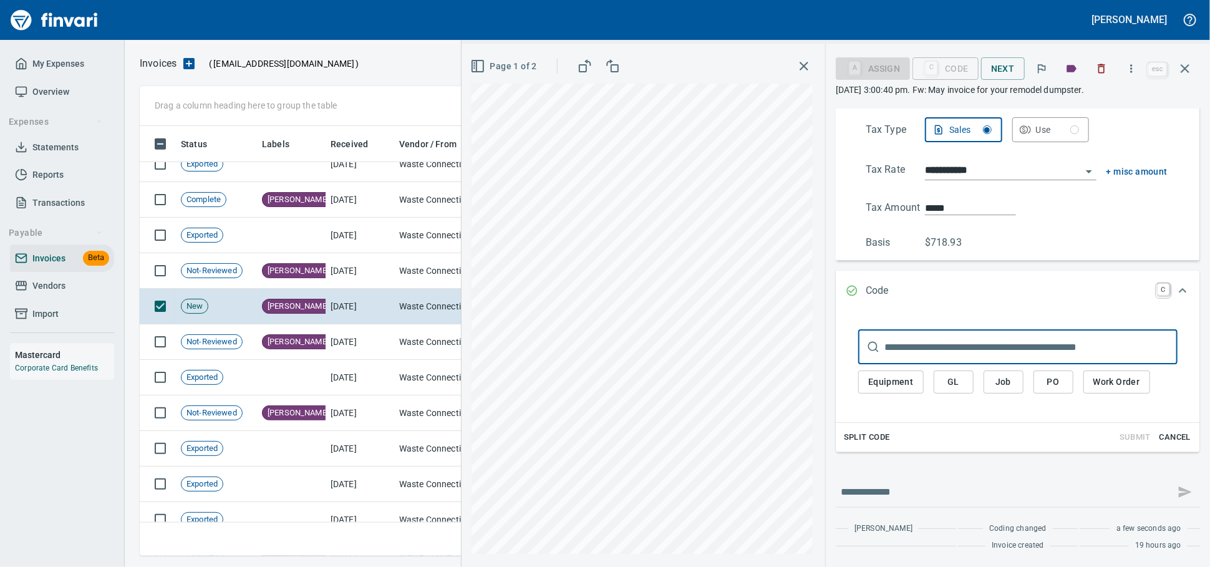
click at [944, 374] on span "GL" at bounding box center [954, 382] width 20 height 16
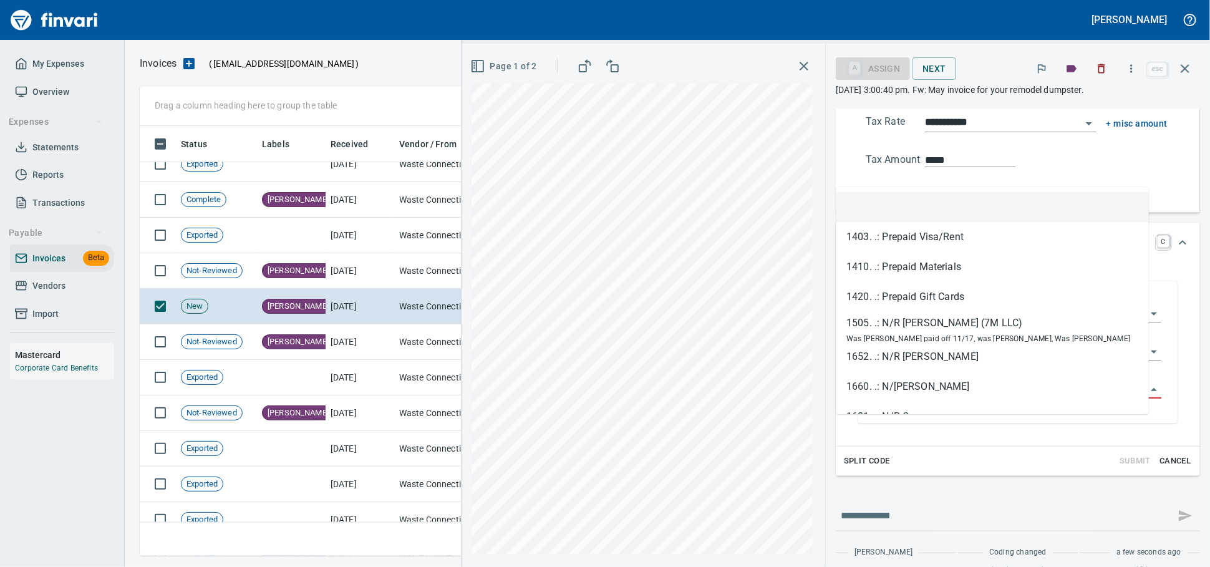
click at [884, 398] on input "GL Account" at bounding box center [1010, 388] width 272 height 17
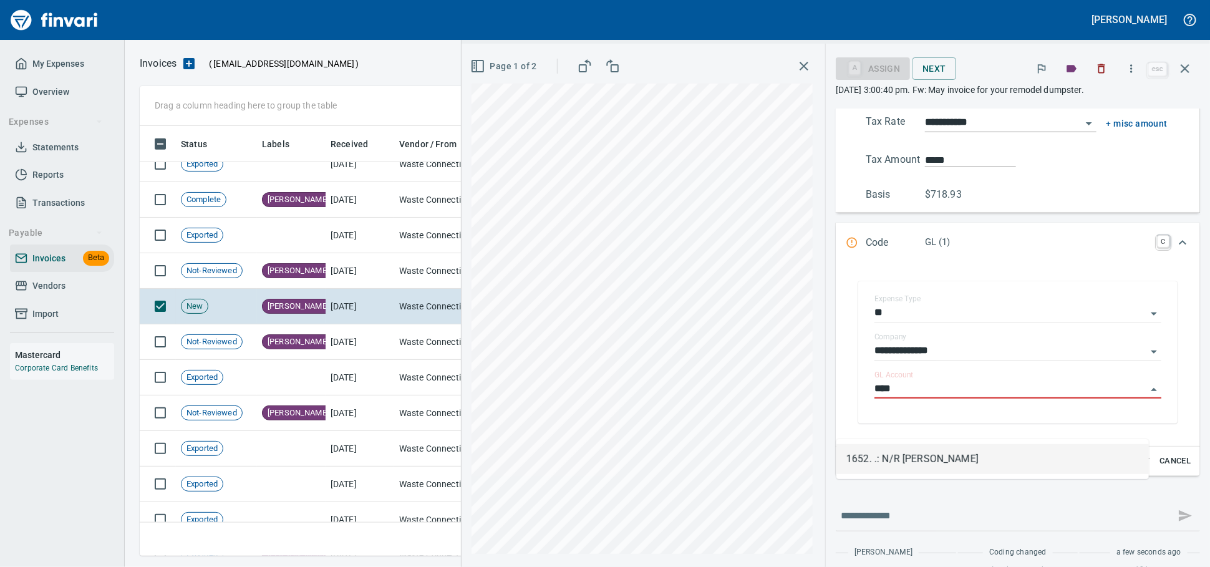
scroll to position [419, 1033]
type input "****"
click at [916, 398] on input "GL Account" at bounding box center [1010, 388] width 272 height 17
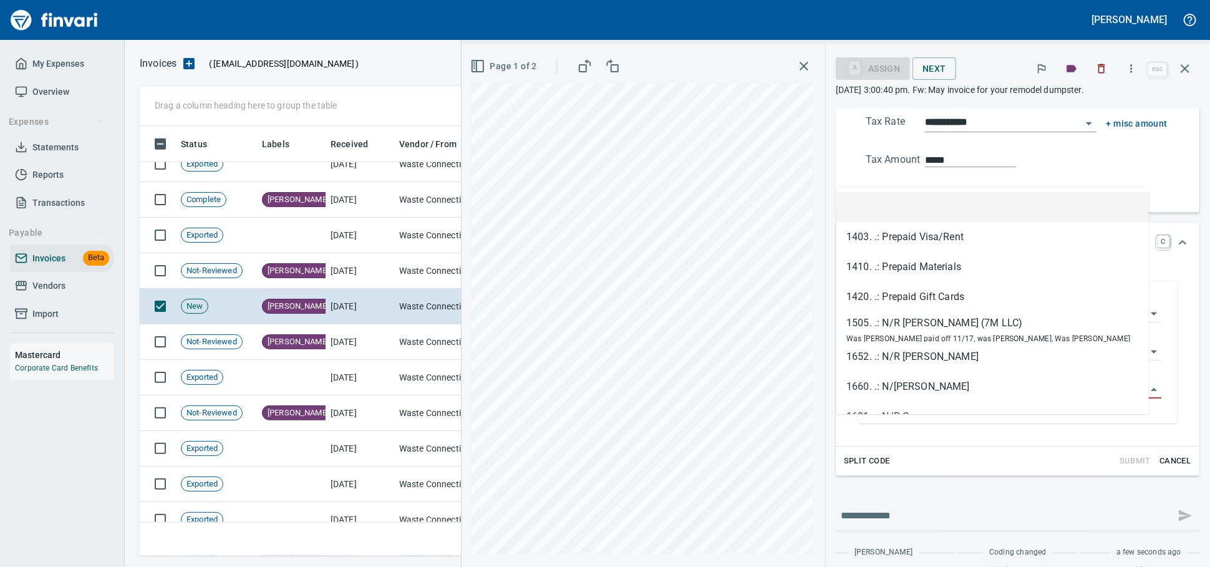
click at [891, 211] on li at bounding box center [992, 207] width 312 height 30
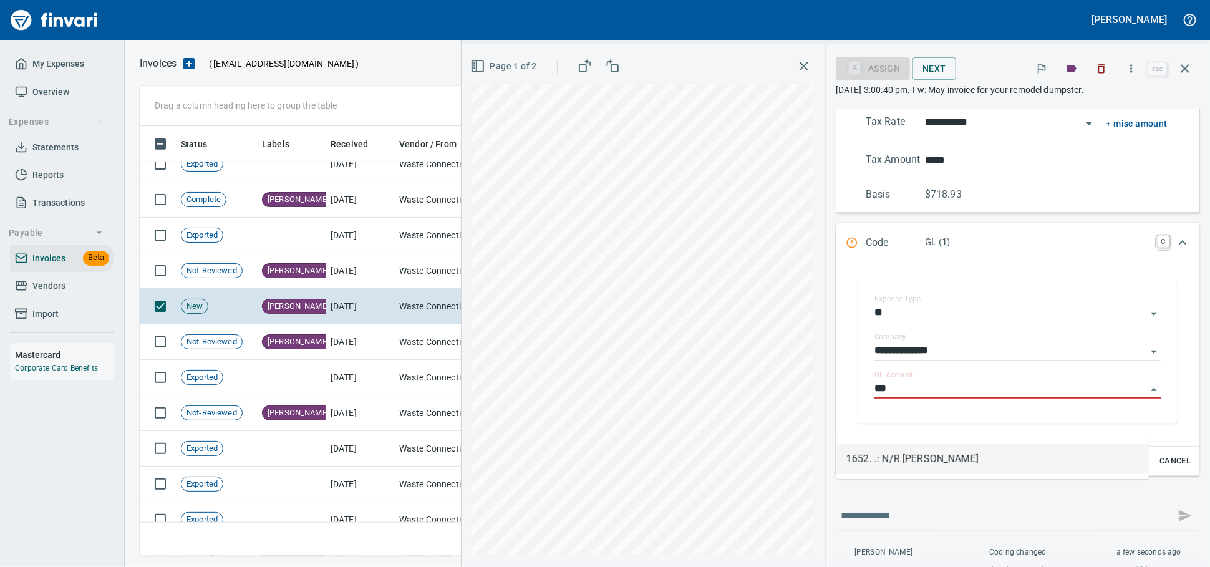
type input "***"
click at [874, 398] on input "GL Account" at bounding box center [1010, 388] width 272 height 17
type input "*****"
click at [866, 251] on p "Code" at bounding box center [895, 243] width 59 height 16
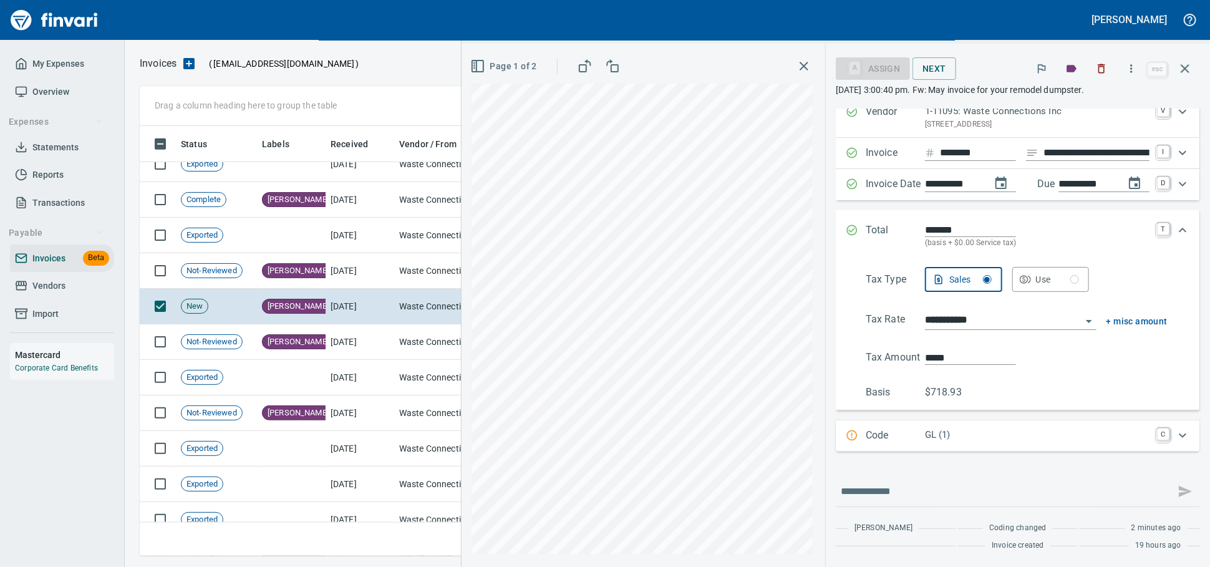
click at [964, 420] on div "Code GL (1) C" at bounding box center [1018, 435] width 364 height 31
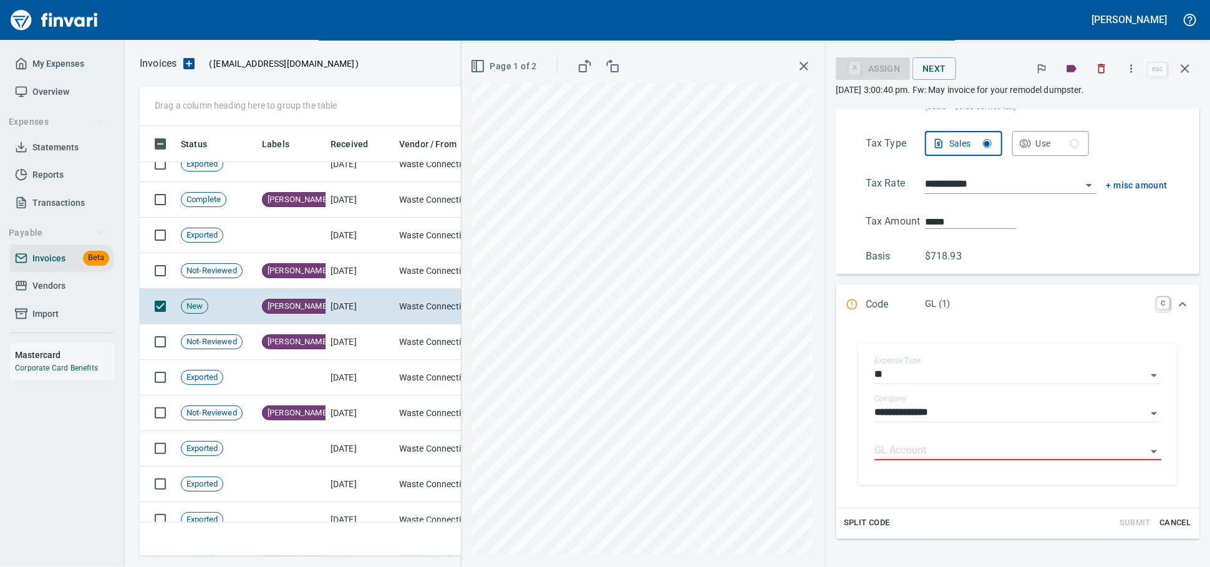
scroll to position [241, 0]
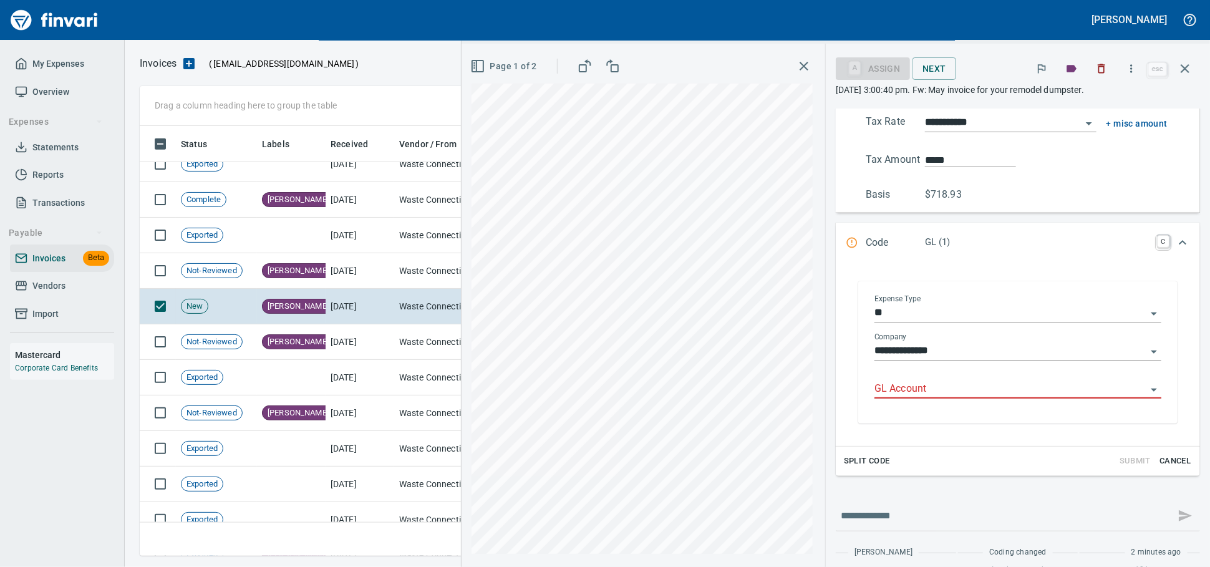
click at [874, 332] on div "Expense Type **" at bounding box center [1017, 313] width 287 height 38
click at [874, 322] on input "**" at bounding box center [1010, 312] width 272 height 17
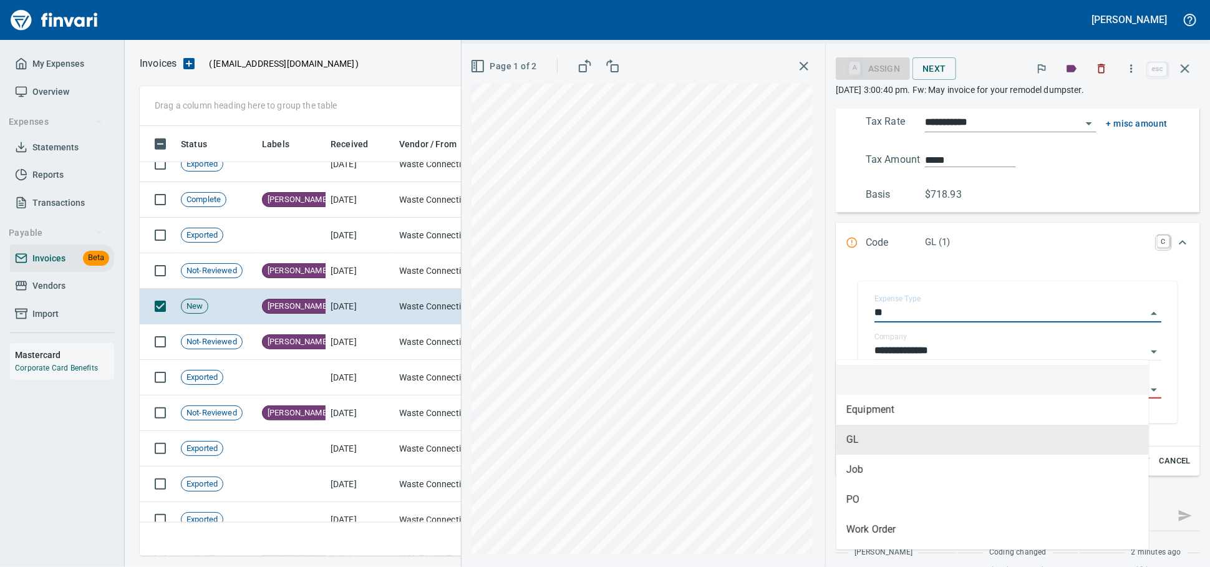
click at [893, 390] on li at bounding box center [992, 380] width 312 height 30
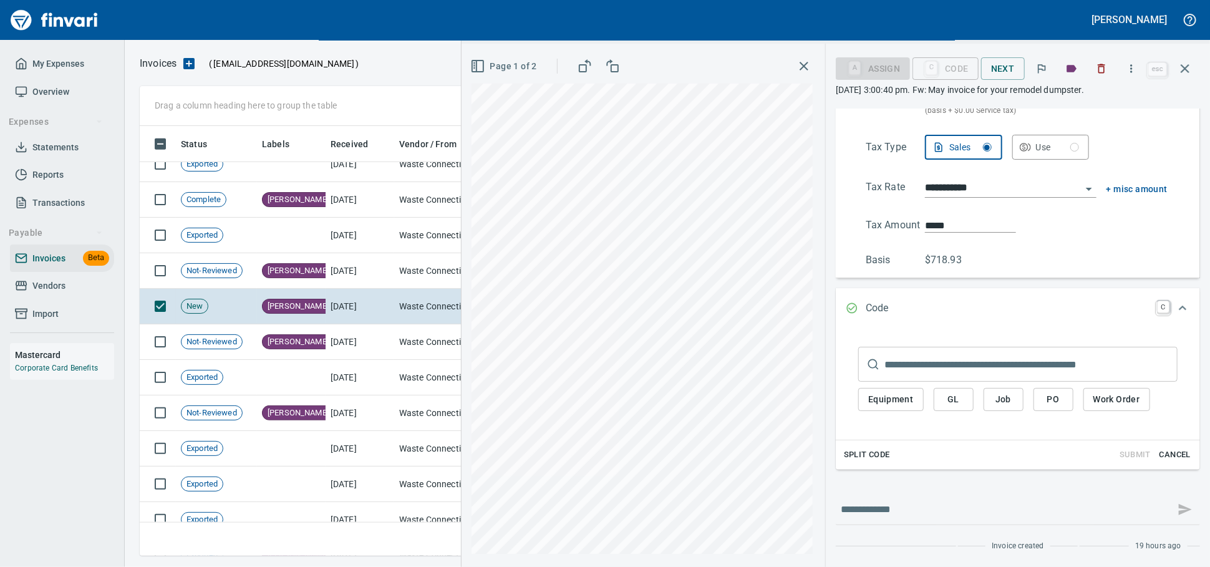
scroll to position [241, 0]
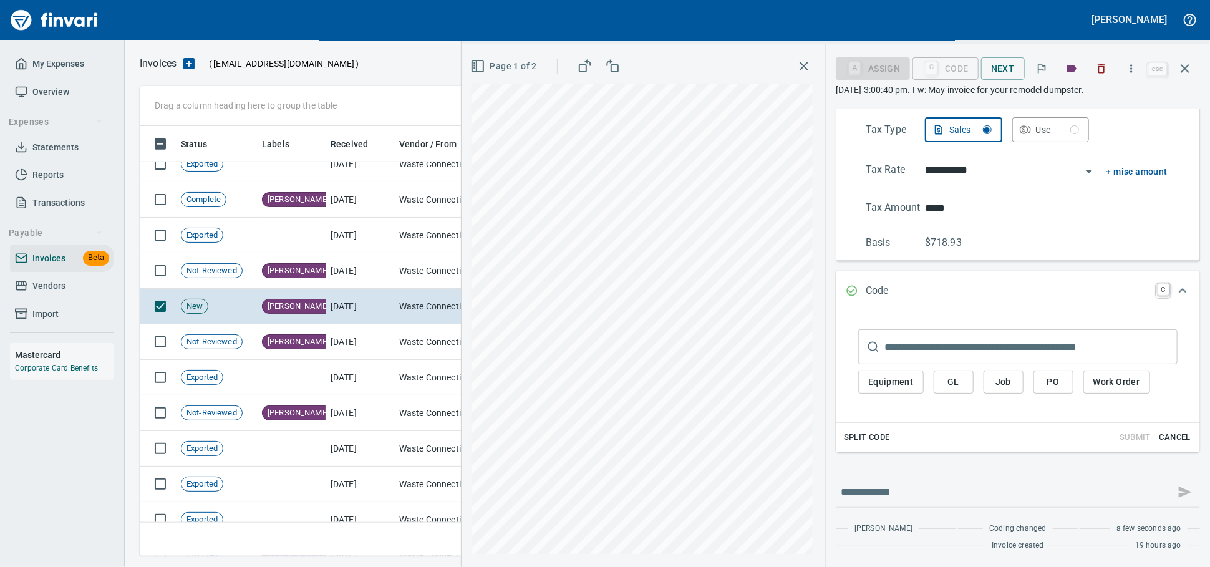
click at [901, 336] on input "text" at bounding box center [1030, 346] width 293 height 35
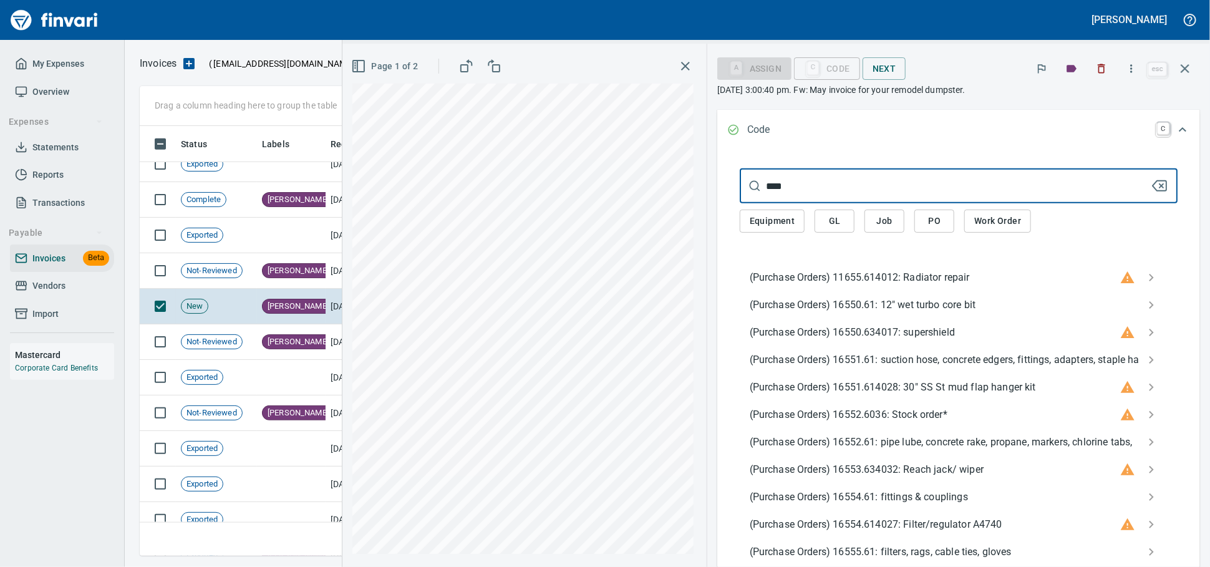
scroll to position [172, 0]
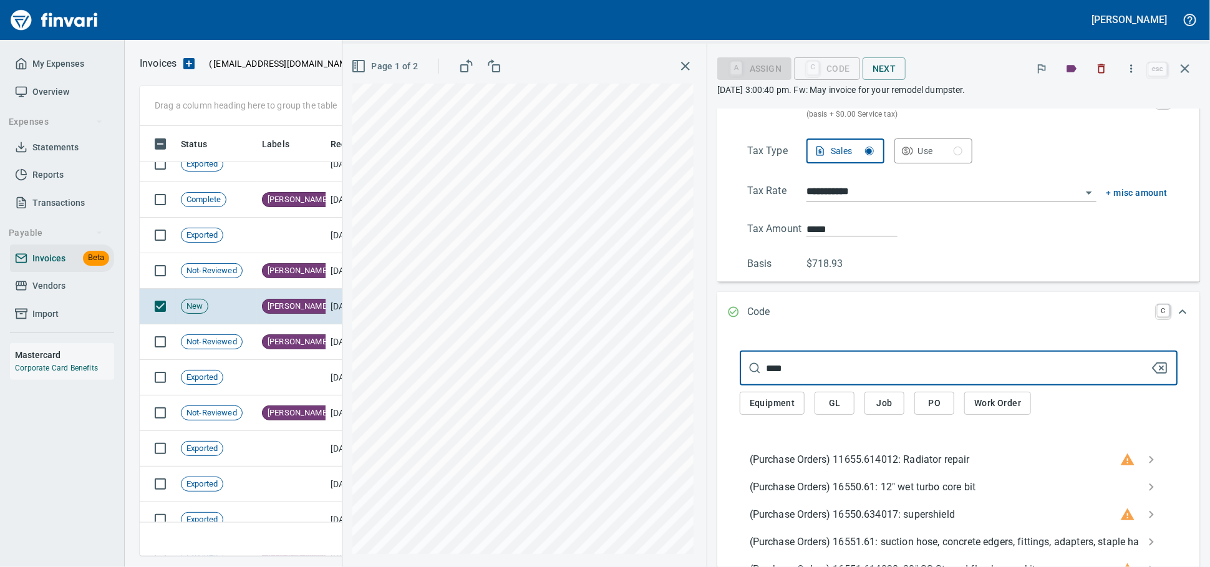
click at [566, 403] on div "**********" at bounding box center [776, 305] width 868 height 523
type input "*****"
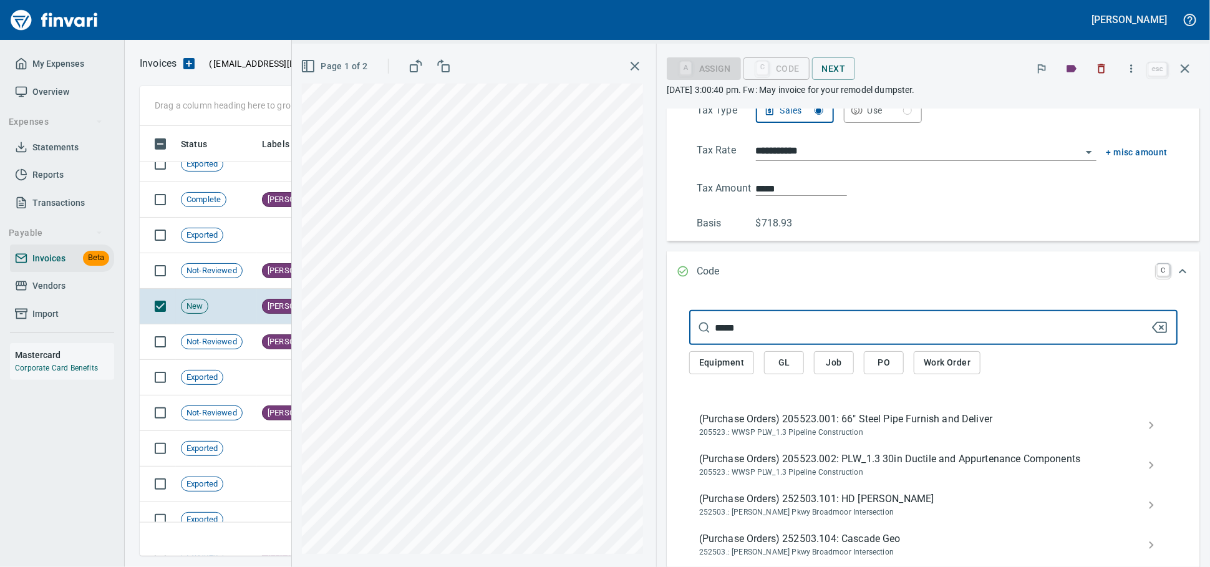
scroll to position [102, 0]
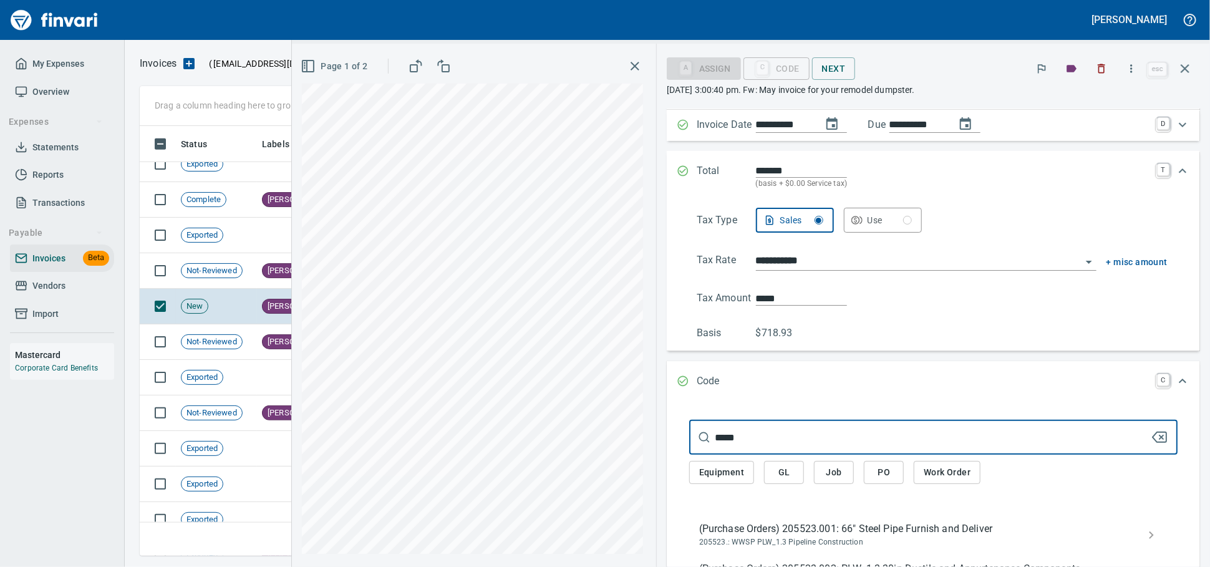
click at [1179, 396] on div "Expand" at bounding box center [1183, 381] width 30 height 30
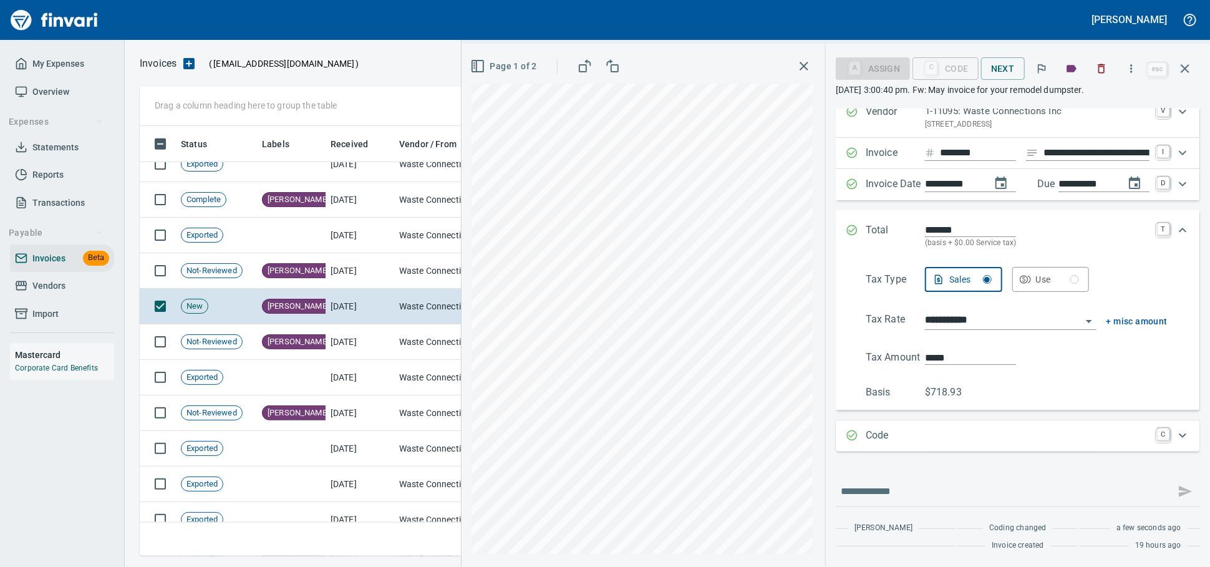
scroll to position [419, 1033]
